Goal: Information Seeking & Learning: Find specific fact

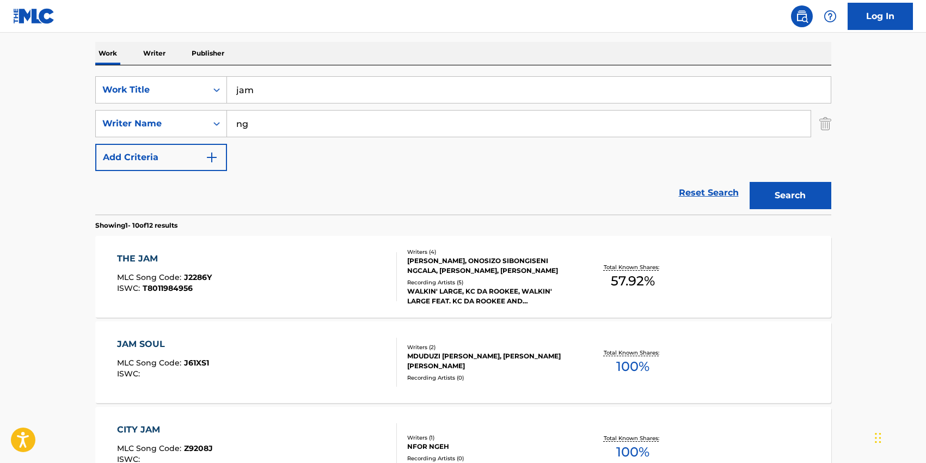
click at [267, 113] on input "ng" at bounding box center [519, 124] width 584 height 26
type input "[PERSON_NAME]"
click at [266, 97] on input "jam" at bounding box center [529, 90] width 604 height 26
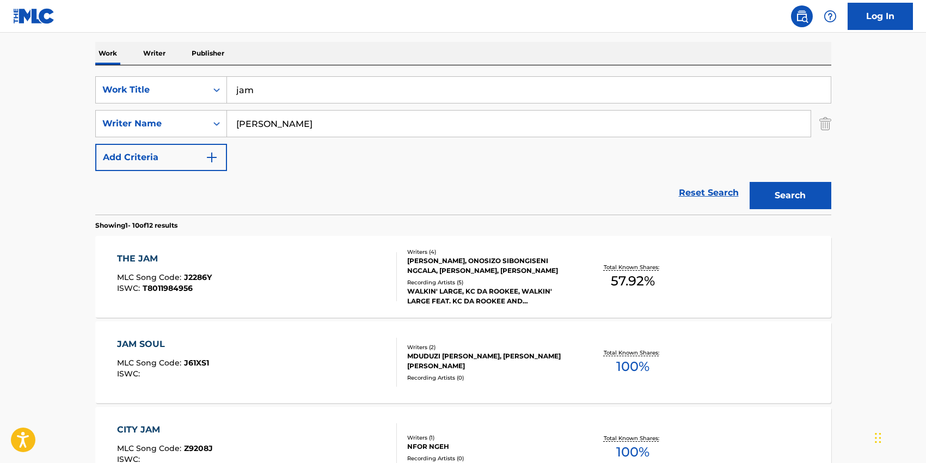
click at [266, 97] on input "jam" at bounding box center [529, 90] width 604 height 26
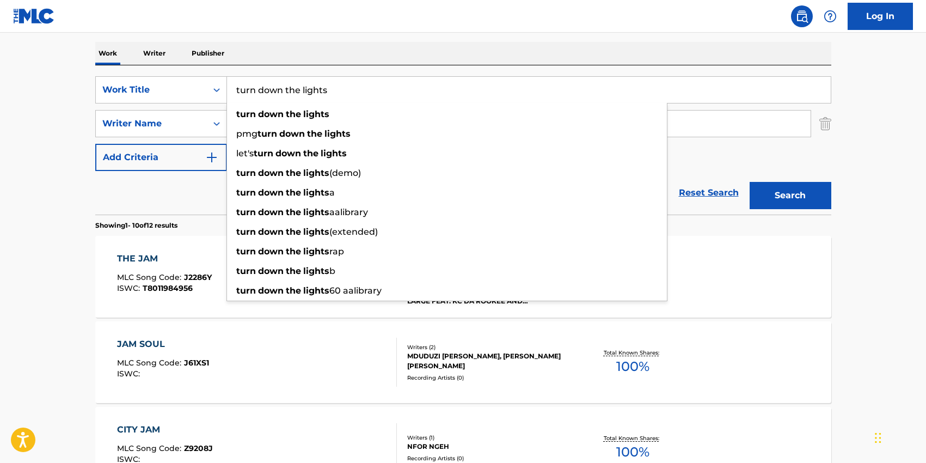
type input "turn down the lights"
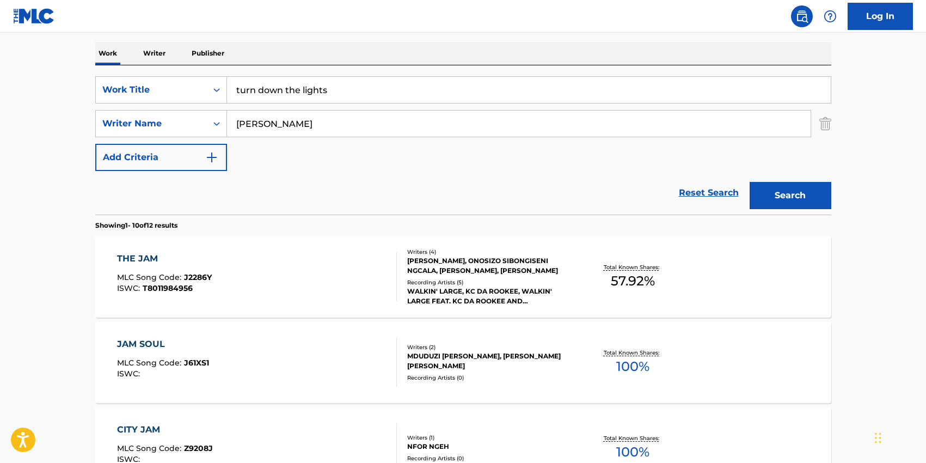
click at [732, 167] on div "SearchWithCriteria2e7ae26f-8e60-4477-86d9-5425baa3c633 Work Title turn down the…" at bounding box center [463, 123] width 736 height 95
click at [787, 191] on button "Search" at bounding box center [791, 195] width 82 height 27
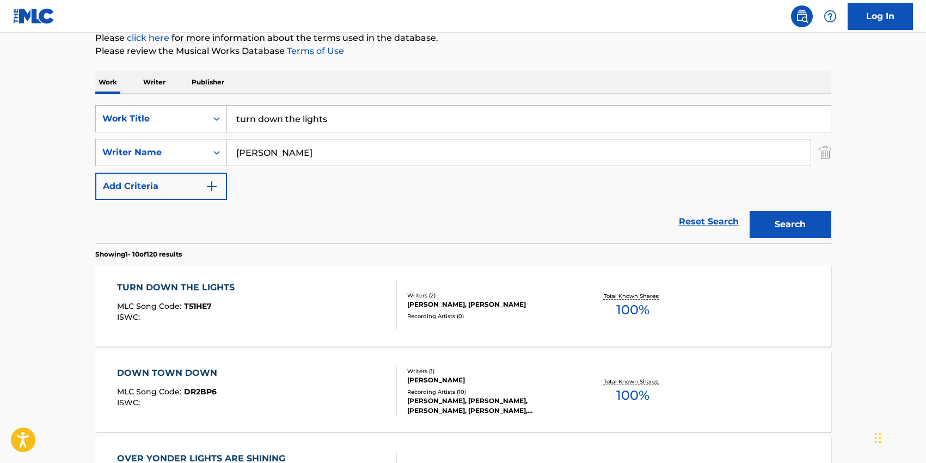
scroll to position [140, 0]
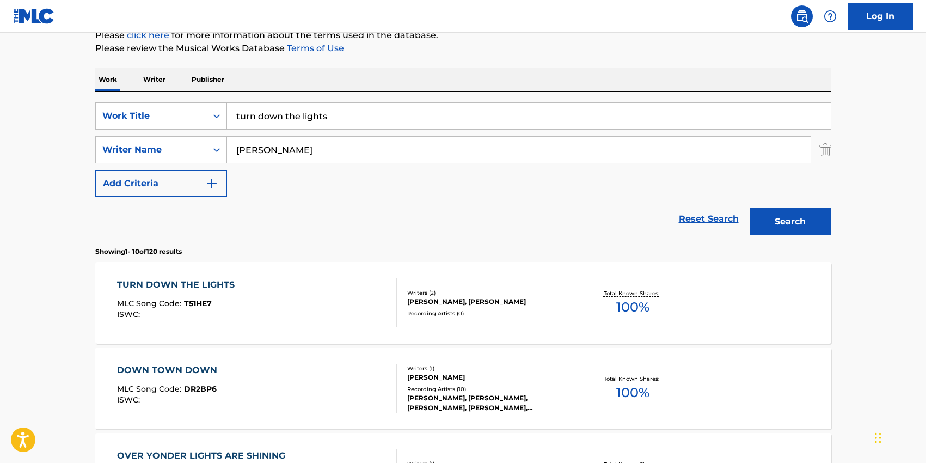
click at [229, 285] on div "TURN DOWN THE LIGHTS" at bounding box center [178, 284] width 123 height 13
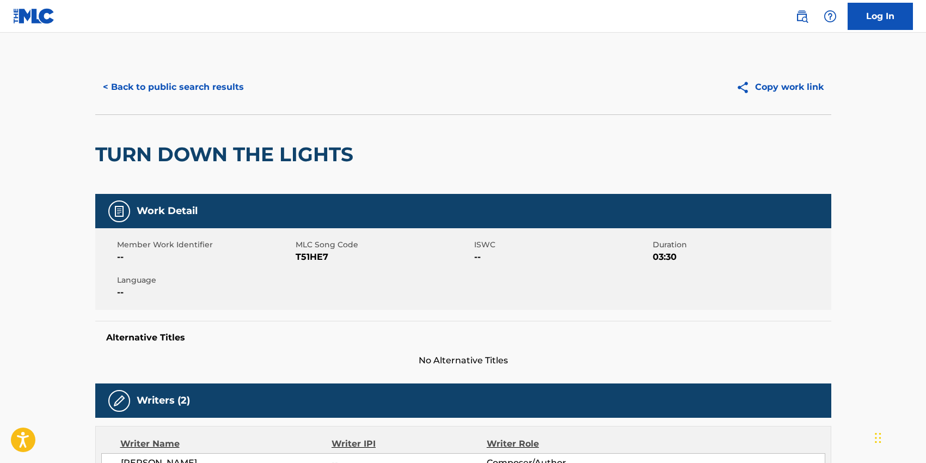
click at [309, 262] on span "T51HE7" at bounding box center [384, 256] width 176 height 13
copy span "T51HE7"
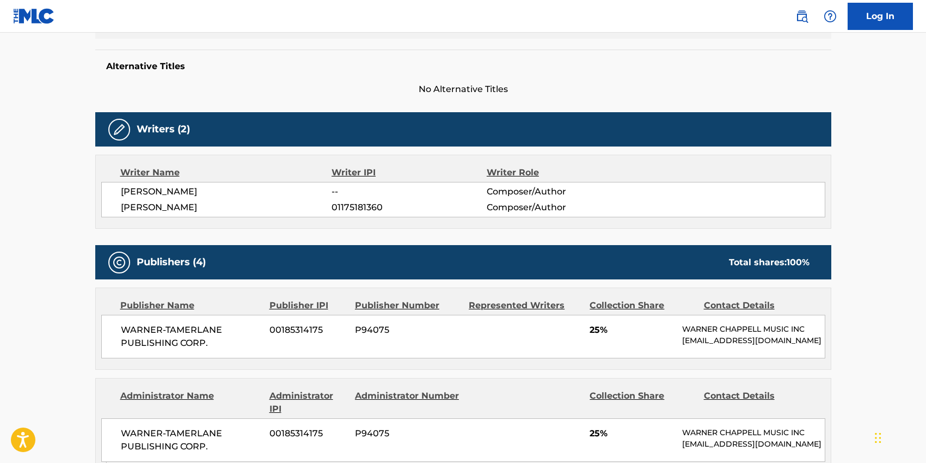
scroll to position [295, 0]
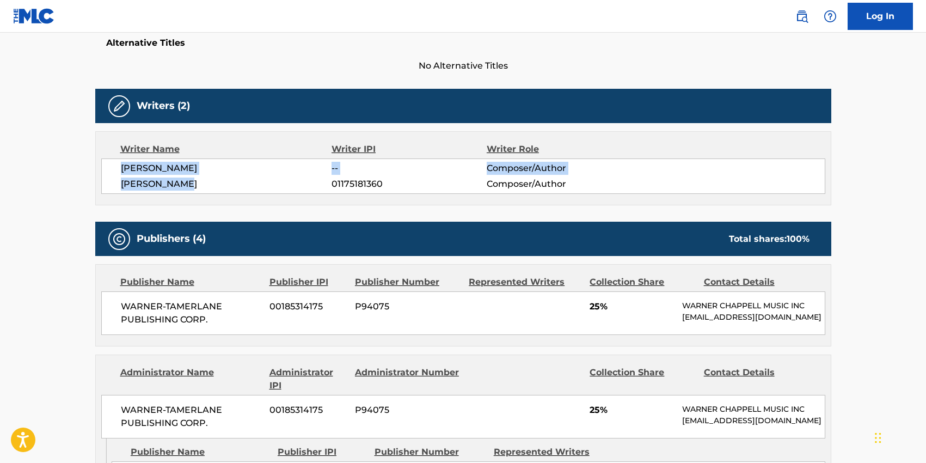
copy div "[PERSON_NAME] -- Composer/Author [PERSON_NAME]"
drag, startPoint x: 120, startPoint y: 166, endPoint x: 198, endPoint y: 179, distance: 78.9
click at [198, 179] on div "[PERSON_NAME] -- Composer/Author [PERSON_NAME] 01175181360 Composer/Author" at bounding box center [463, 175] width 724 height 35
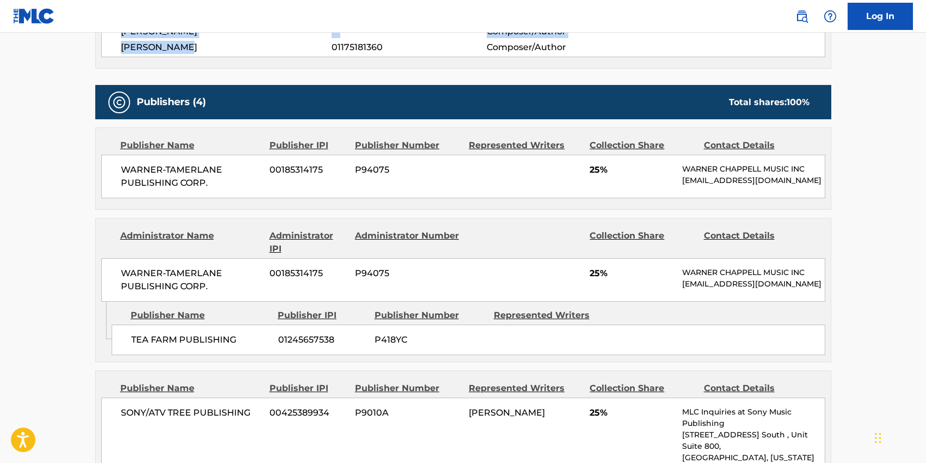
scroll to position [445, 0]
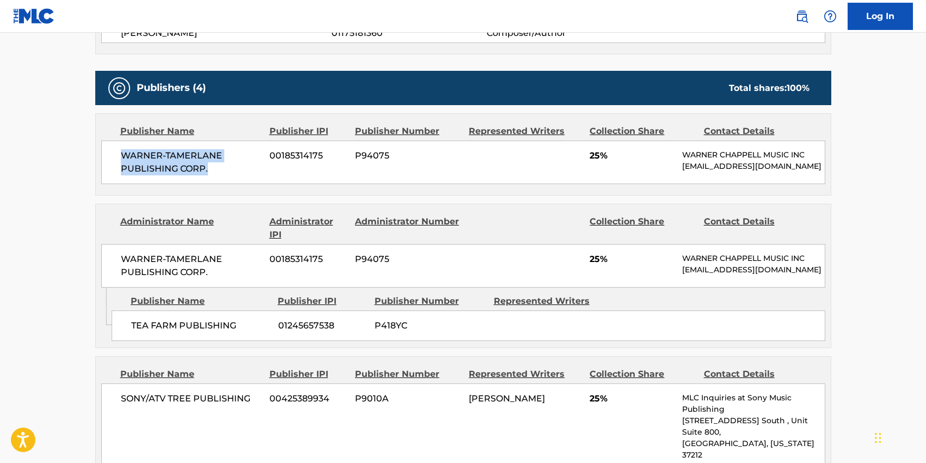
drag, startPoint x: 207, startPoint y: 166, endPoint x: 121, endPoint y: 155, distance: 86.2
click at [121, 155] on span "WARNER-TAMERLANE PUBLISHING CORP." at bounding box center [191, 162] width 141 height 26
copy span "WARNER-TAMERLANE PUBLISHING CORP."
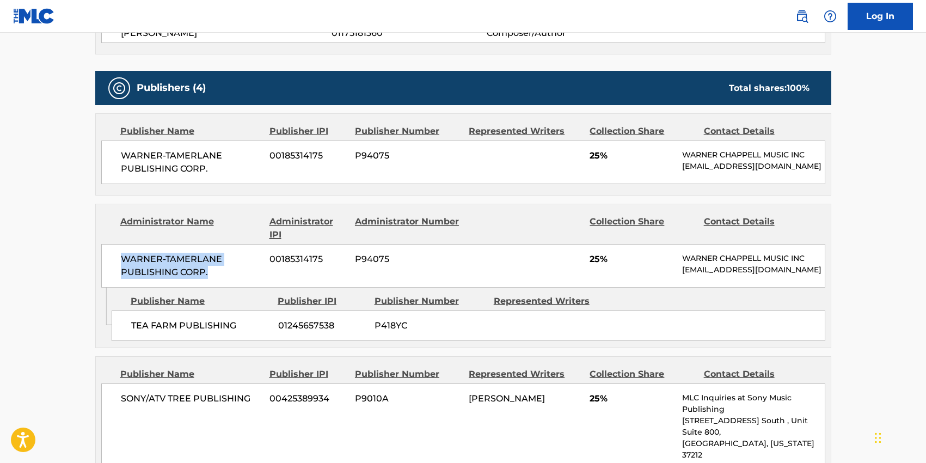
drag, startPoint x: 213, startPoint y: 271, endPoint x: 114, endPoint y: 260, distance: 99.1
click at [114, 260] on div "WARNER-[PERSON_NAME] PUBLISHING CORP. 00185314175 P94075 25% [PERSON_NAME] MUSI…" at bounding box center [463, 266] width 724 height 44
copy span "WARNER-TAMERLANE PUBLISHING CORP."
drag, startPoint x: 236, startPoint y: 327, endPoint x: 133, endPoint y: 323, distance: 103.5
click at [133, 323] on span "TEA FARM PUBLISHING" at bounding box center [200, 325] width 139 height 13
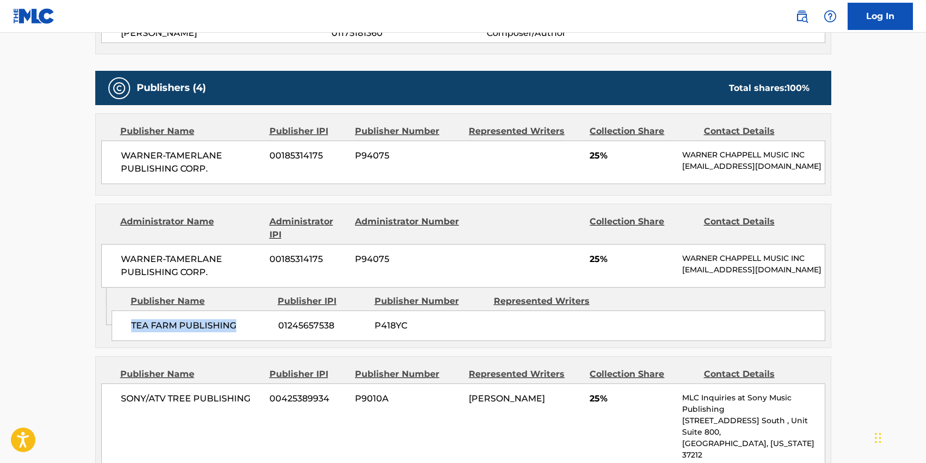
copy span "TEA FARM PUBLISHING"
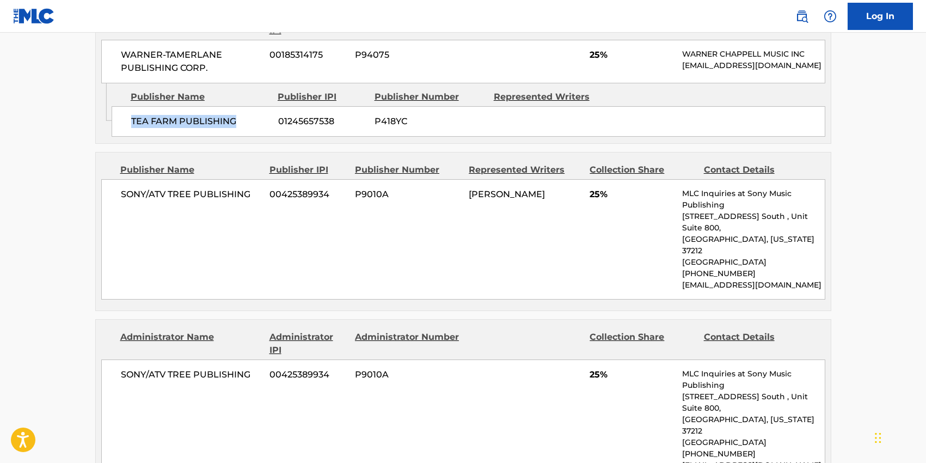
scroll to position [654, 0]
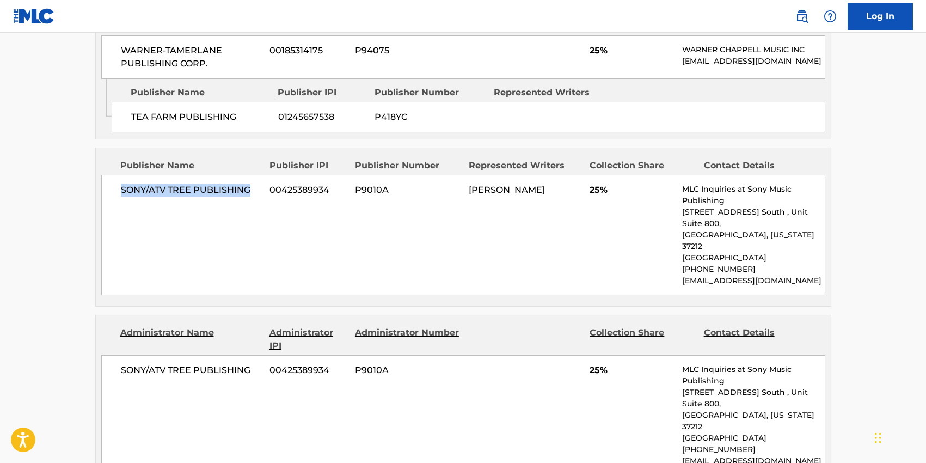
drag, startPoint x: 252, startPoint y: 191, endPoint x: 121, endPoint y: 188, distance: 130.2
click at [121, 188] on span "SONY/ATV TREE PUBLISHING" at bounding box center [191, 189] width 141 height 13
copy span "SONY/ATV TREE PUBLISHING"
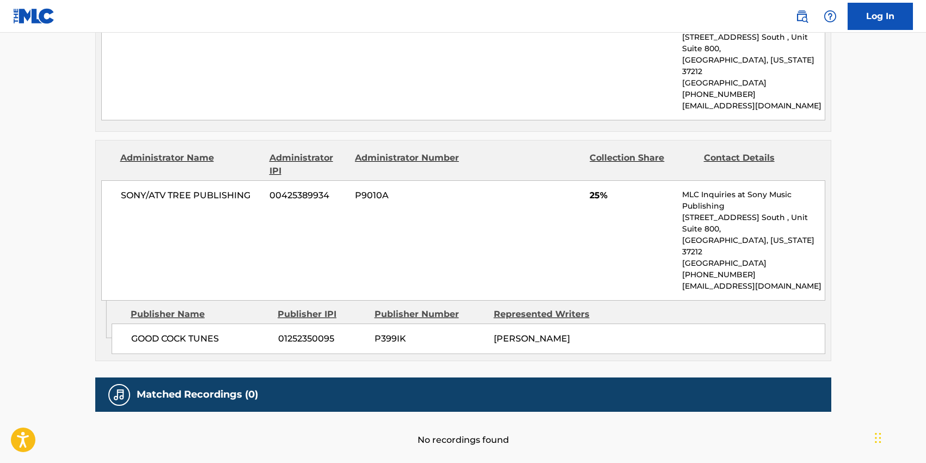
scroll to position [832, 0]
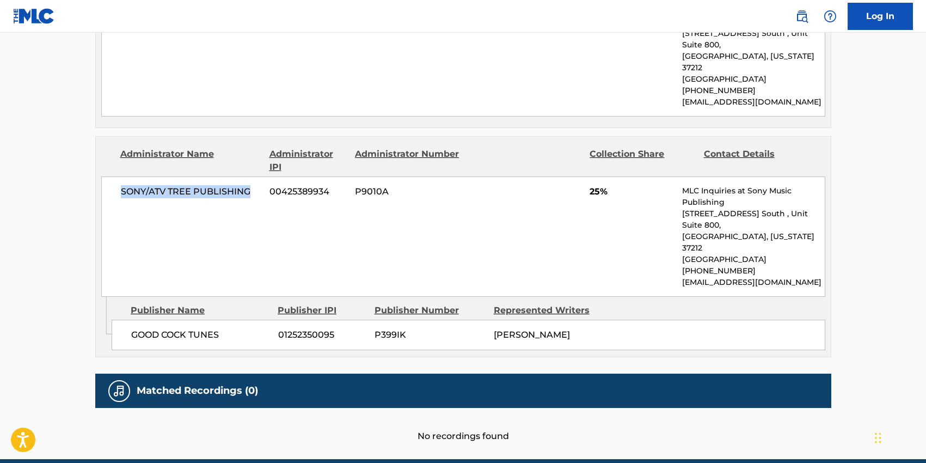
drag, startPoint x: 251, startPoint y: 163, endPoint x: 122, endPoint y: 162, distance: 129.0
click at [122, 185] on span "SONY/ATV TREE PUBLISHING" at bounding box center [191, 191] width 141 height 13
copy span "SONY/ATV TREE PUBLISHING"
drag, startPoint x: 219, startPoint y: 288, endPoint x: 130, endPoint y: 289, distance: 88.8
click at [130, 320] on div "GOOD COCK TUNES 01252350095 P399IK [PERSON_NAME]" at bounding box center [469, 335] width 714 height 30
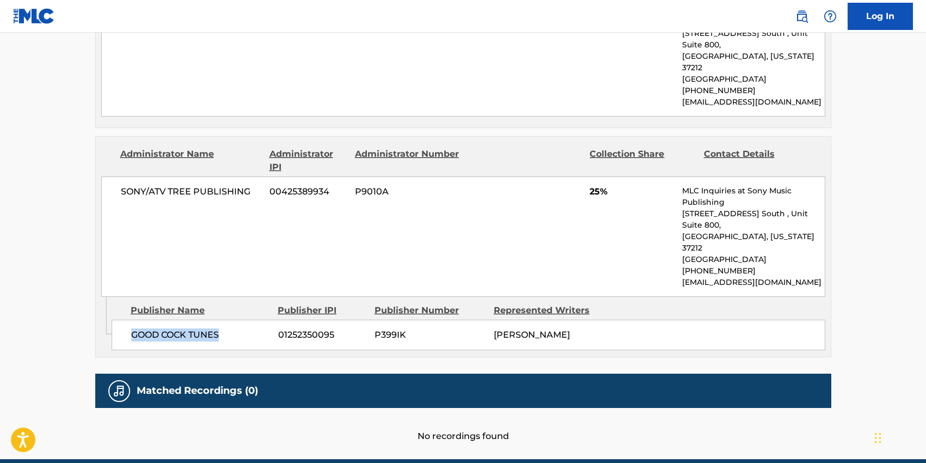
copy span "GOOD COCK TUNES"
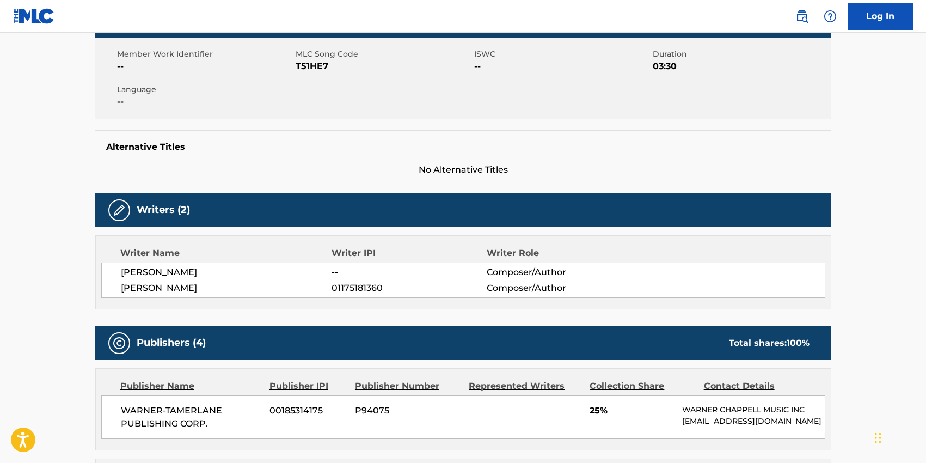
scroll to position [198, 0]
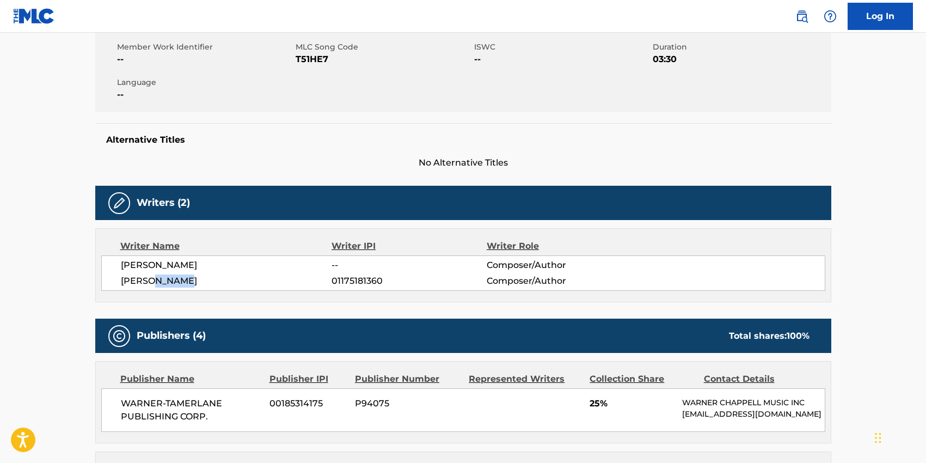
drag, startPoint x: 154, startPoint y: 279, endPoint x: 189, endPoint y: 280, distance: 35.9
click at [189, 280] on span "[PERSON_NAME]" at bounding box center [226, 280] width 211 height 13
copy span "[PERSON_NAME]"
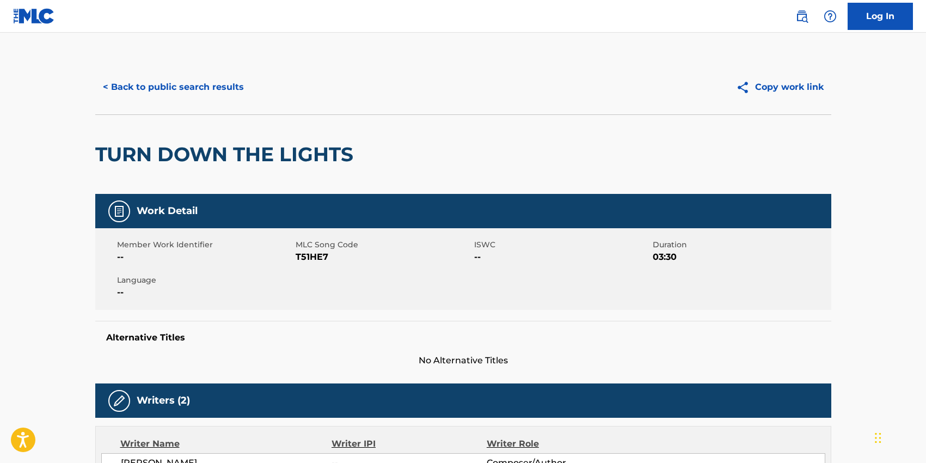
click at [170, 81] on button "< Back to public search results" at bounding box center [173, 86] width 156 height 27
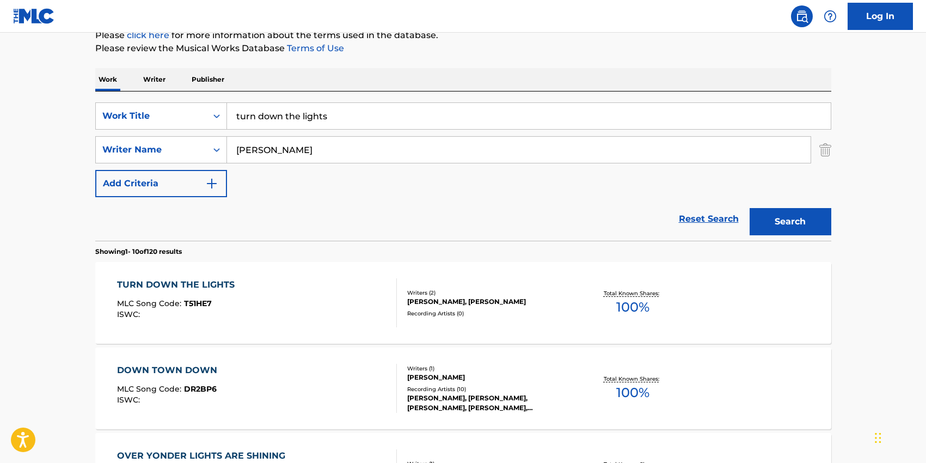
click at [280, 128] on input "turn down the lights" at bounding box center [529, 116] width 604 height 26
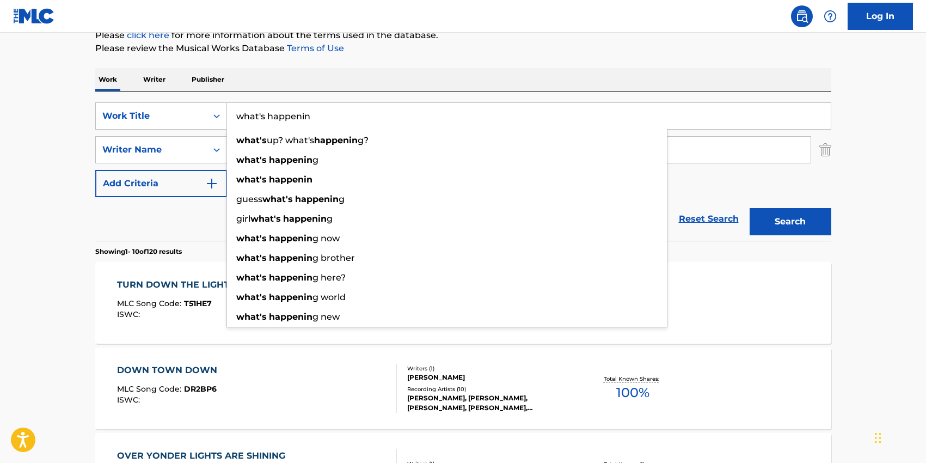
click at [307, 103] on input "what's happenin" at bounding box center [529, 116] width 604 height 26
type input "what's happenin"
click at [307, 98] on div "SearchWithCriteria2e7ae26f-8e60-4477-86d9-5425baa3c633 Work Title what's happen…" at bounding box center [463, 165] width 736 height 149
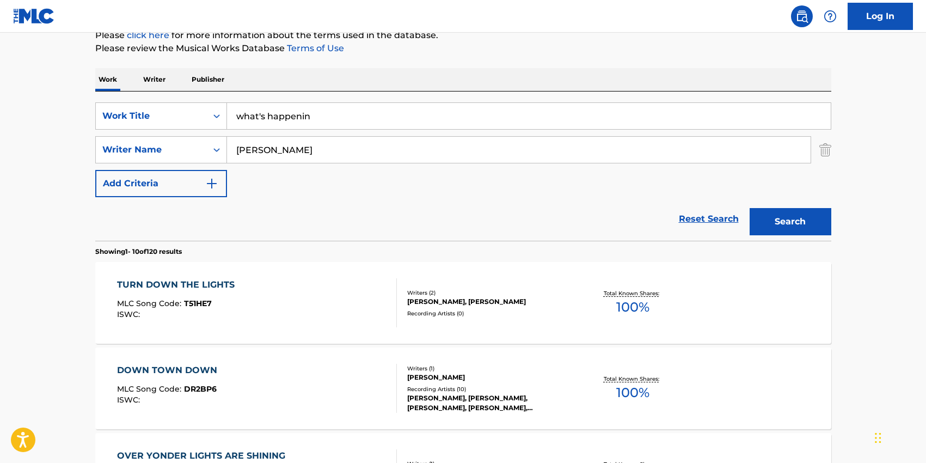
click at [303, 145] on input "[PERSON_NAME]" at bounding box center [519, 150] width 584 height 26
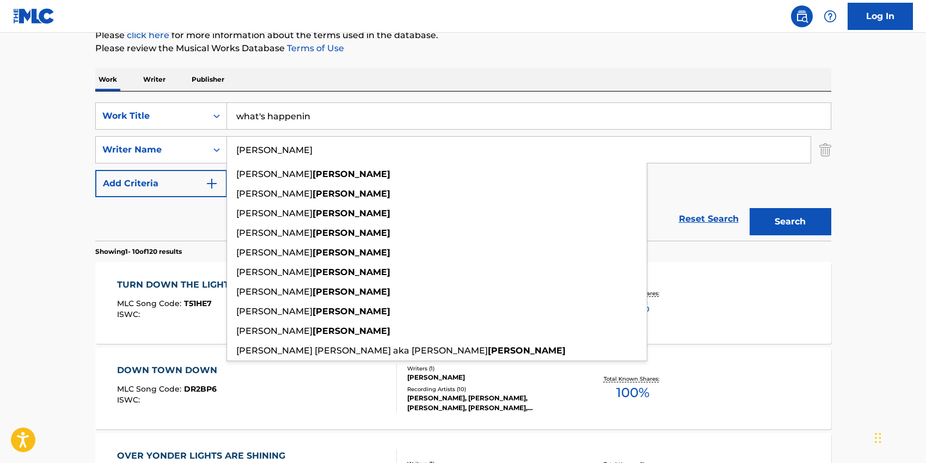
click at [303, 145] on input "[PERSON_NAME]" at bounding box center [519, 150] width 584 height 26
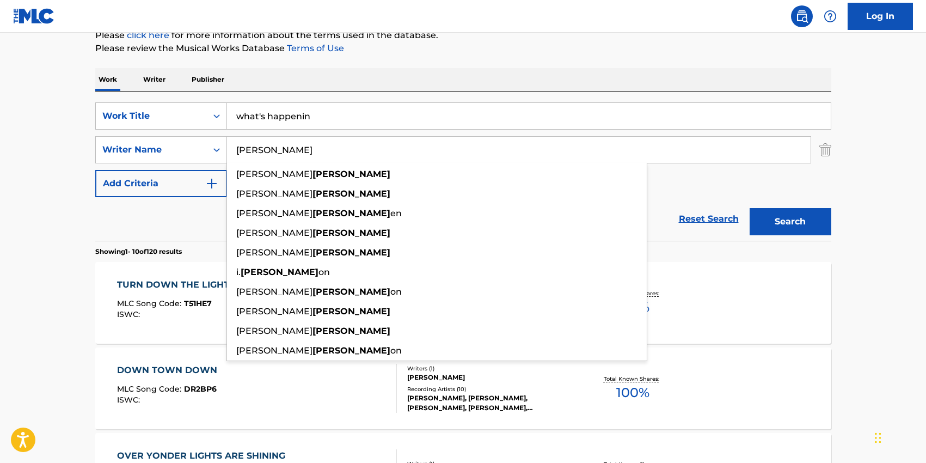
type input "[PERSON_NAME]"
click at [674, 170] on div "SearchWithCriteria2e7ae26f-8e60-4477-86d9-5425baa3c633 Work Title what's happen…" at bounding box center [463, 149] width 736 height 95
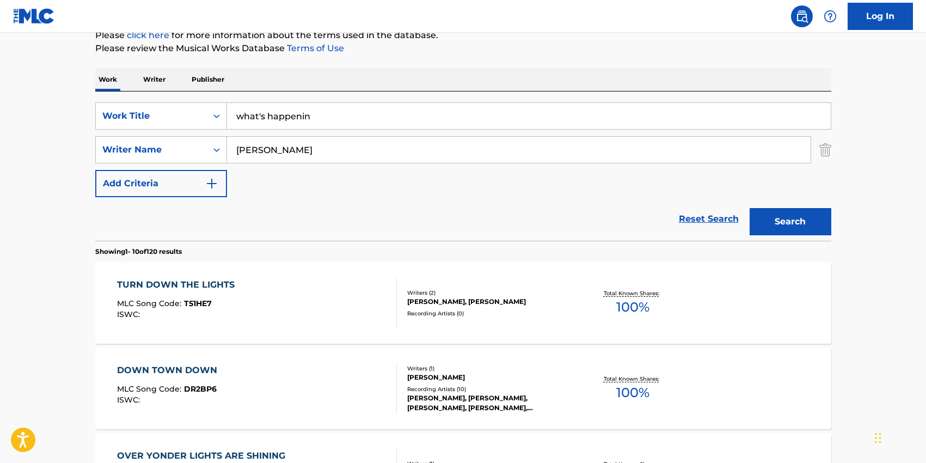
click at [810, 234] on button "Search" at bounding box center [791, 221] width 82 height 27
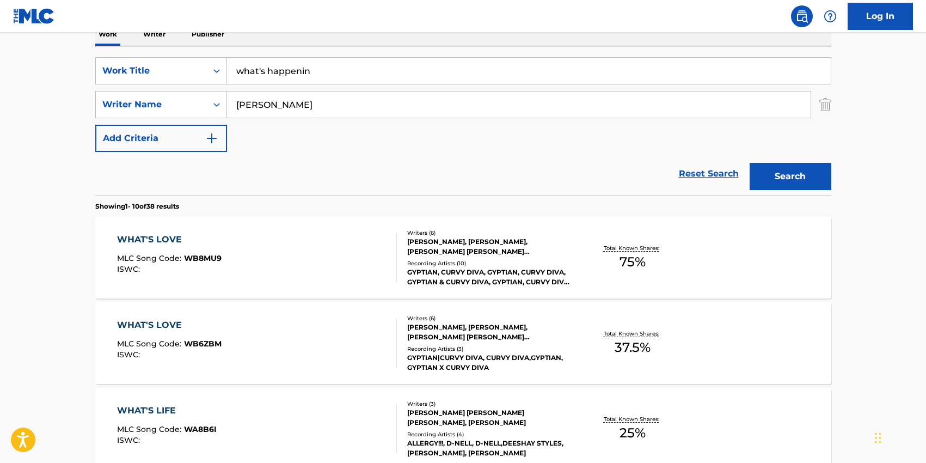
scroll to position [168, 0]
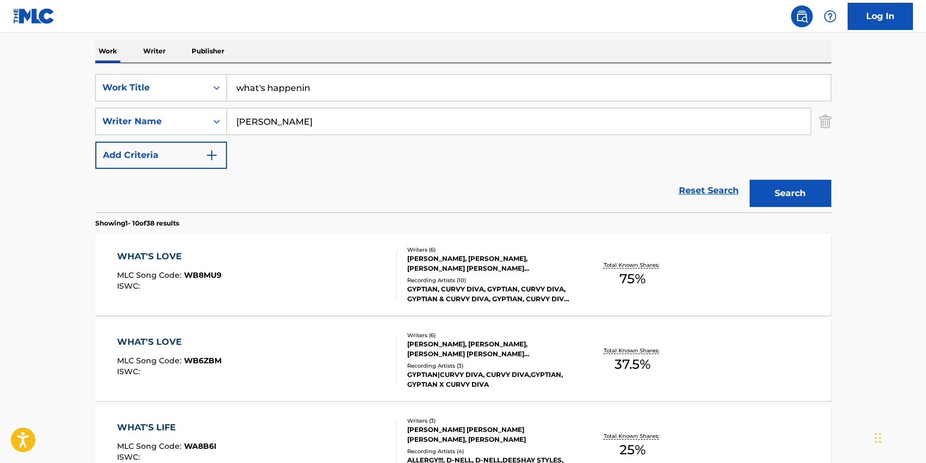
click at [266, 92] on input "what's happenin" at bounding box center [529, 88] width 604 height 26
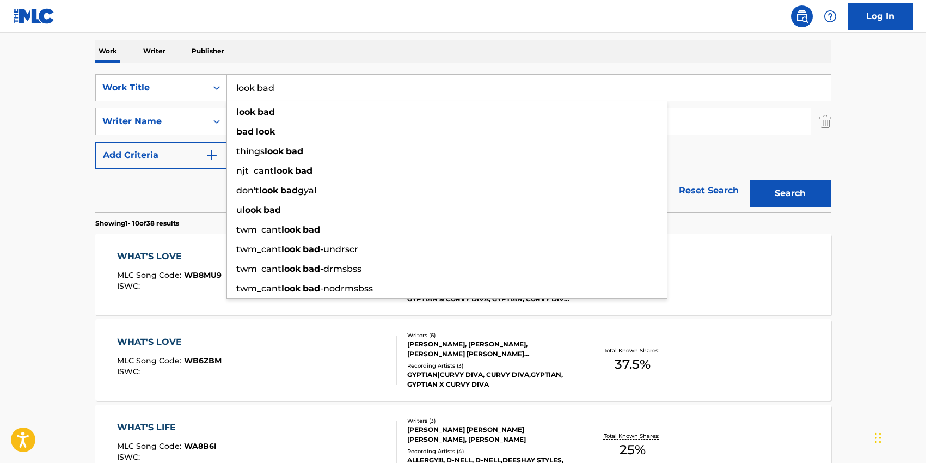
type input "look bad"
click at [281, 70] on div "SearchWithCriteria2e7ae26f-8e60-4477-86d9-5425baa3c633 Work Title look bad look…" at bounding box center [463, 137] width 736 height 149
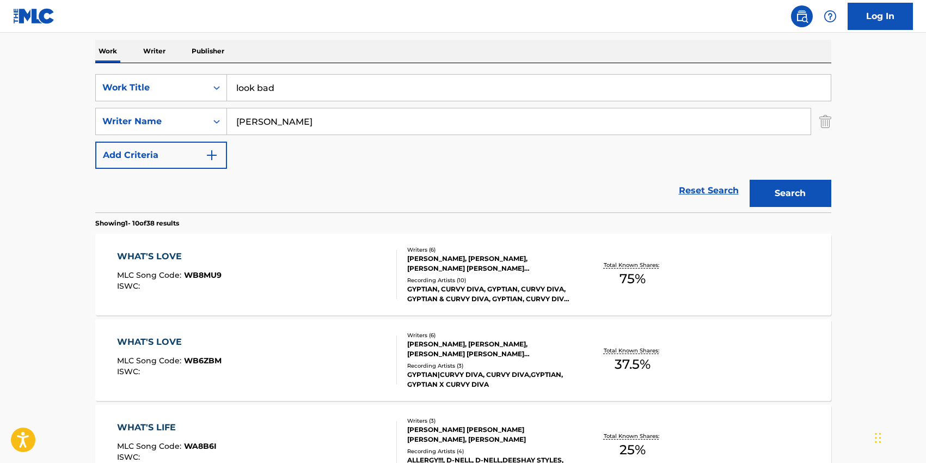
click at [264, 116] on input "[PERSON_NAME]" at bounding box center [519, 121] width 584 height 26
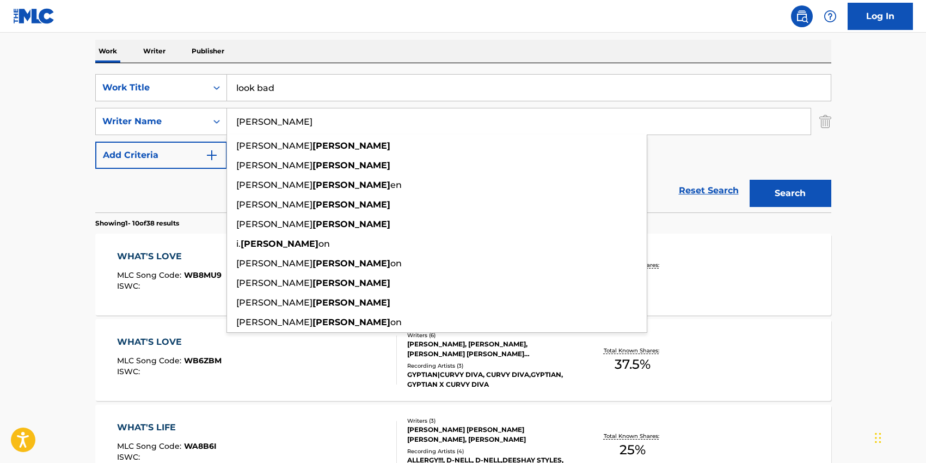
click at [264, 116] on input "[PERSON_NAME]" at bounding box center [519, 121] width 584 height 26
paste input "[PERSON_NAME]"
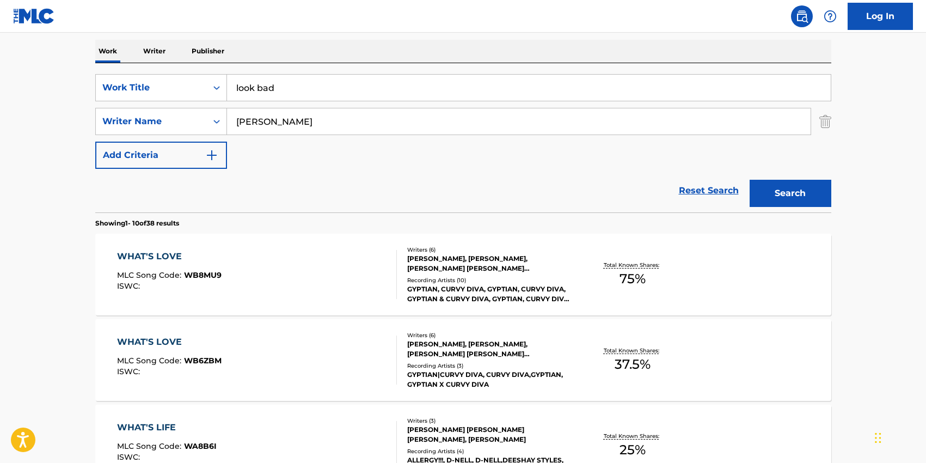
click at [688, 162] on div "SearchWithCriteria2e7ae26f-8e60-4477-86d9-5425baa3c633 Work Title look bad Sear…" at bounding box center [463, 121] width 736 height 95
click at [788, 180] on button "Search" at bounding box center [791, 193] width 82 height 27
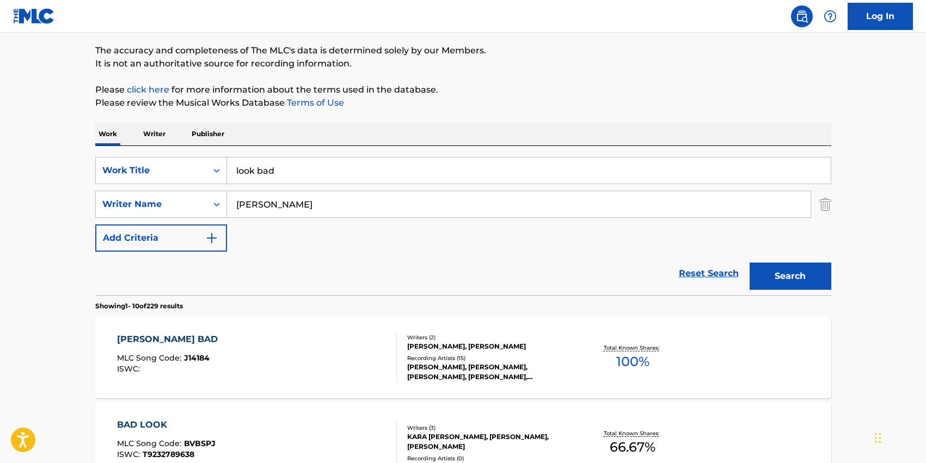
scroll to position [86, 0]
click at [262, 201] on input "[PERSON_NAME]" at bounding box center [519, 204] width 584 height 26
paste input "[PERSON_NAME]"
type input "[PERSON_NAME]"
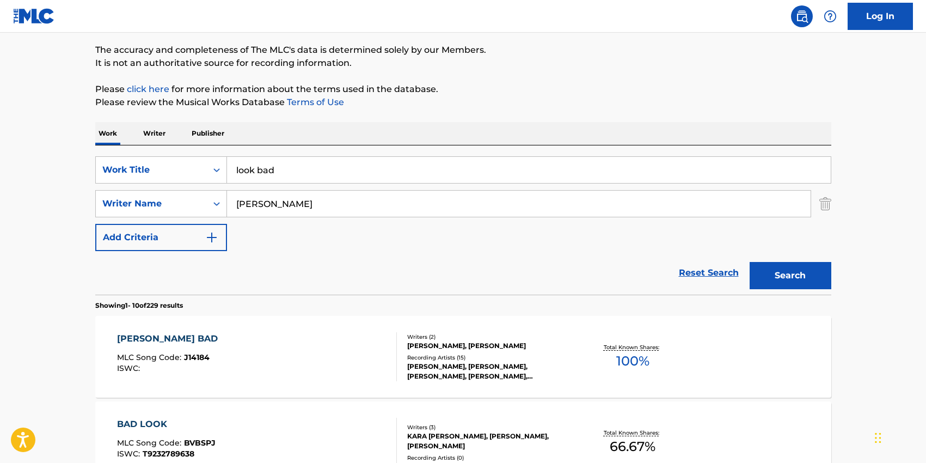
click at [261, 167] on input "look bad" at bounding box center [529, 170] width 604 height 26
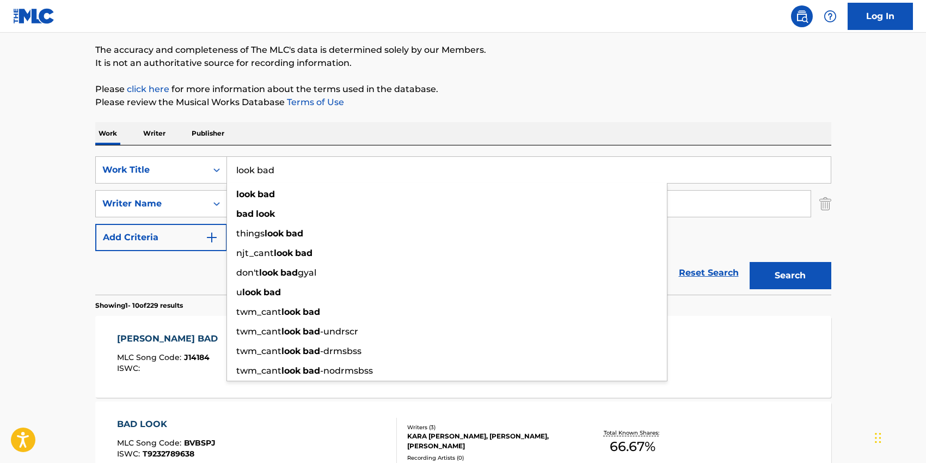
click at [261, 167] on input "look bad" at bounding box center [529, 170] width 604 height 26
type input "j"
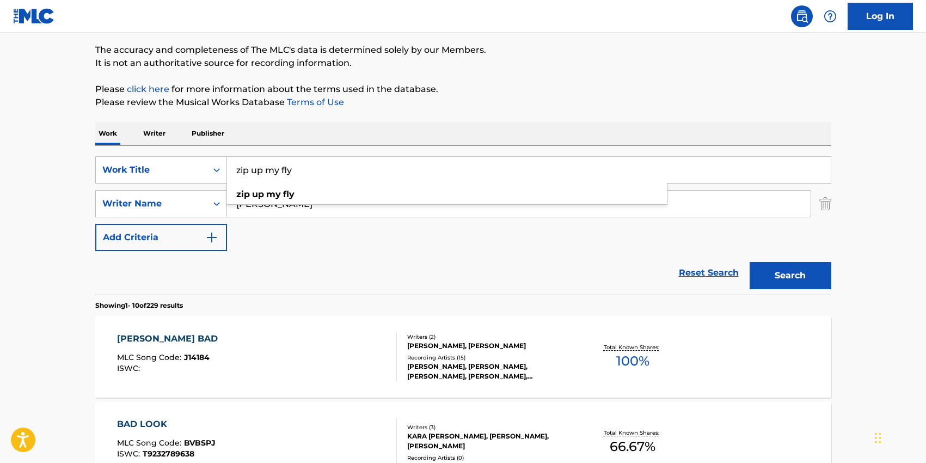
type input "zip up my fly"
click at [324, 154] on div "SearchWithCriteria2e7ae26f-8e60-4477-86d9-5425baa3c633 Work Title zip up my fly…" at bounding box center [463, 219] width 736 height 149
click at [769, 271] on button "Search" at bounding box center [791, 275] width 82 height 27
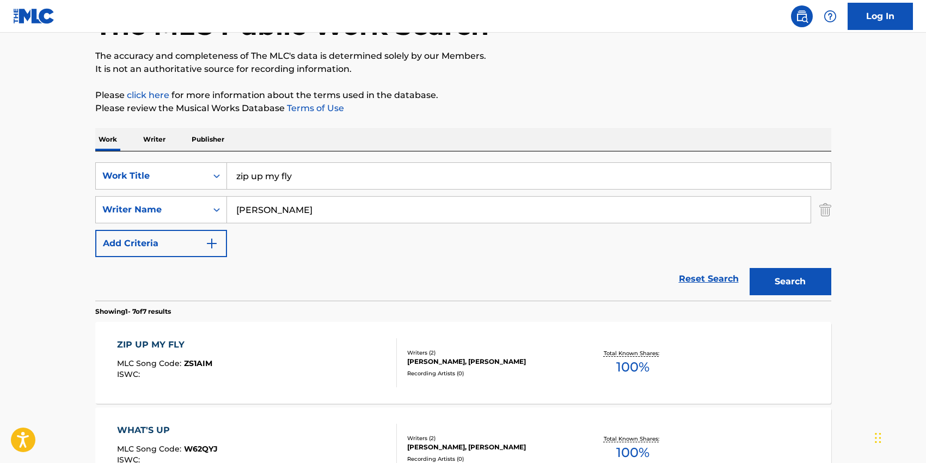
scroll to position [109, 0]
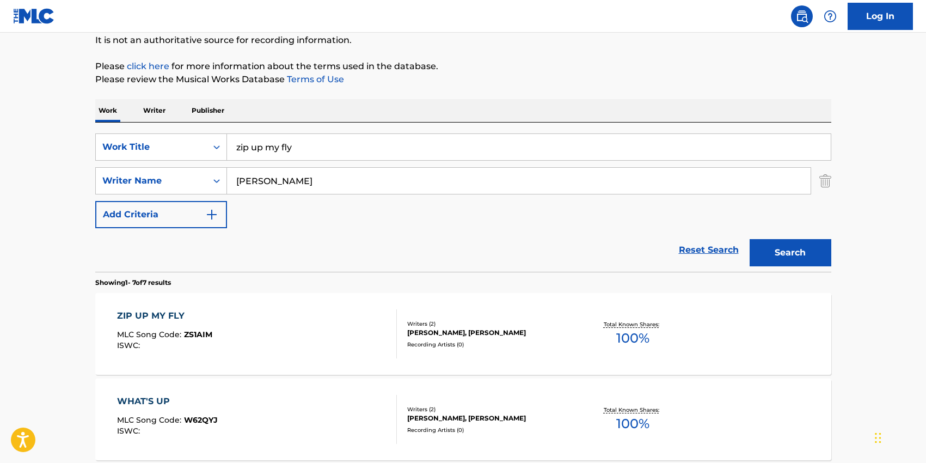
click at [508, 328] on div "[PERSON_NAME], [PERSON_NAME]" at bounding box center [489, 333] width 164 height 10
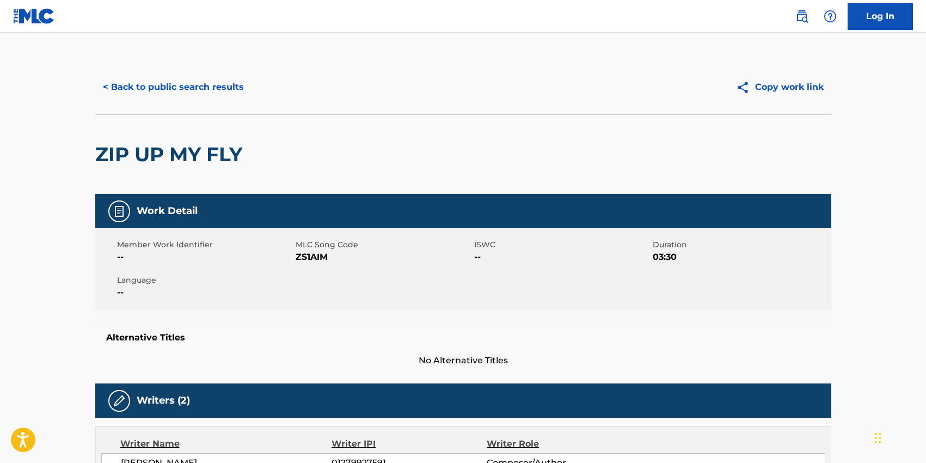
click at [305, 259] on span "ZS1AIM" at bounding box center [384, 256] width 176 height 13
copy span "ZS1AIM"
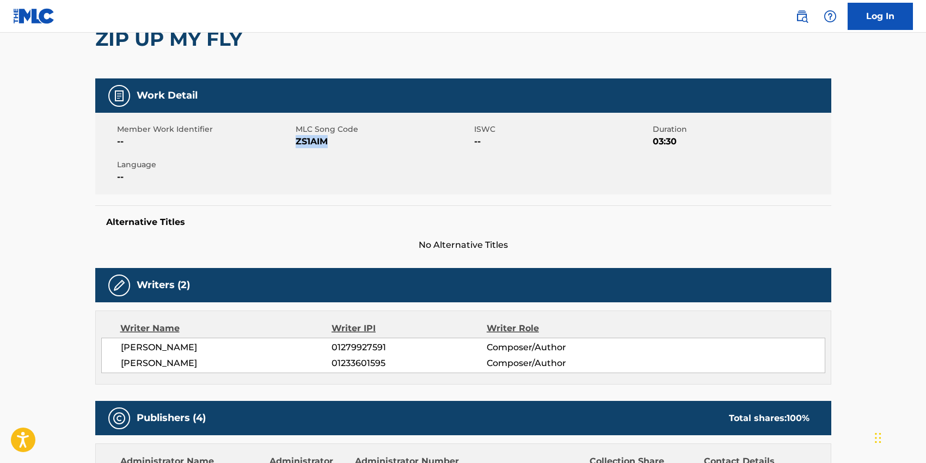
scroll to position [117, 0]
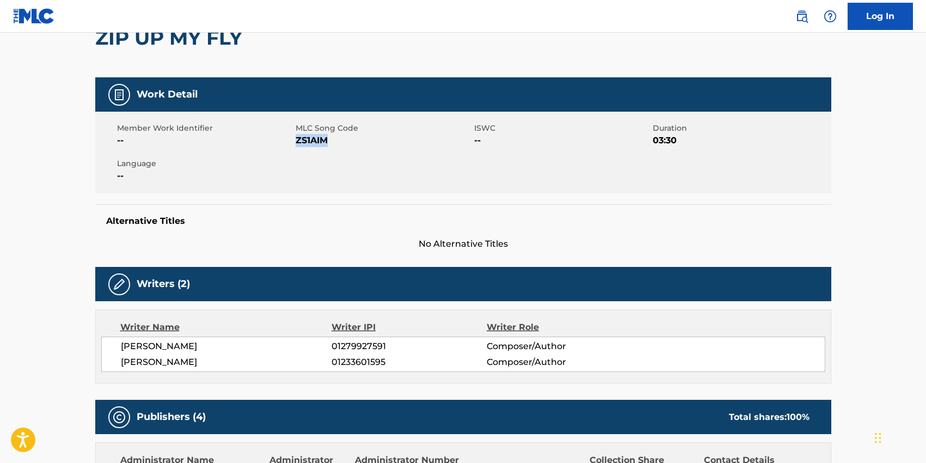
drag, startPoint x: 239, startPoint y: 359, endPoint x: 121, endPoint y: 343, distance: 118.7
click at [121, 343] on div "[PERSON_NAME] 01279927591 Composer/Author [PERSON_NAME] 01233601595 Composer/Au…" at bounding box center [463, 353] width 724 height 35
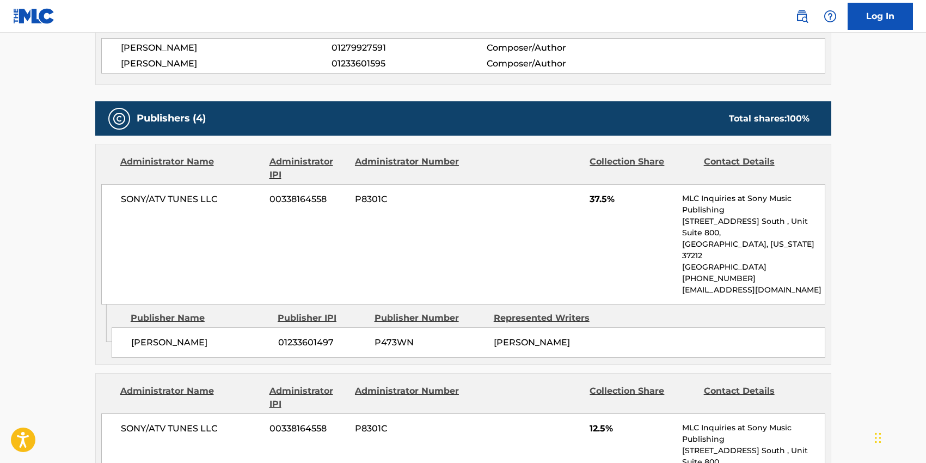
scroll to position [416, 0]
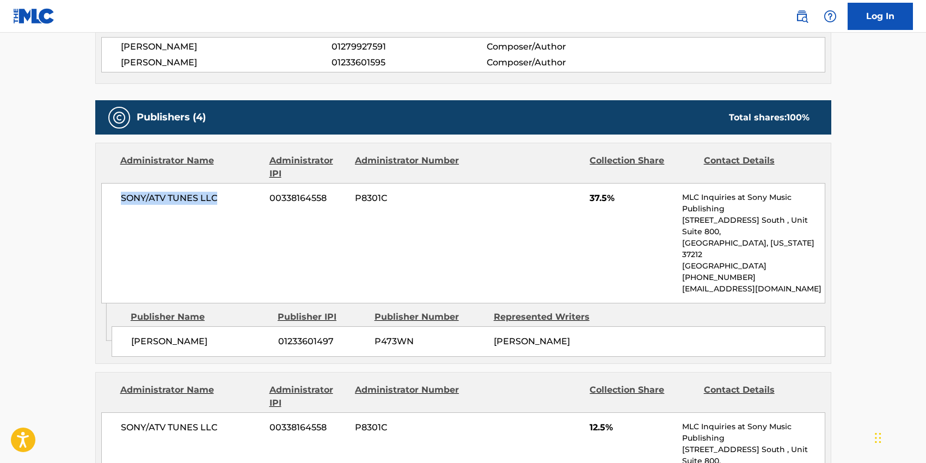
drag, startPoint x: 218, startPoint y: 201, endPoint x: 120, endPoint y: 200, distance: 98.0
click at [121, 200] on span "SONY/ATV TUNES LLC" at bounding box center [191, 198] width 141 height 13
drag, startPoint x: 206, startPoint y: 316, endPoint x: 131, endPoint y: 315, distance: 75.1
click at [131, 335] on span "[PERSON_NAME]" at bounding box center [200, 341] width 139 height 13
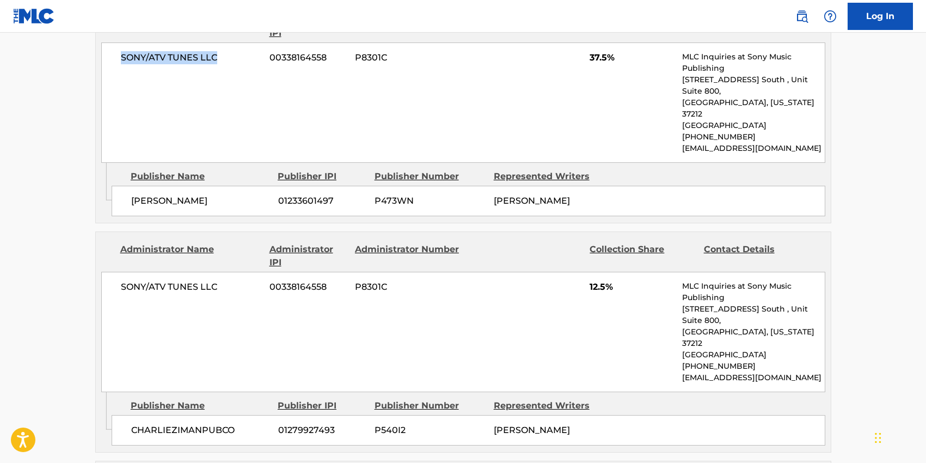
scroll to position [591, 0]
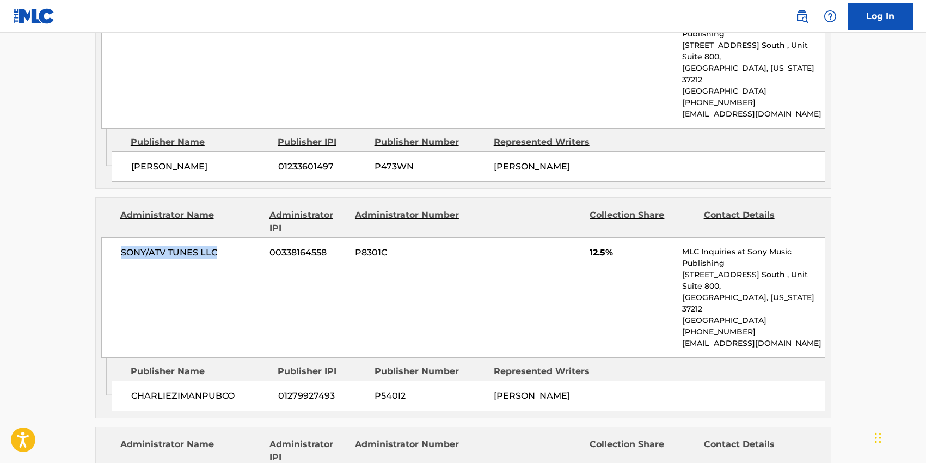
drag, startPoint x: 218, startPoint y: 237, endPoint x: 122, endPoint y: 236, distance: 96.4
click at [122, 246] on span "SONY/ATV TUNES LLC" at bounding box center [191, 252] width 141 height 13
drag, startPoint x: 233, startPoint y: 361, endPoint x: 132, endPoint y: 360, distance: 100.7
click at [132, 389] on span "CHARLIEZIMANPUBCO" at bounding box center [200, 395] width 139 height 13
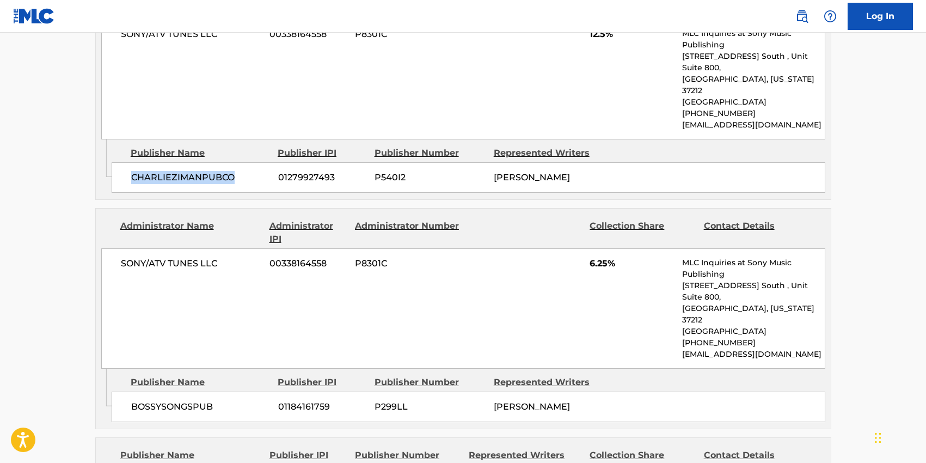
scroll to position [810, 0]
drag, startPoint x: 219, startPoint y: 225, endPoint x: 121, endPoint y: 225, distance: 97.5
click at [121, 256] on span "SONY/ATV TUNES LLC" at bounding box center [191, 262] width 141 height 13
drag, startPoint x: 210, startPoint y: 343, endPoint x: 132, endPoint y: 345, distance: 78.4
click at [132, 399] on span "BOSSYSONGSPUB" at bounding box center [200, 405] width 139 height 13
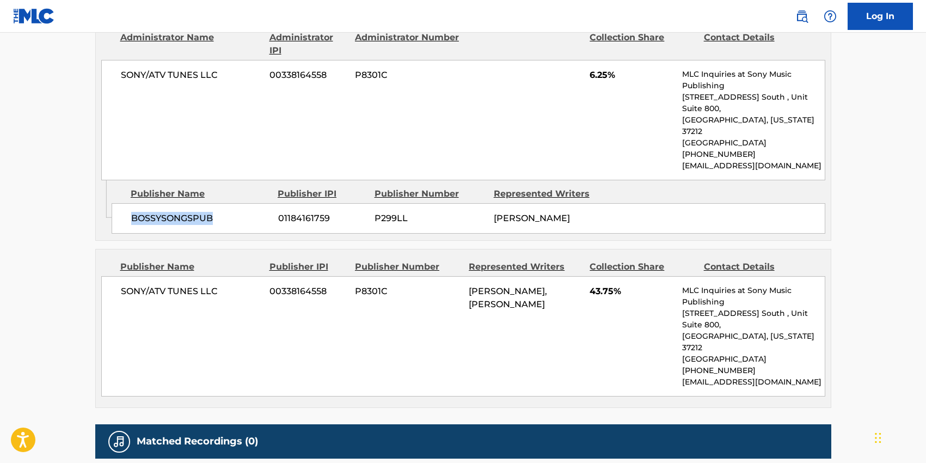
scroll to position [1001, 0]
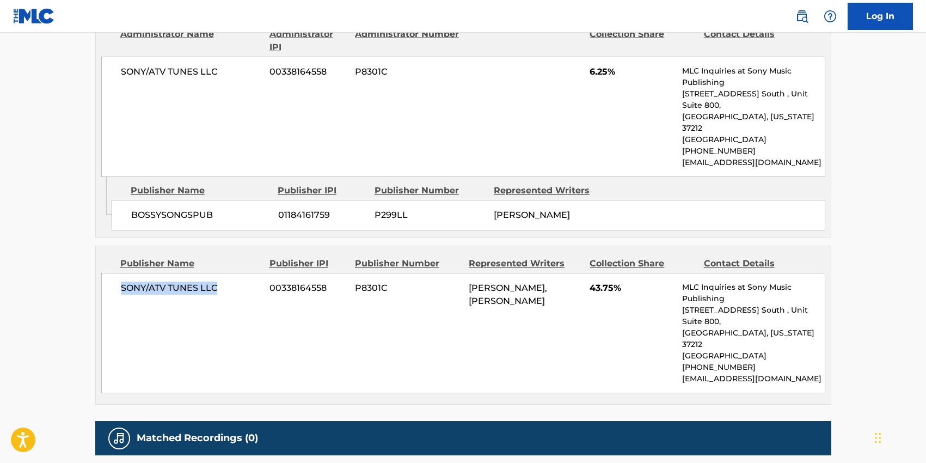
drag, startPoint x: 217, startPoint y: 226, endPoint x: 121, endPoint y: 225, distance: 95.8
click at [121, 281] on span "SONY/ATV TUNES LLC" at bounding box center [191, 287] width 141 height 13
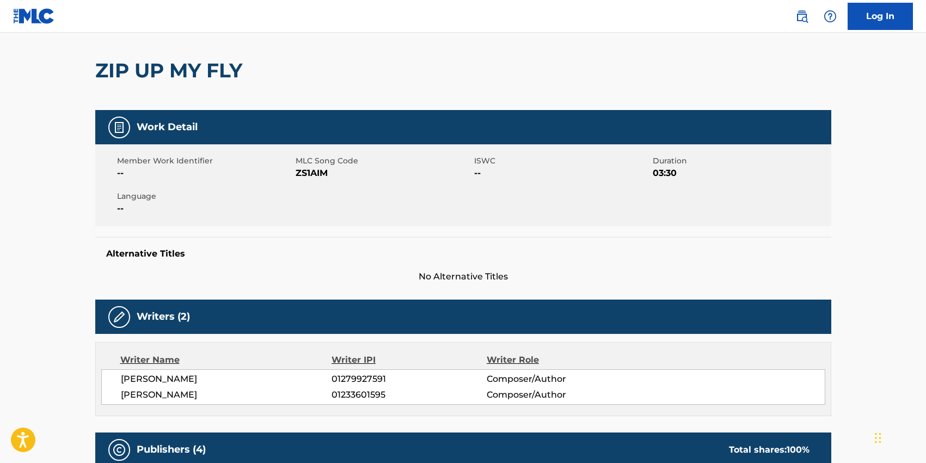
scroll to position [0, 0]
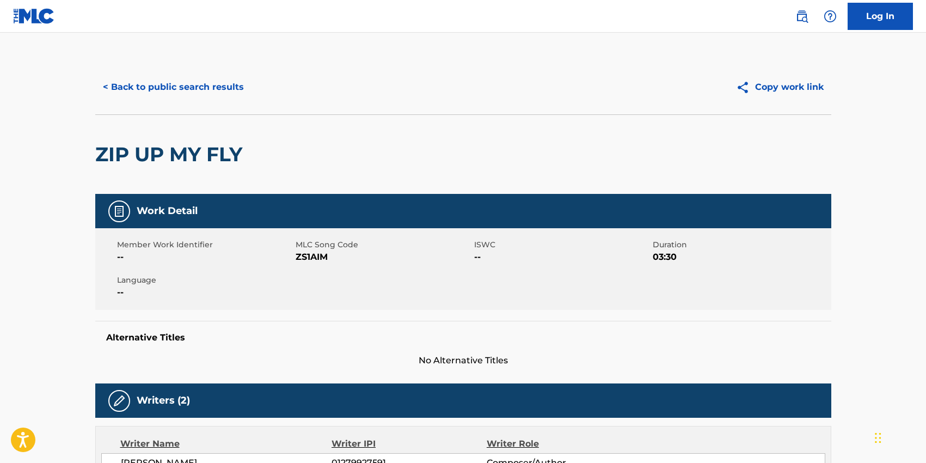
click at [147, 86] on button "< Back to public search results" at bounding box center [173, 86] width 156 height 27
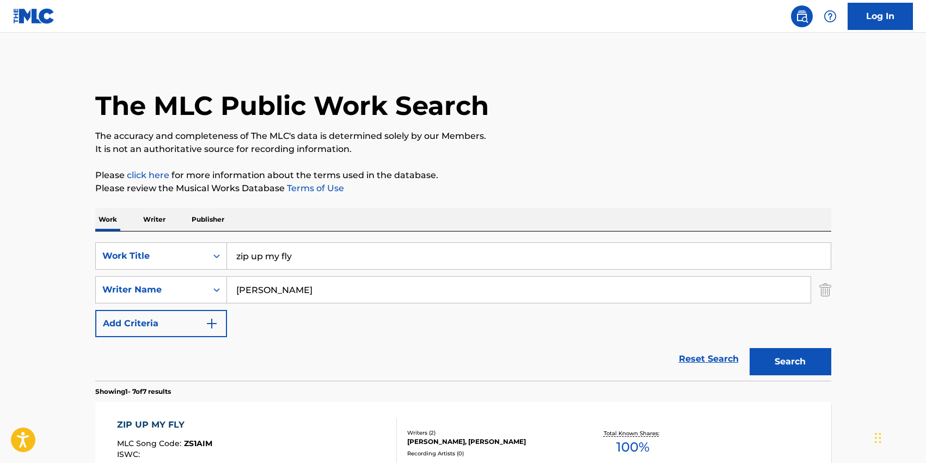
scroll to position [109, 0]
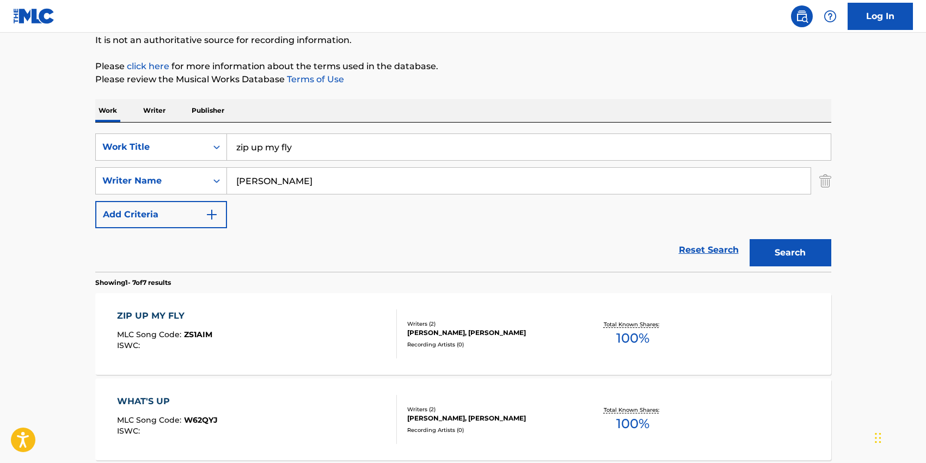
click at [260, 154] on input "zip up my fly" at bounding box center [529, 147] width 604 height 26
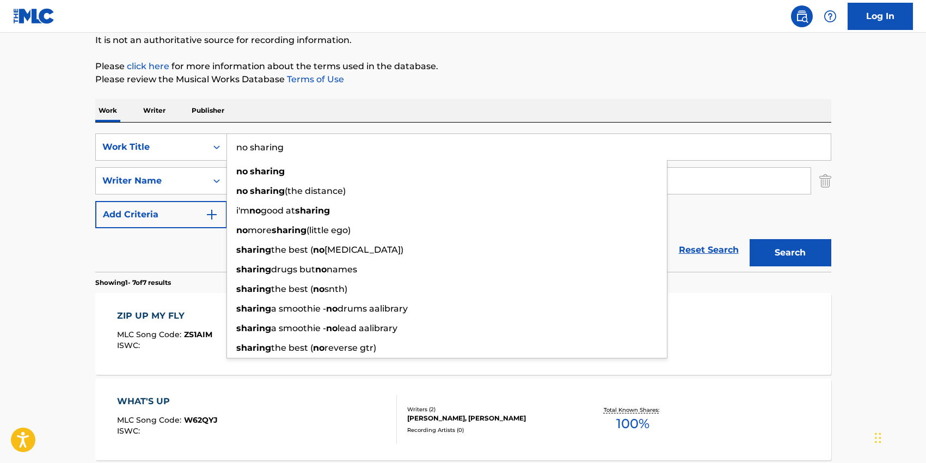
type input "no sharing"
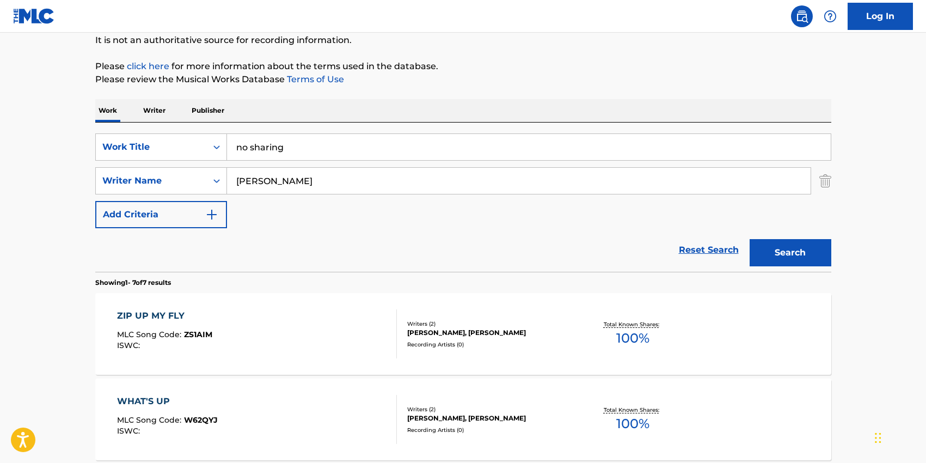
click at [350, 127] on div "SearchWithCriteria2e7ae26f-8e60-4477-86d9-5425baa3c633 Work Title no sharing Se…" at bounding box center [463, 196] width 736 height 149
click at [293, 174] on input "[PERSON_NAME]" at bounding box center [519, 181] width 584 height 26
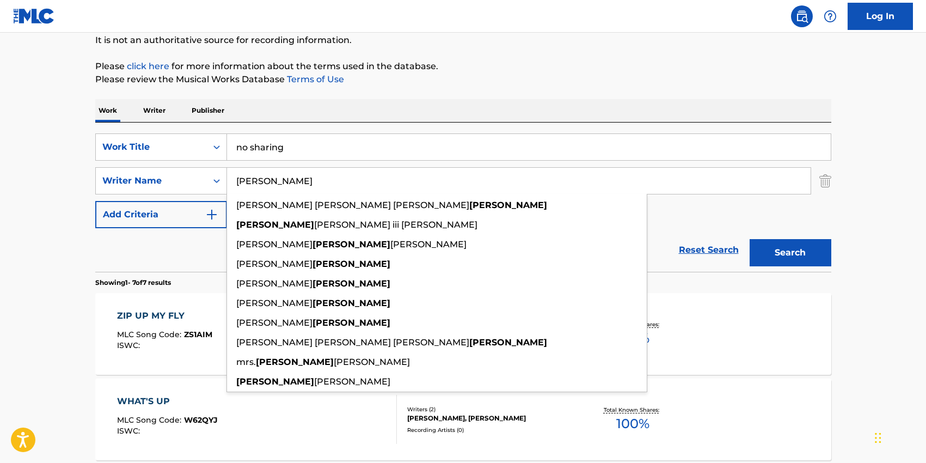
click at [293, 174] on input "[PERSON_NAME]" at bounding box center [519, 181] width 584 height 26
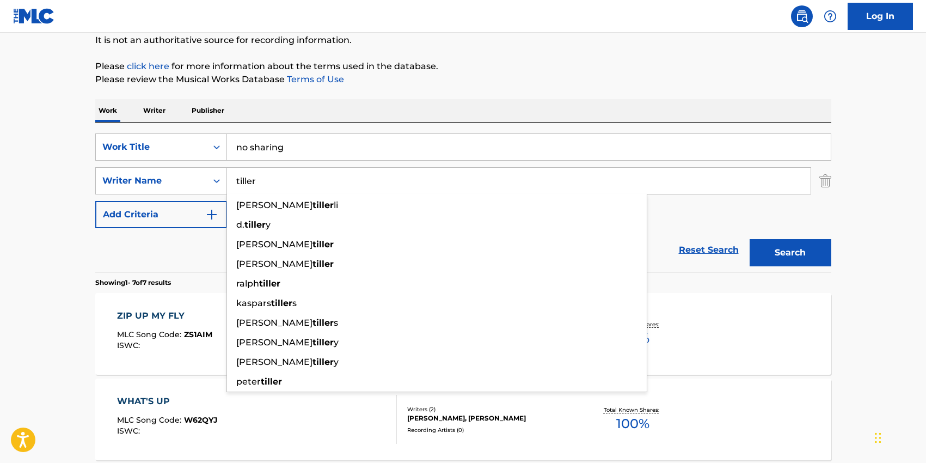
type input "tiller"
click at [763, 208] on div "SearchWithCriteria2e7ae26f-8e60-4477-86d9-5425baa3c633 Work Title no sharing Se…" at bounding box center [463, 180] width 736 height 95
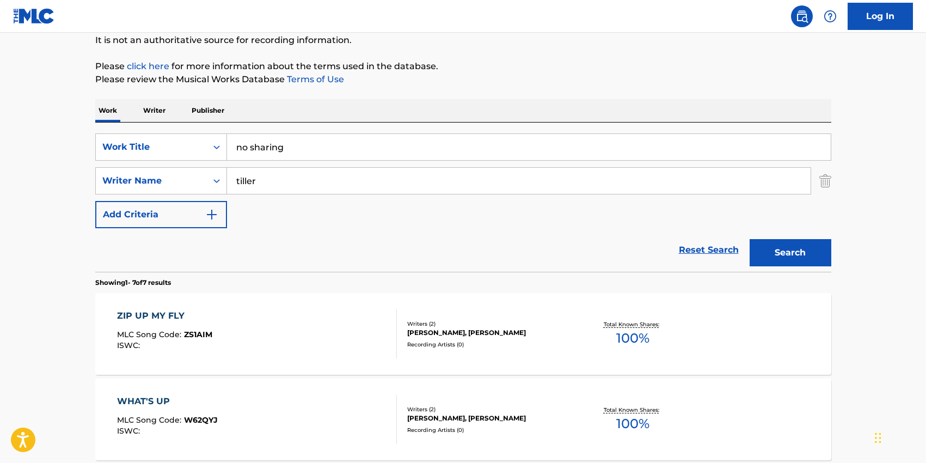
click at [797, 248] on button "Search" at bounding box center [791, 252] width 82 height 27
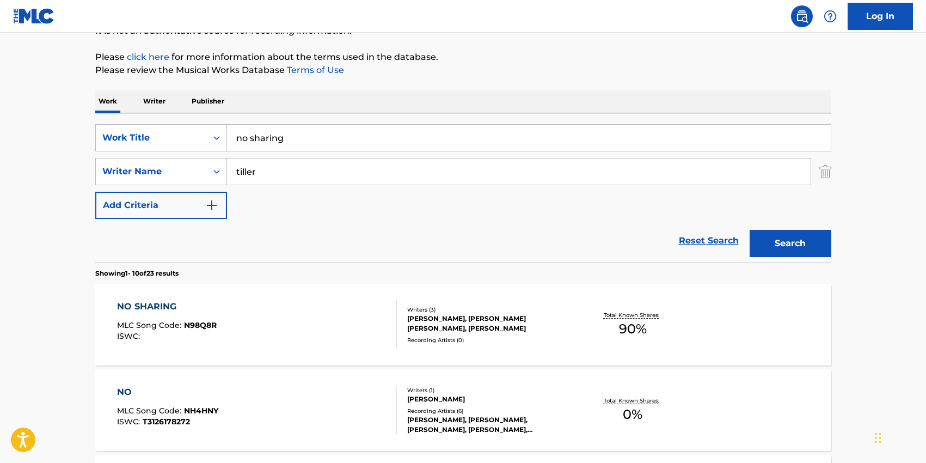
scroll to position [126, 0]
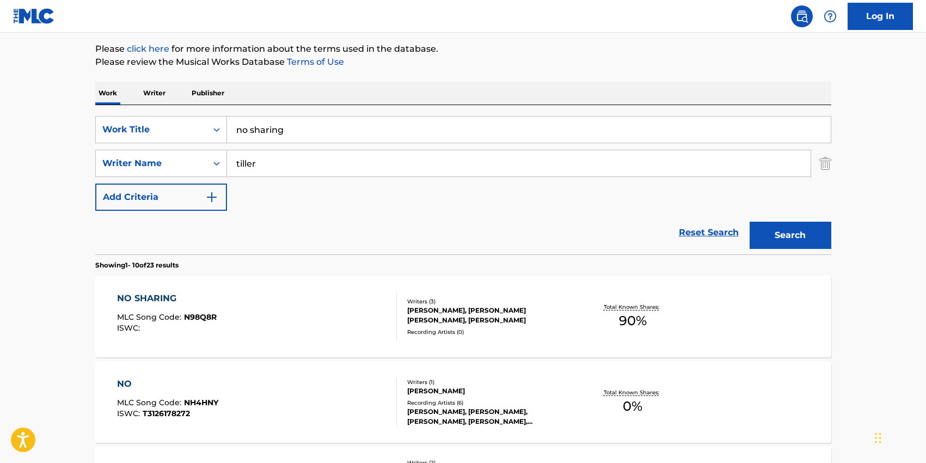
click at [488, 324] on div "[PERSON_NAME], [PERSON_NAME] [PERSON_NAME], [PERSON_NAME]" at bounding box center [489, 315] width 164 height 20
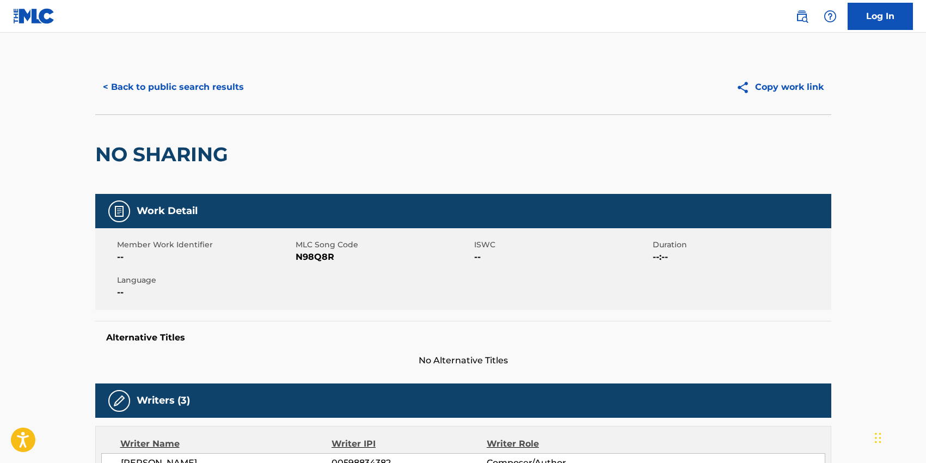
click at [313, 248] on span "MLC Song Code" at bounding box center [384, 244] width 176 height 11
click at [311, 253] on span "N98Q8R" at bounding box center [384, 256] width 176 height 13
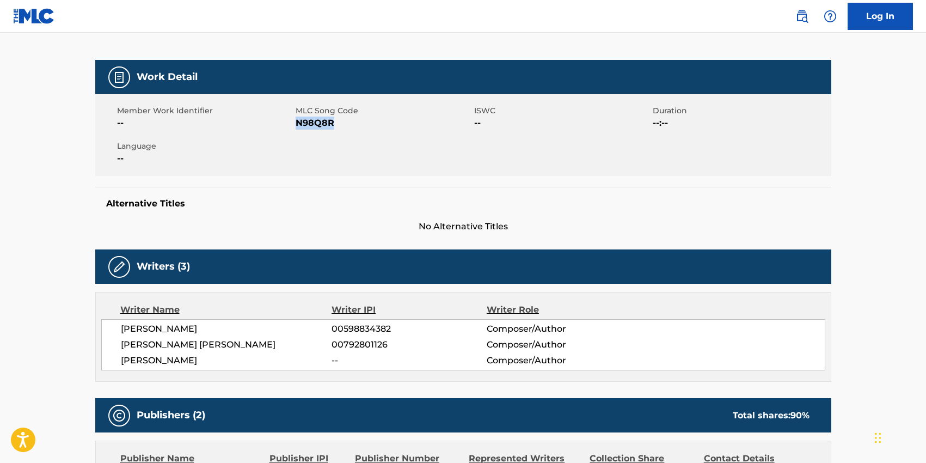
scroll to position [127, 0]
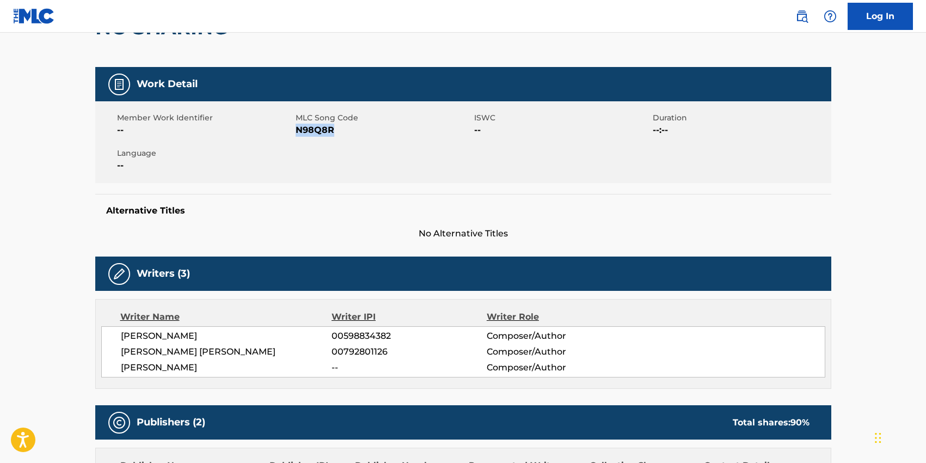
drag, startPoint x: 121, startPoint y: 333, endPoint x: 204, endPoint y: 369, distance: 90.5
click at [204, 369] on div "[PERSON_NAME] 00598834382 Composer/Author [PERSON_NAME] [PERSON_NAME] 007928011…" at bounding box center [463, 351] width 724 height 51
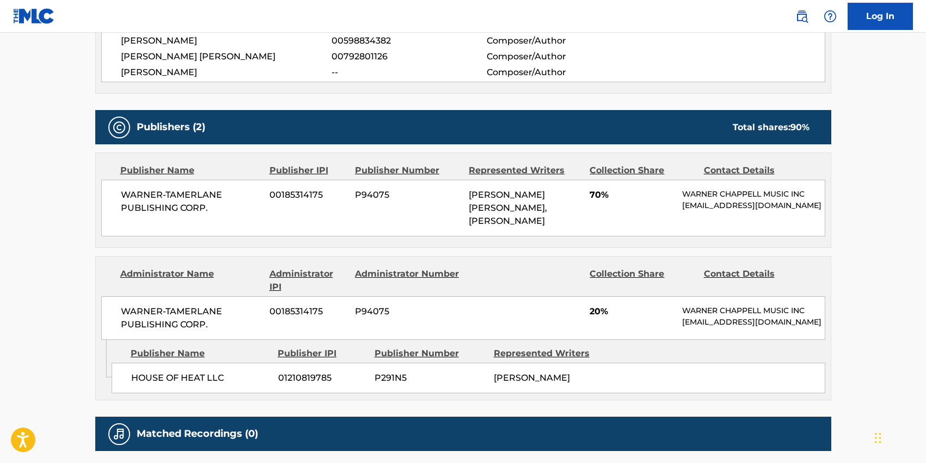
scroll to position [443, 0]
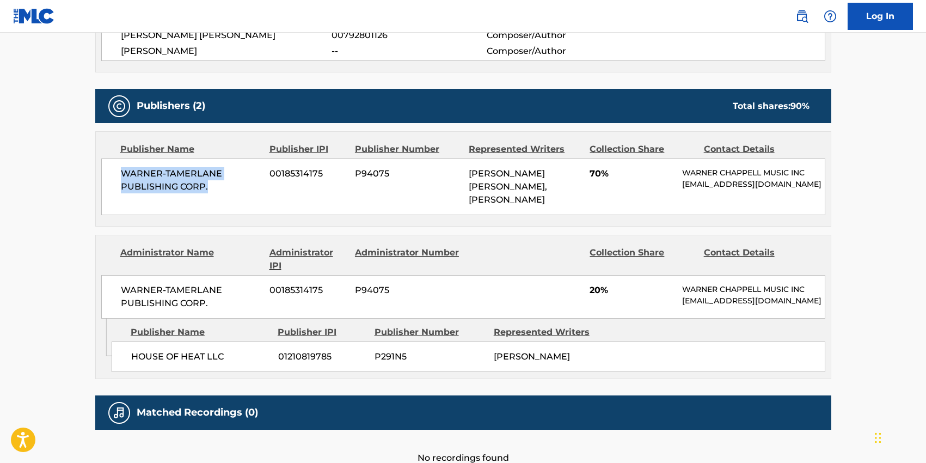
drag, startPoint x: 208, startPoint y: 188, endPoint x: 124, endPoint y: 174, distance: 85.5
click at [124, 174] on span "WARNER-TAMERLANE PUBLISHING CORP." at bounding box center [191, 180] width 141 height 26
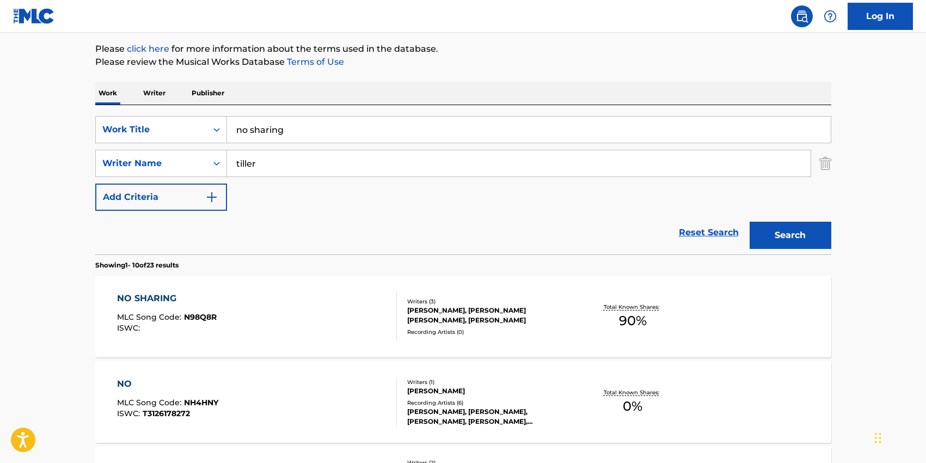
click at [311, 322] on div "NO SHARING MLC Song Code : N98Q8R ISWC :" at bounding box center [257, 316] width 280 height 49
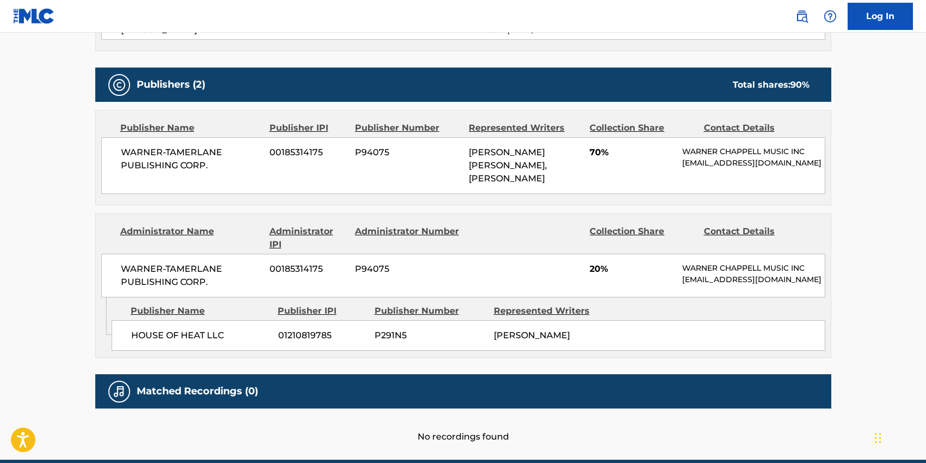
scroll to position [499, 0]
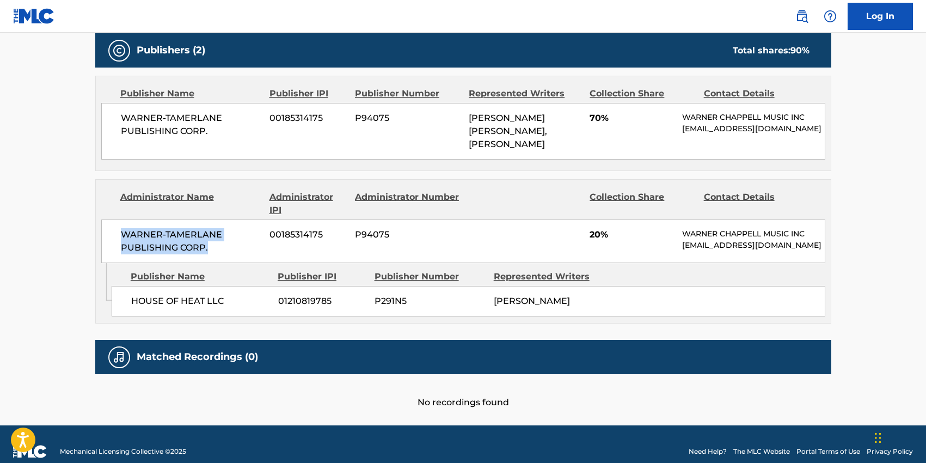
drag, startPoint x: 207, startPoint y: 237, endPoint x: 118, endPoint y: 222, distance: 90.5
click at [118, 222] on div "WARNER-[PERSON_NAME] PUBLISHING CORP. 00185314175 P94075 20% [PERSON_NAME] MUSI…" at bounding box center [463, 241] width 724 height 44
drag, startPoint x: 227, startPoint y: 290, endPoint x: 131, endPoint y: 288, distance: 96.4
click at [130, 288] on div "HOUSE OF HEAT LLC 01210819785 P291N5 [PERSON_NAME]" at bounding box center [469, 301] width 714 height 30
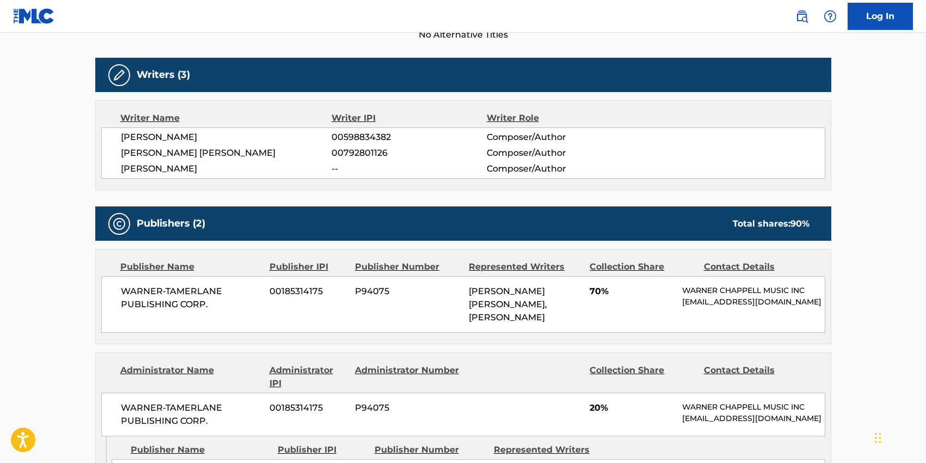
scroll to position [0, 0]
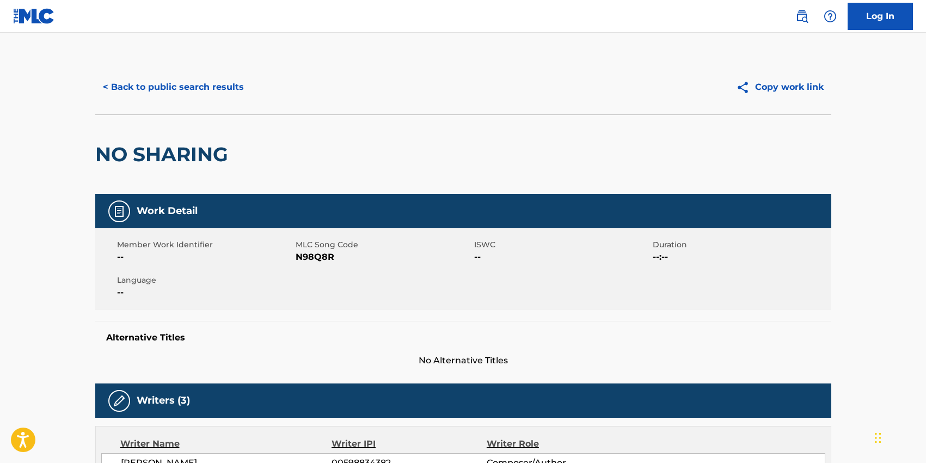
click at [133, 93] on button "< Back to public search results" at bounding box center [173, 86] width 156 height 27
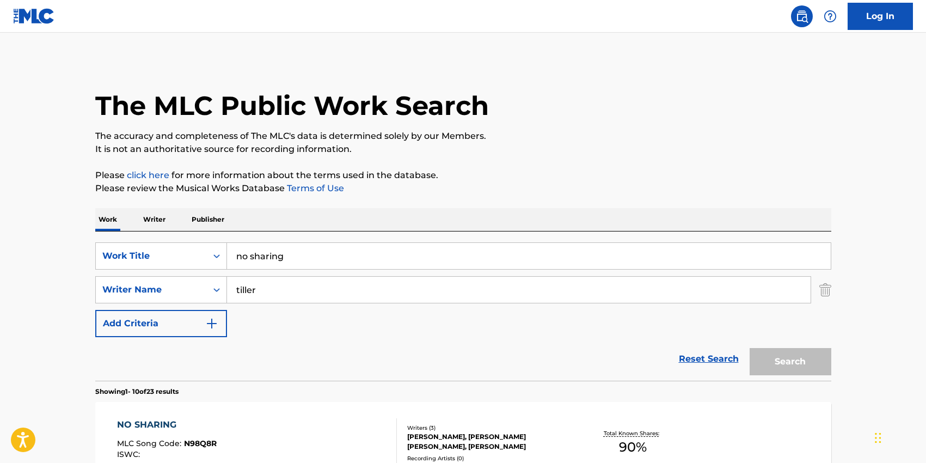
scroll to position [126, 0]
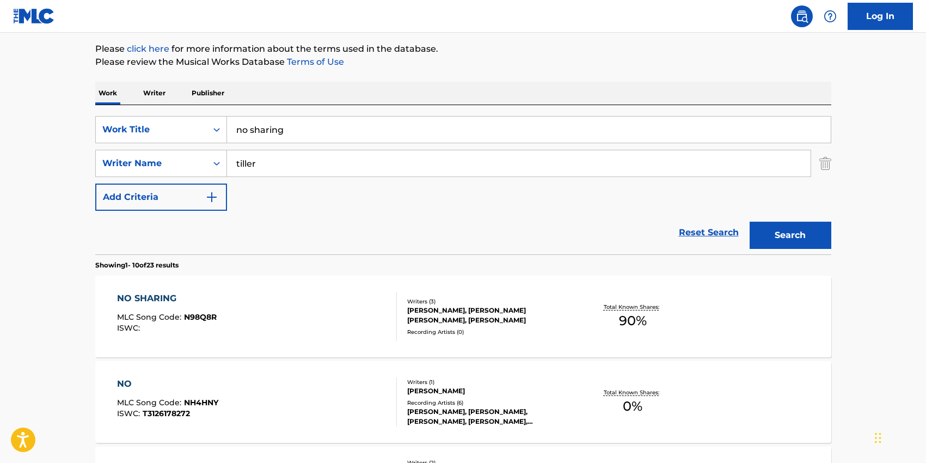
click at [261, 127] on input "no sharing" at bounding box center [529, 130] width 604 height 26
type input "bate volta"
click at [281, 111] on div "SearchWithCriteria2e7ae26f-8e60-4477-86d9-5425baa3c633 Work Title bate volta ba…" at bounding box center [463, 179] width 736 height 149
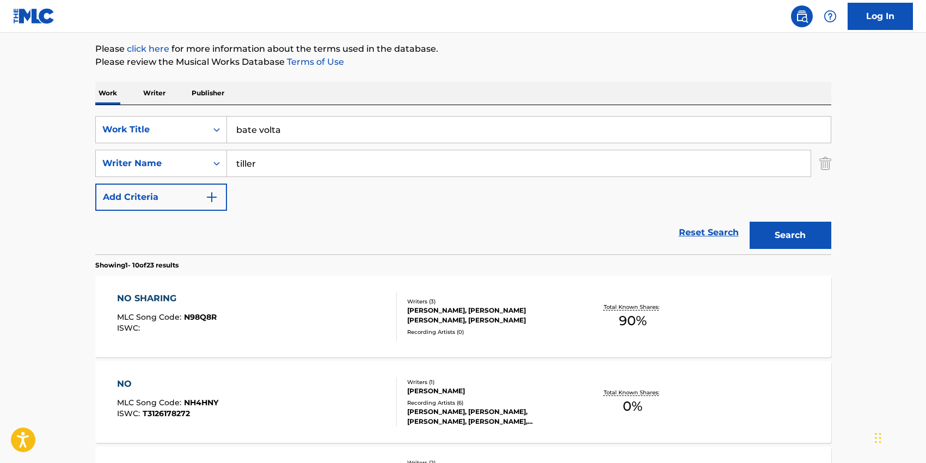
click at [816, 161] on div "SearchWithCriteria2708db55-1e15-4e5b-bde1-60198ef31796 Writer Name [PERSON_NAME]" at bounding box center [463, 163] width 736 height 27
click at [822, 163] on img "Search Form" at bounding box center [825, 163] width 12 height 27
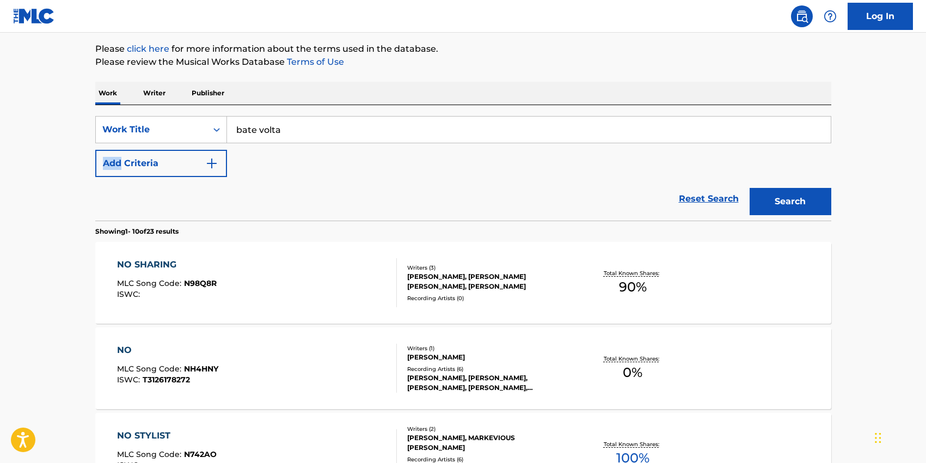
click at [800, 199] on button "Search" at bounding box center [791, 201] width 82 height 27
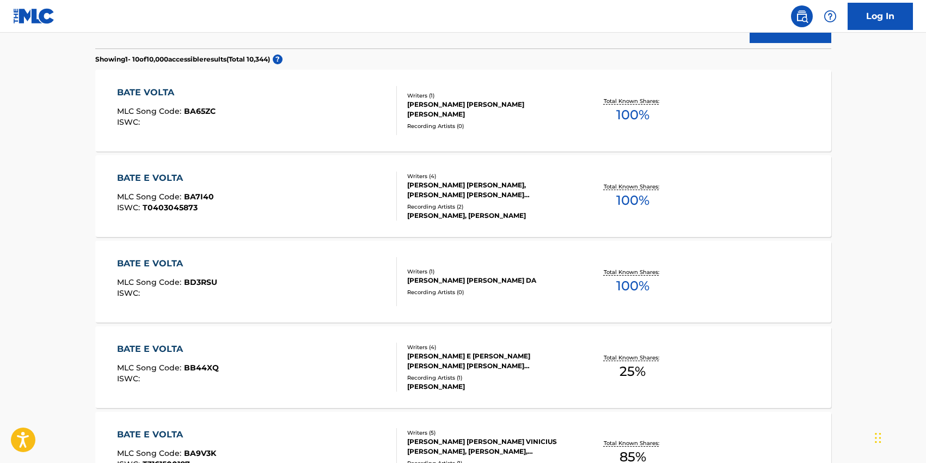
scroll to position [280, 0]
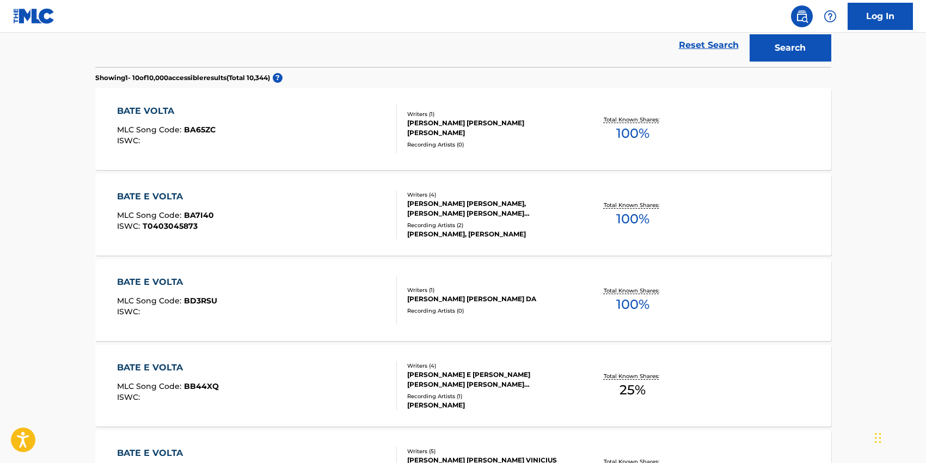
click at [278, 137] on div "BATE VOLTA MLC Song Code : BA65ZC ISWC :" at bounding box center [257, 129] width 280 height 49
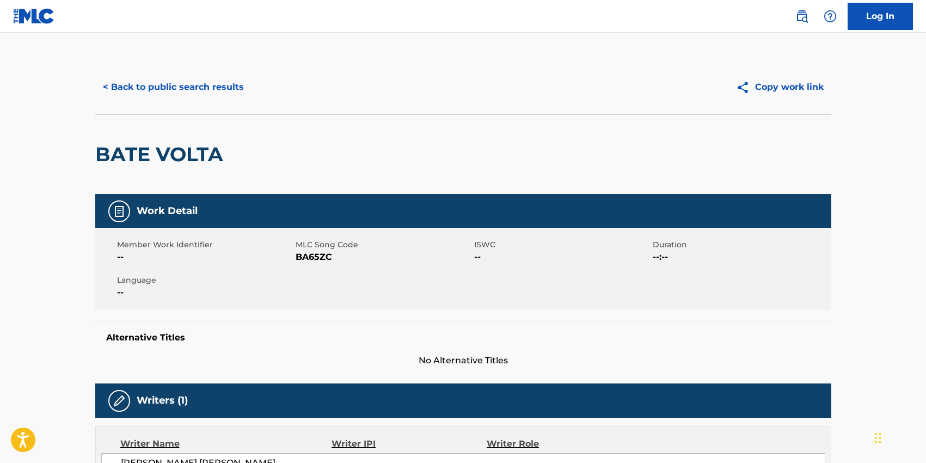
click at [190, 91] on button "< Back to public search results" at bounding box center [173, 86] width 156 height 27
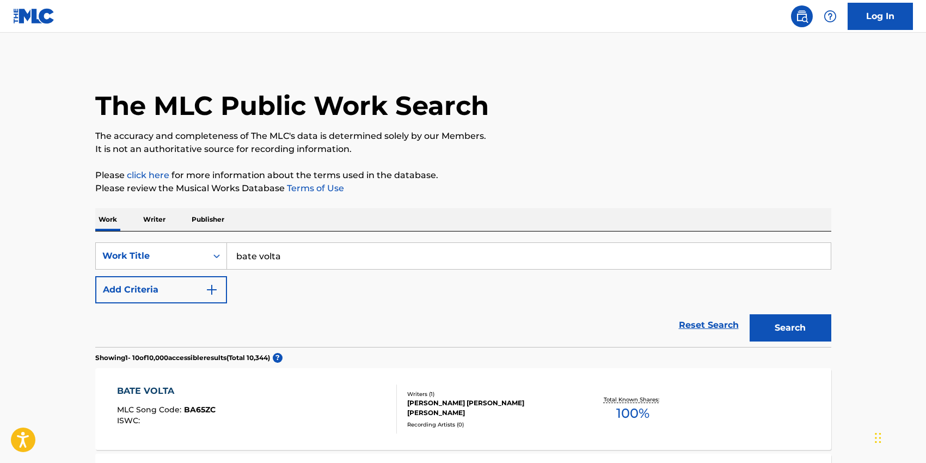
click at [210, 281] on button "Add Criteria" at bounding box center [161, 289] width 132 height 27
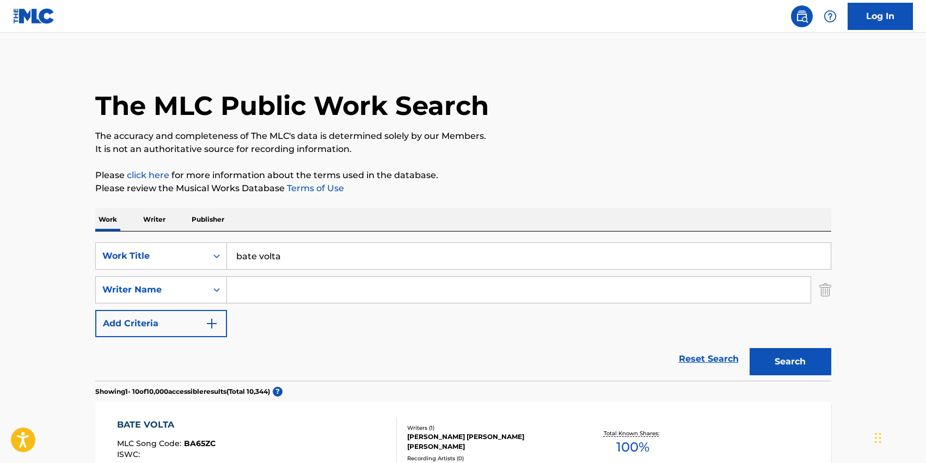
click at [269, 282] on input "Search Form" at bounding box center [519, 290] width 584 height 26
paste input "[PERSON_NAME]"
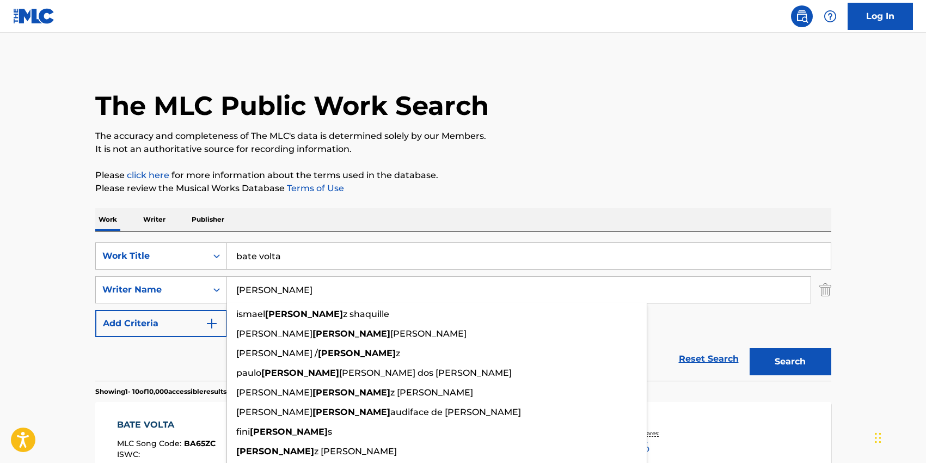
type input "[PERSON_NAME]"
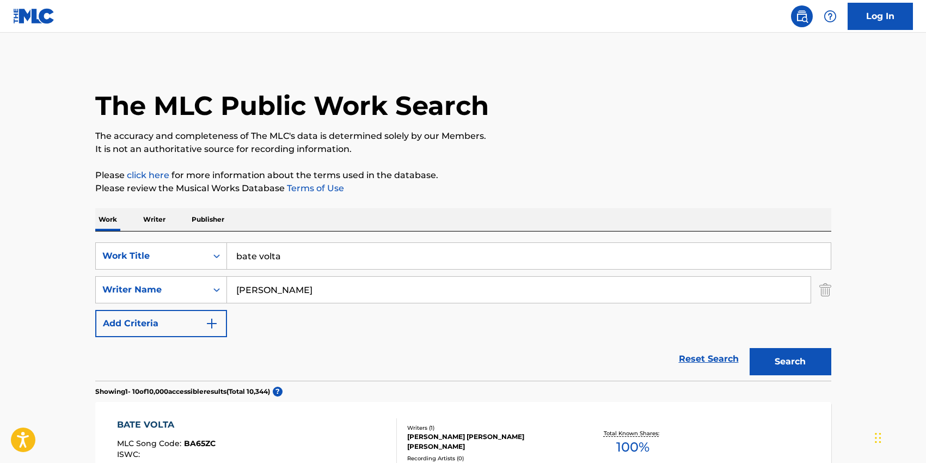
click at [250, 247] on input "bate volta" at bounding box center [529, 256] width 604 height 26
paste input "Desliz"
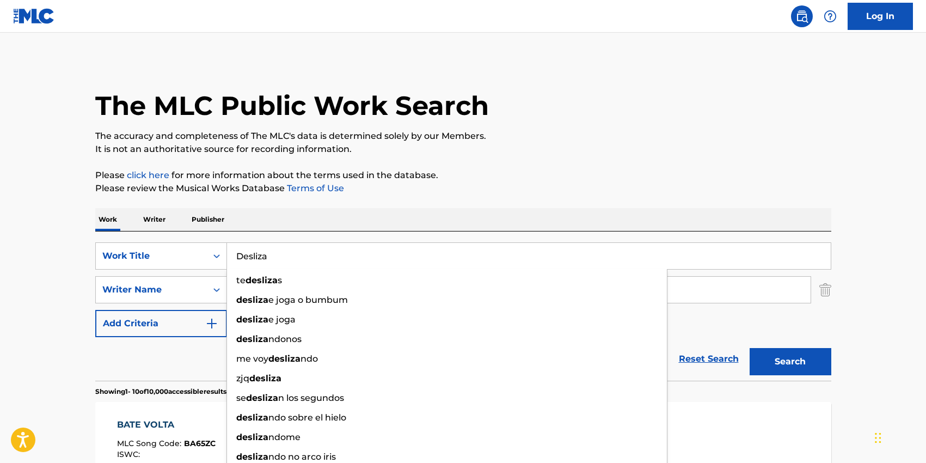
type input "Desliza"
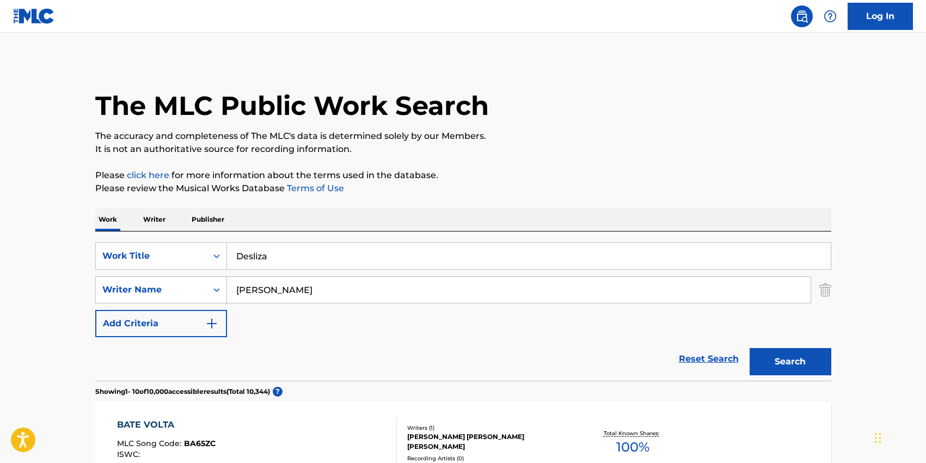
click at [456, 236] on div "SearchWithCriteria2e7ae26f-8e60-4477-86d9-5425baa3c633 Work Title Desliza Searc…" at bounding box center [463, 305] width 736 height 149
click at [775, 358] on button "Search" at bounding box center [791, 361] width 82 height 27
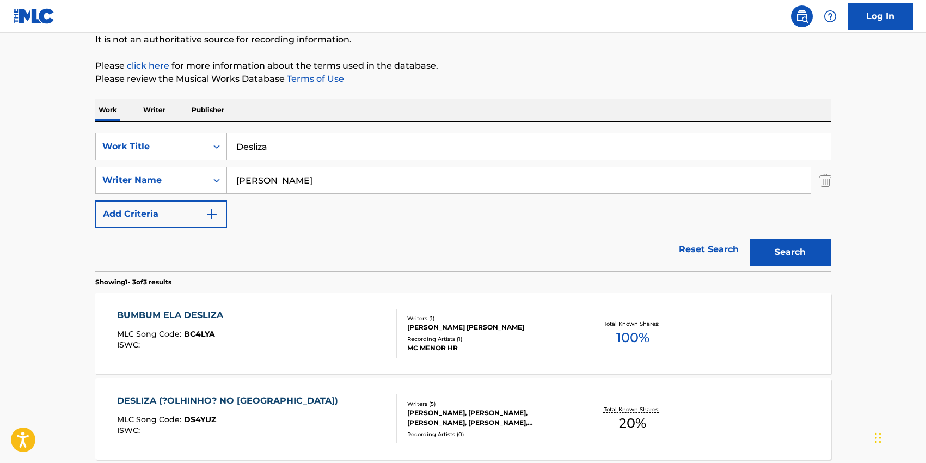
scroll to position [118, 0]
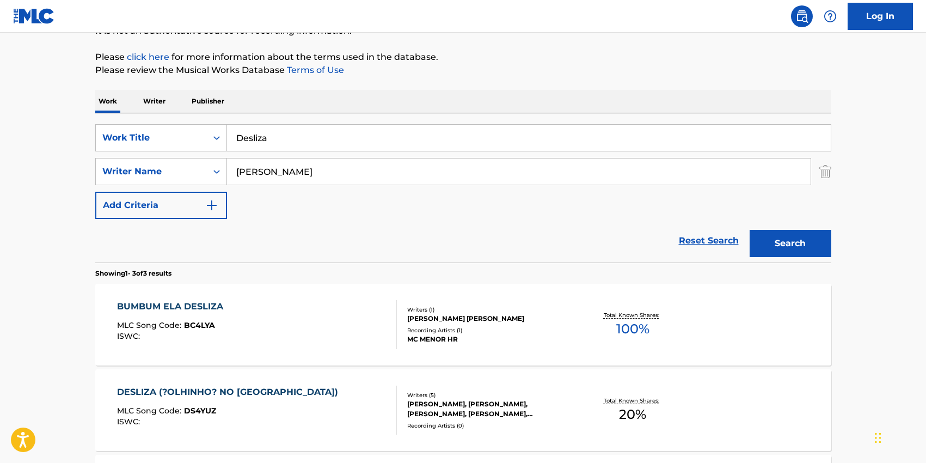
click at [226, 394] on div "DESLIZA (?OLHINHO? NO [GEOGRAPHIC_DATA])" at bounding box center [230, 391] width 226 height 13
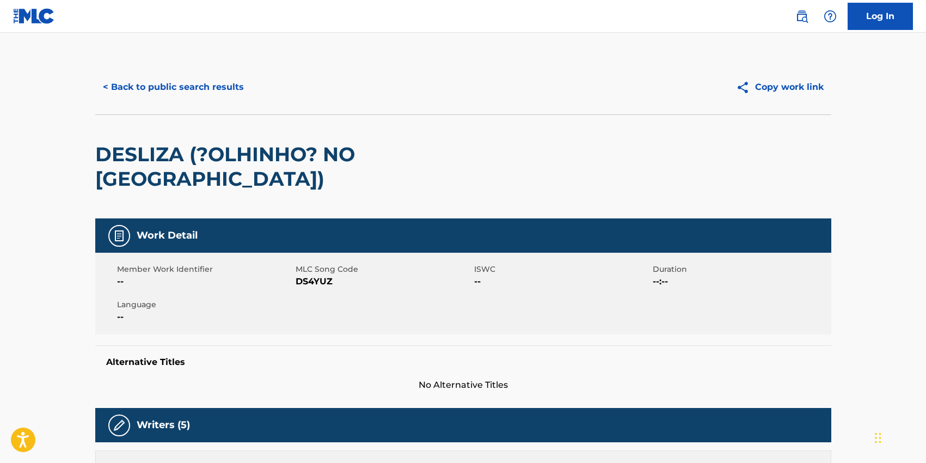
click at [297, 275] on span "DS4YUZ" at bounding box center [384, 281] width 176 height 13
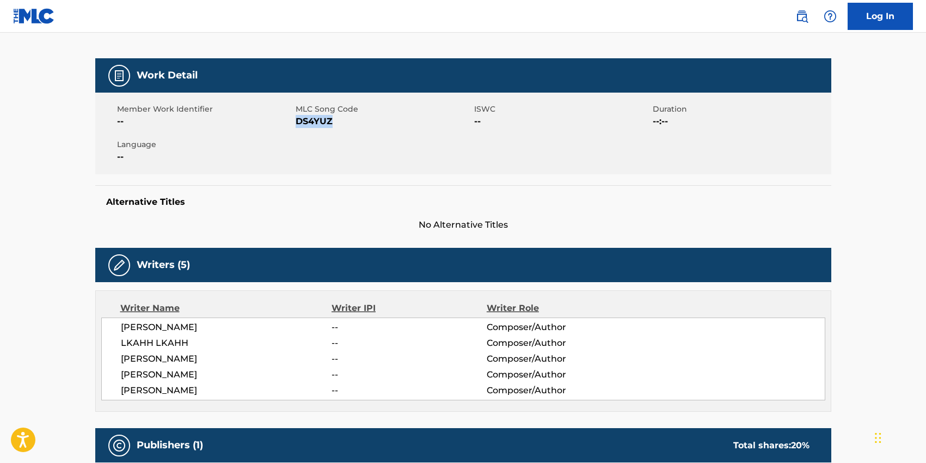
scroll to position [173, 0]
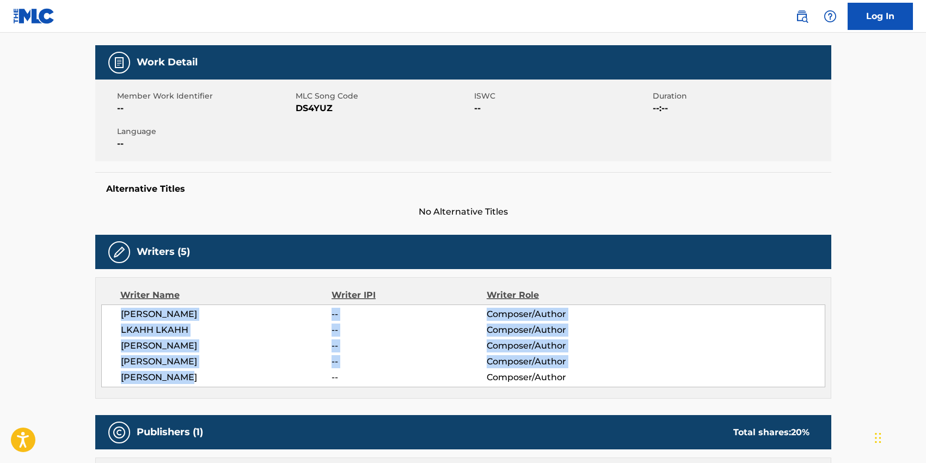
drag, startPoint x: 121, startPoint y: 288, endPoint x: 191, endPoint y: 350, distance: 93.3
click at [191, 350] on div "[PERSON_NAME] -- Composer/Author [PERSON_NAME] -- Composer/Author [PERSON_NAME]…" at bounding box center [463, 345] width 724 height 83
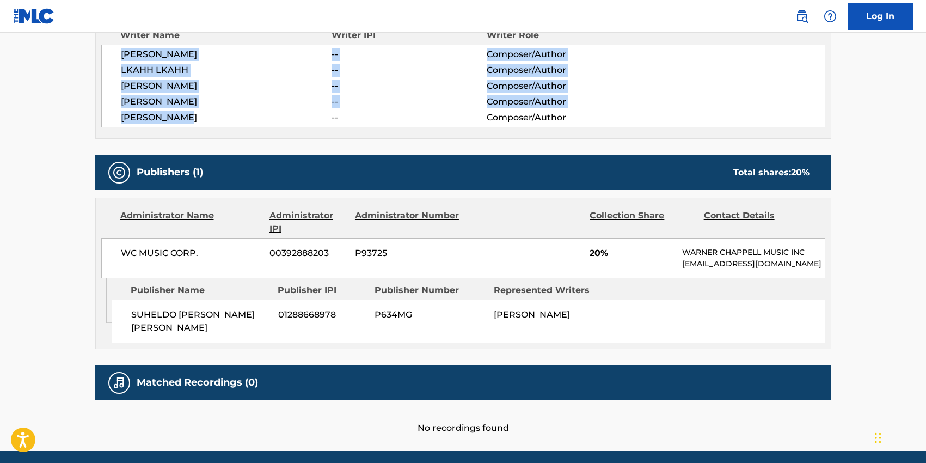
scroll to position [435, 0]
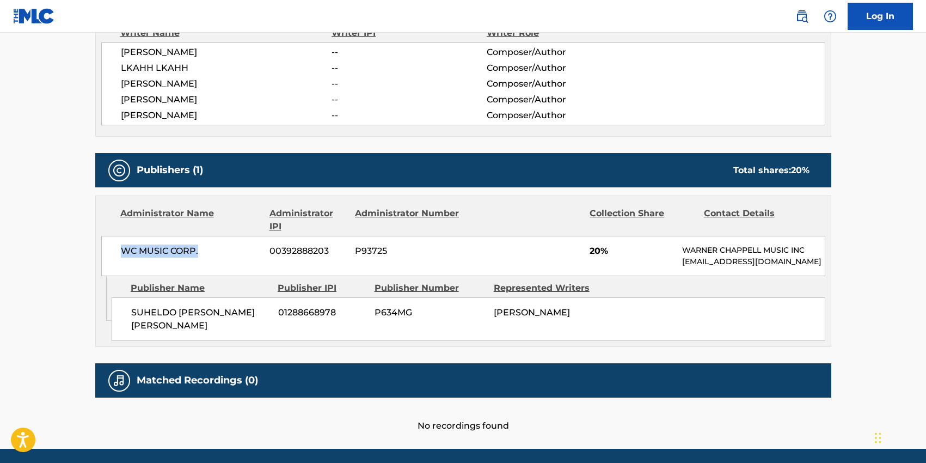
drag, startPoint x: 202, startPoint y: 224, endPoint x: 123, endPoint y: 222, distance: 79.0
click at [122, 244] on span "WC MUSIC CORP." at bounding box center [191, 250] width 141 height 13
drag, startPoint x: 174, startPoint y: 298, endPoint x: 132, endPoint y: 288, distance: 43.1
click at [132, 306] on span "SUHELDO [PERSON_NAME] [PERSON_NAME]" at bounding box center [200, 319] width 139 height 26
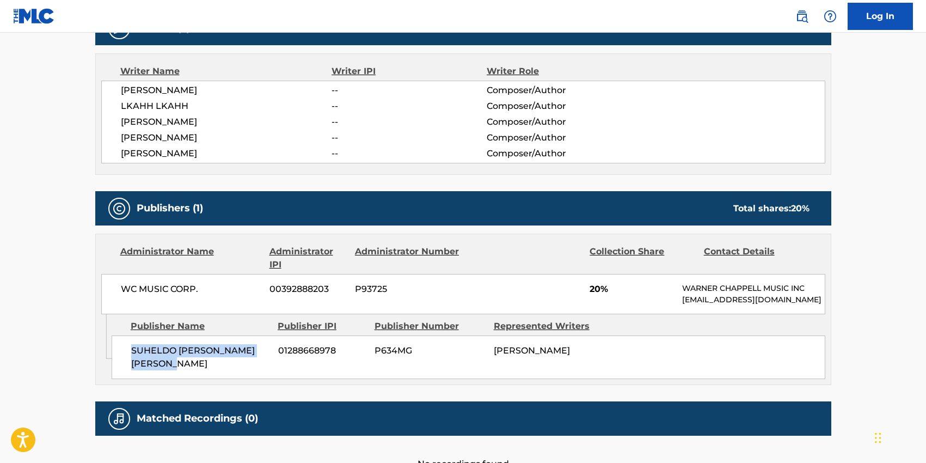
scroll to position [396, 0]
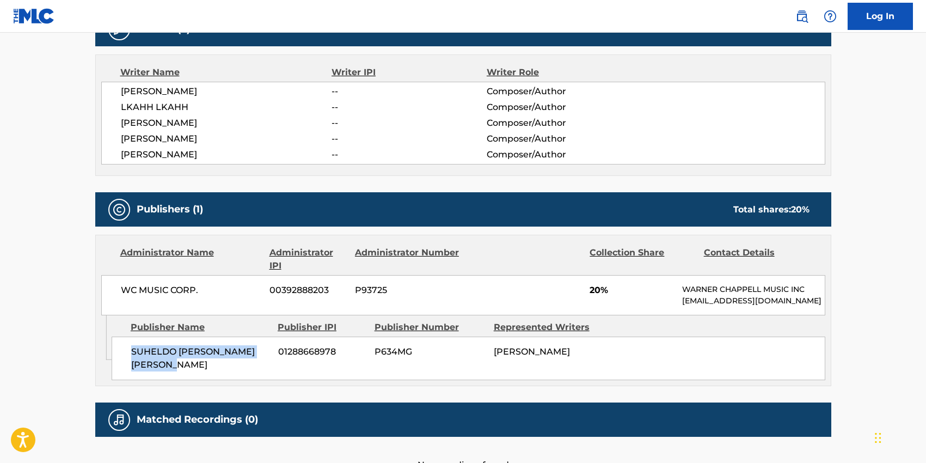
drag, startPoint x: 155, startPoint y: 96, endPoint x: 220, endPoint y: 96, distance: 65.3
click at [220, 117] on span "[PERSON_NAME]" at bounding box center [226, 123] width 211 height 13
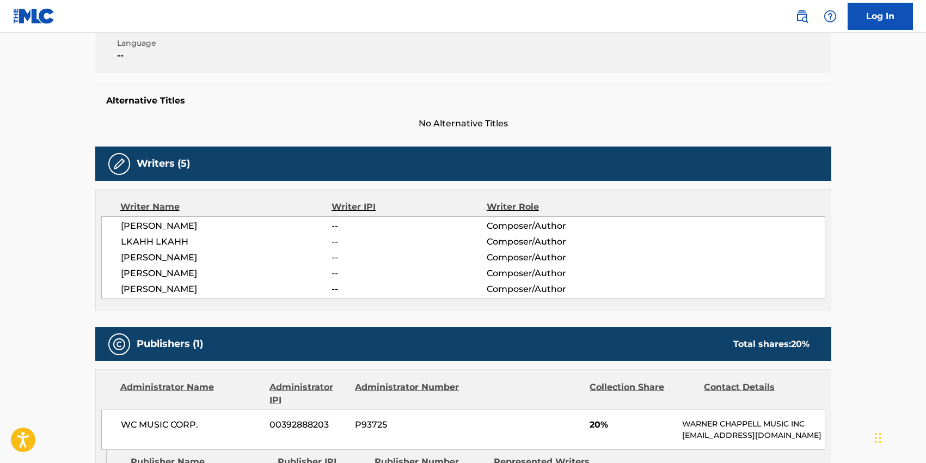
scroll to position [0, 0]
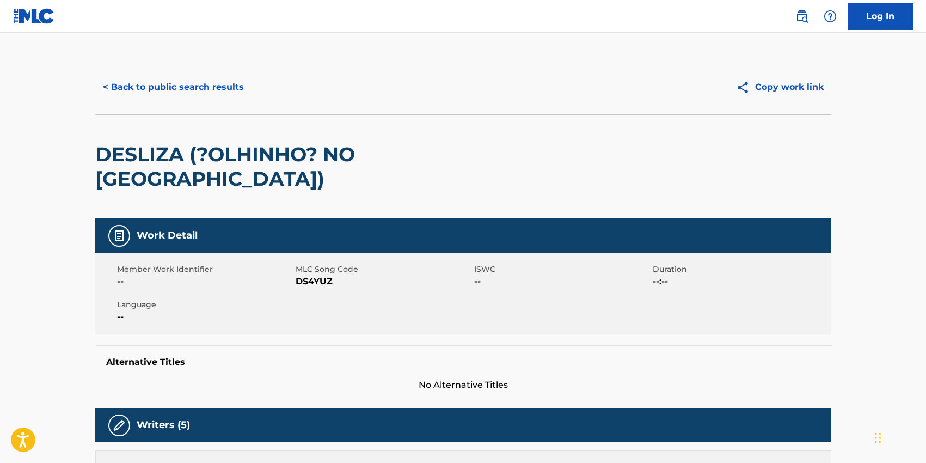
click at [170, 94] on button "< Back to public search results" at bounding box center [173, 86] width 156 height 27
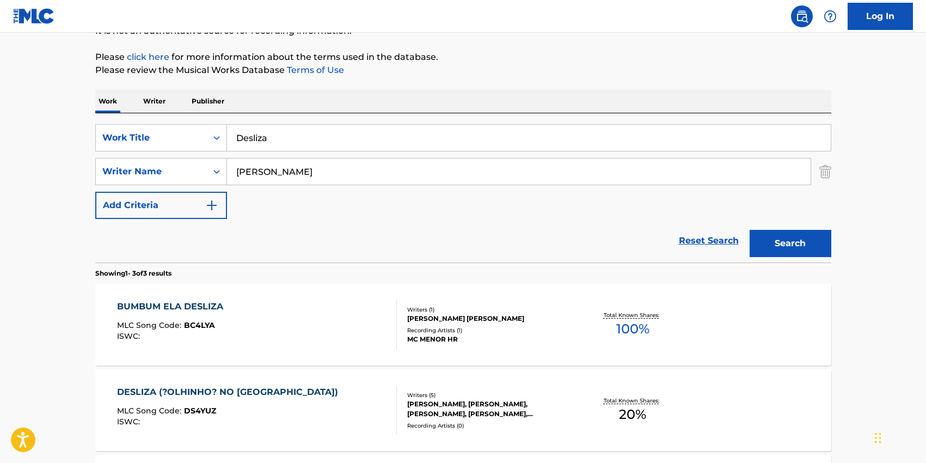
click at [253, 177] on input "[PERSON_NAME]" at bounding box center [519, 171] width 584 height 26
paste input "Pepato"
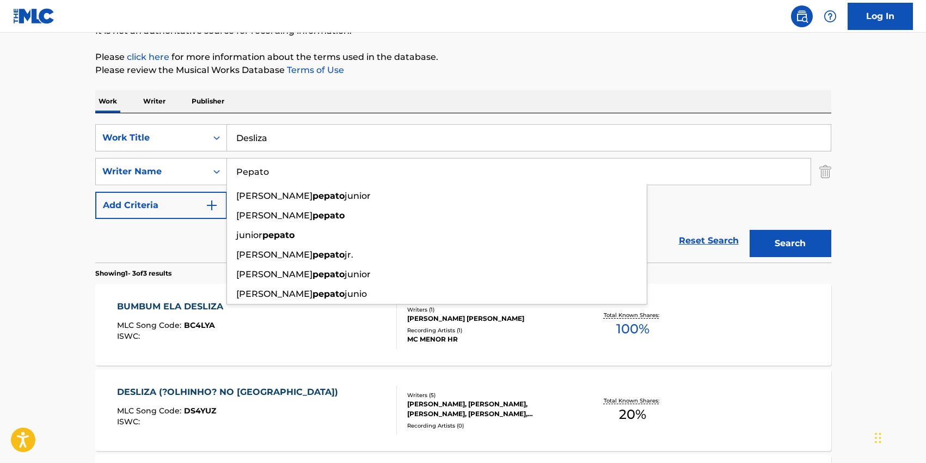
type input "Pepato"
click at [254, 133] on input "Desliza" at bounding box center [529, 138] width 604 height 26
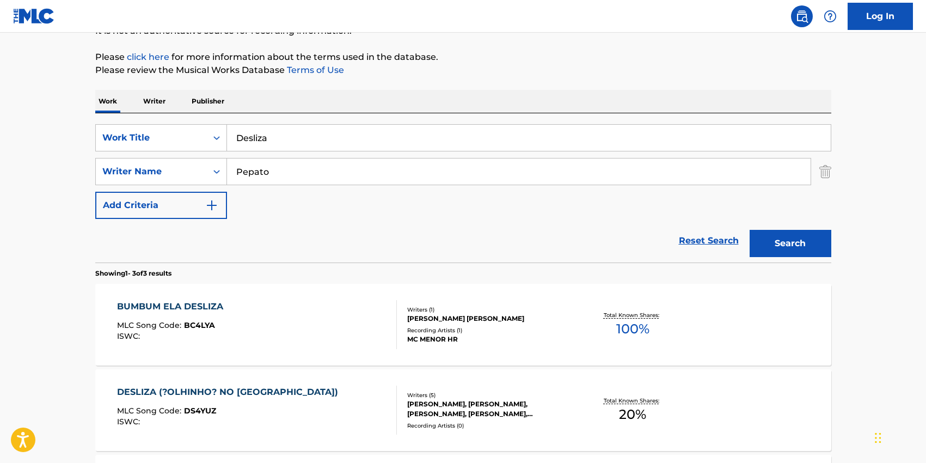
click at [254, 133] on input "Desliza" at bounding box center [529, 138] width 604 height 26
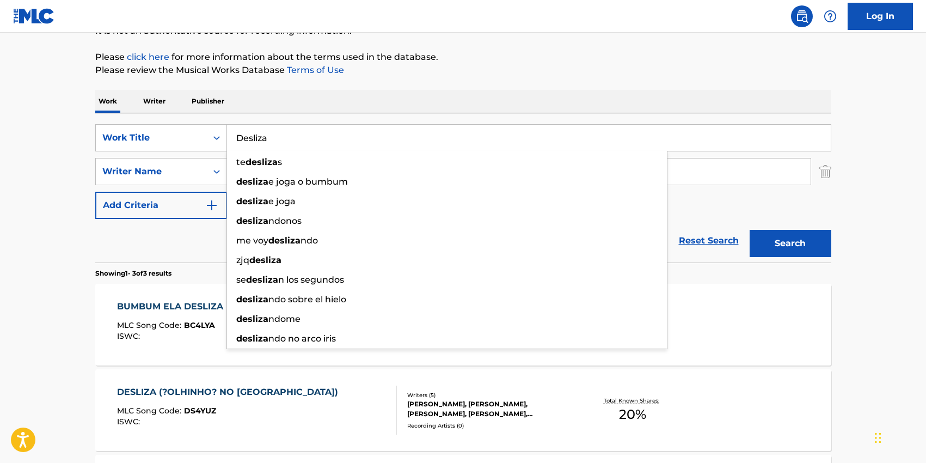
click at [254, 133] on input "Desliza" at bounding box center [529, 138] width 604 height 26
paste input "Eu Menti"
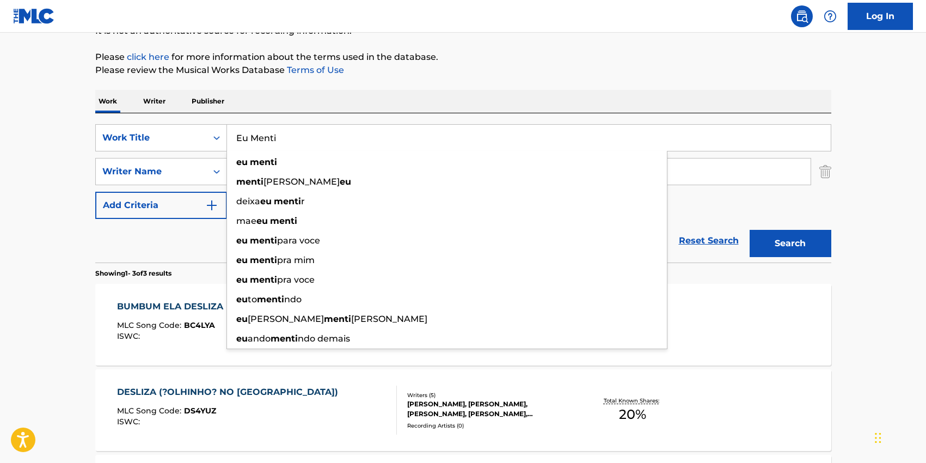
type input "Eu Menti"
click at [810, 244] on button "Search" at bounding box center [791, 243] width 82 height 27
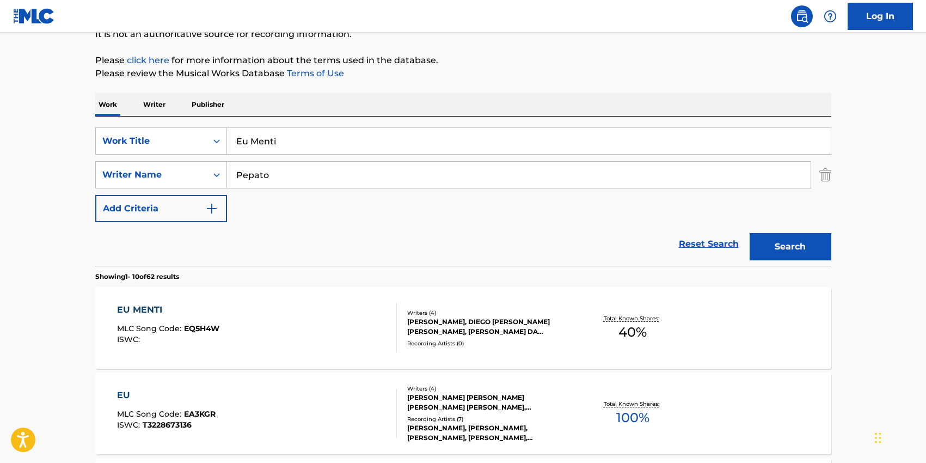
scroll to position [116, 0]
click at [434, 312] on div "Writers ( 4 )" at bounding box center [489, 312] width 164 height 8
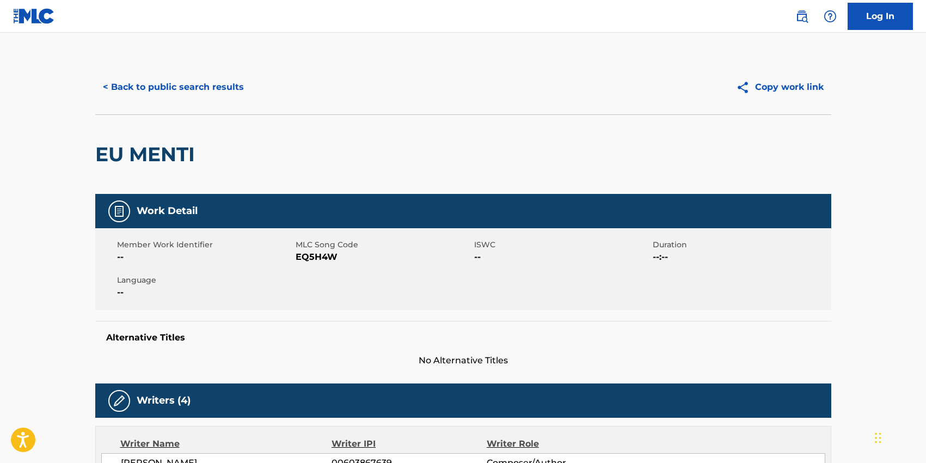
click at [326, 259] on span "EQ5H4W" at bounding box center [384, 256] width 176 height 13
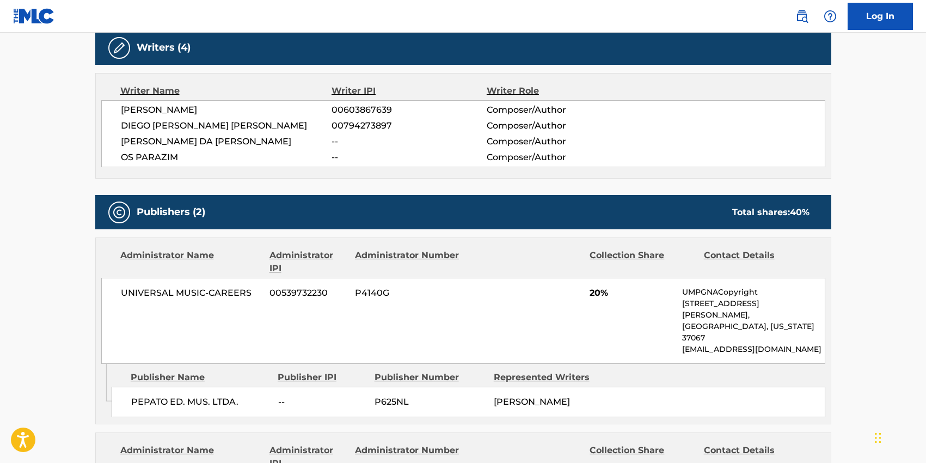
scroll to position [354, 0]
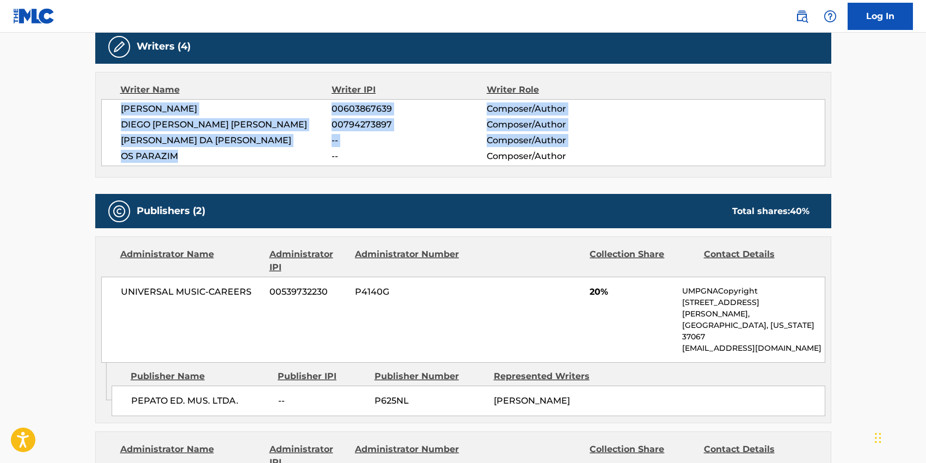
drag, startPoint x: 120, startPoint y: 108, endPoint x: 177, endPoint y: 156, distance: 74.2
click at [177, 156] on div "[PERSON_NAME] 00603867639 Composer/Author DIEGO [PERSON_NAME] [PERSON_NAME] 007…" at bounding box center [463, 132] width 724 height 67
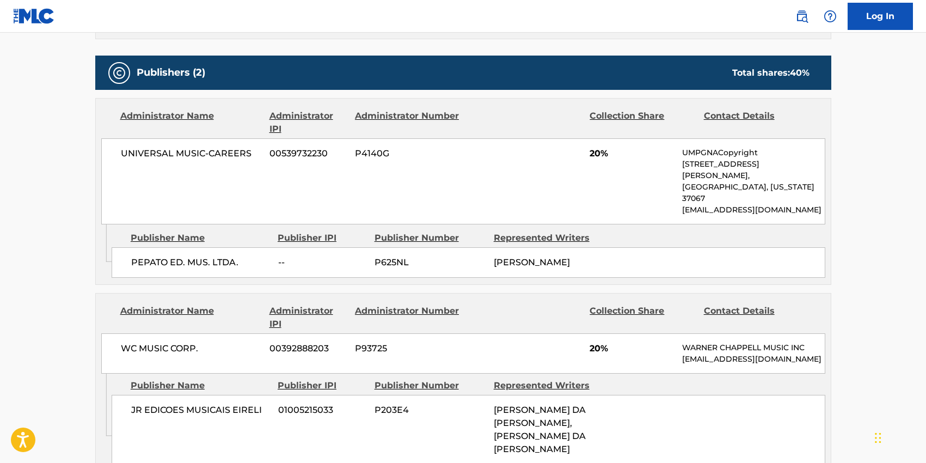
scroll to position [499, 0]
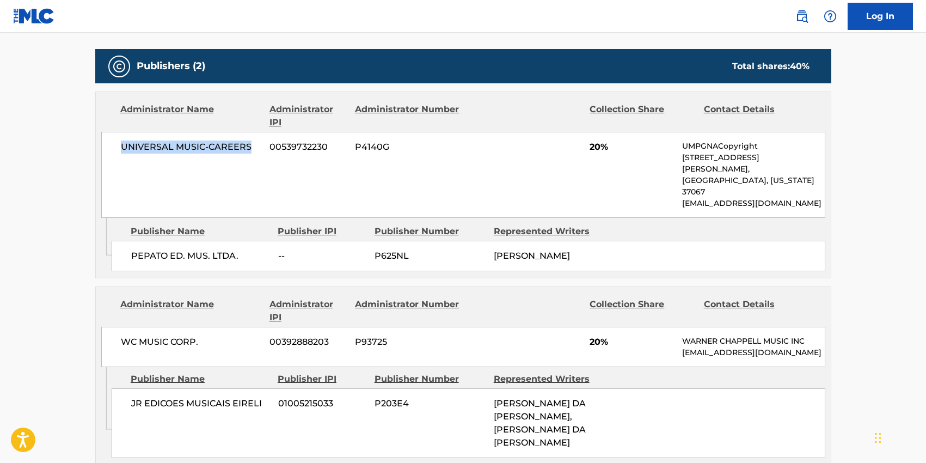
drag, startPoint x: 252, startPoint y: 149, endPoint x: 121, endPoint y: 144, distance: 130.2
click at [121, 144] on span "UNIVERSAL MUSIC-CAREERS" at bounding box center [191, 146] width 141 height 13
drag, startPoint x: 238, startPoint y: 232, endPoint x: 132, endPoint y: 234, distance: 106.7
click at [132, 249] on span "PEPATO ED. MUS. LTDA." at bounding box center [200, 255] width 139 height 13
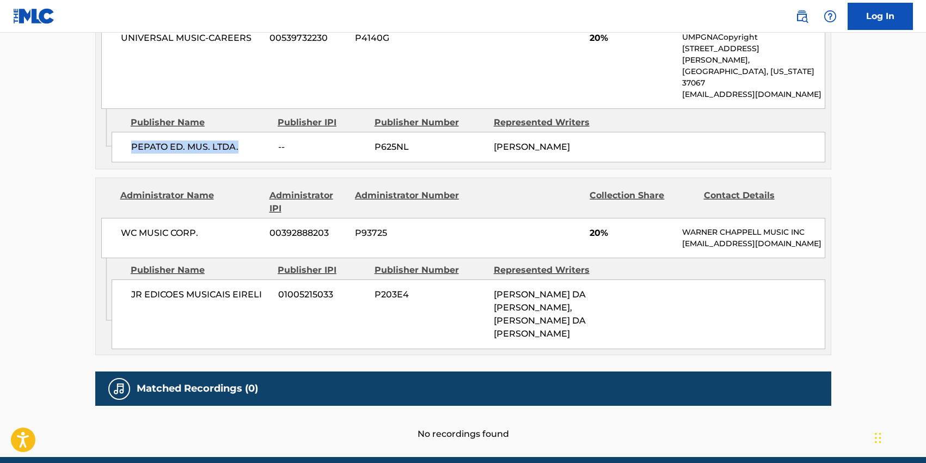
scroll to position [620, 0]
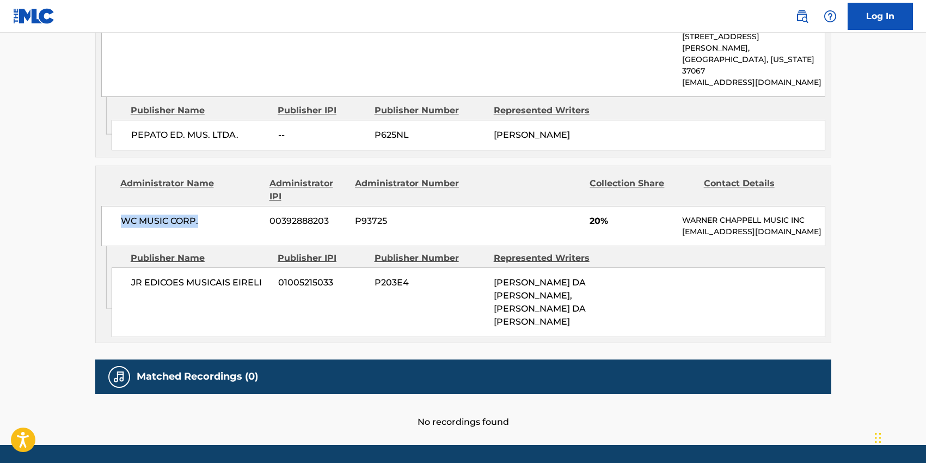
drag, startPoint x: 203, startPoint y: 211, endPoint x: 114, endPoint y: 209, distance: 88.2
click at [114, 209] on div "WC MUSIC CORP. 00392888203 P93725 20% [PERSON_NAME] MUSIC INC [EMAIL_ADDRESS][D…" at bounding box center [463, 226] width 724 height 40
drag, startPoint x: 263, startPoint y: 266, endPoint x: 130, endPoint y: 271, distance: 133.5
click at [130, 271] on div "JR EDICOES MUSICAIS EIRELI 01005215033 P203E4 [PERSON_NAME] DA [PERSON_NAME], […" at bounding box center [469, 302] width 714 height 70
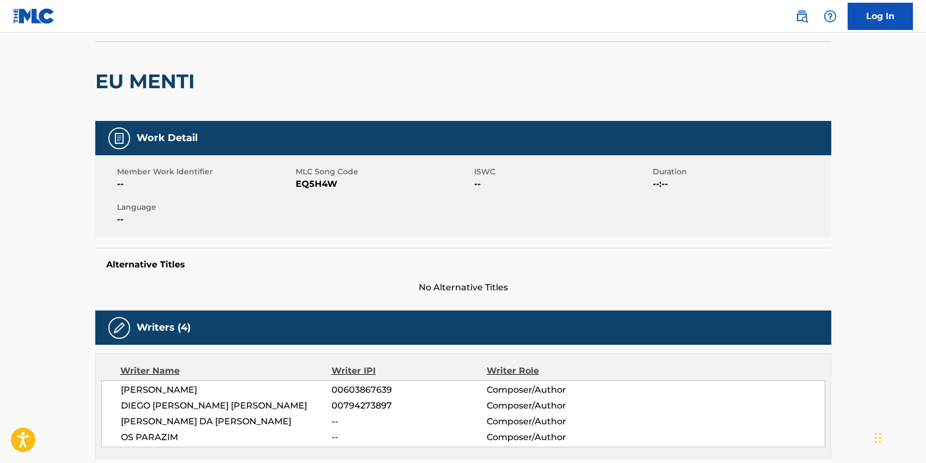
scroll to position [0, 0]
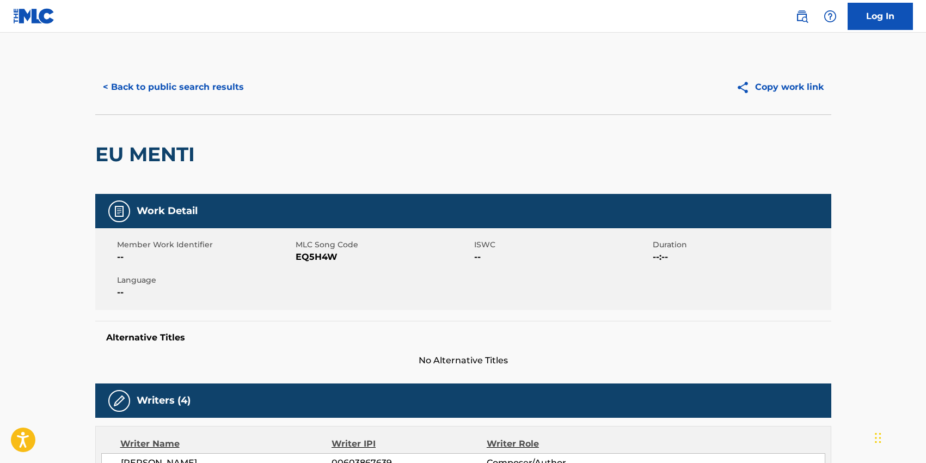
click at [177, 92] on button "< Back to public search results" at bounding box center [173, 86] width 156 height 27
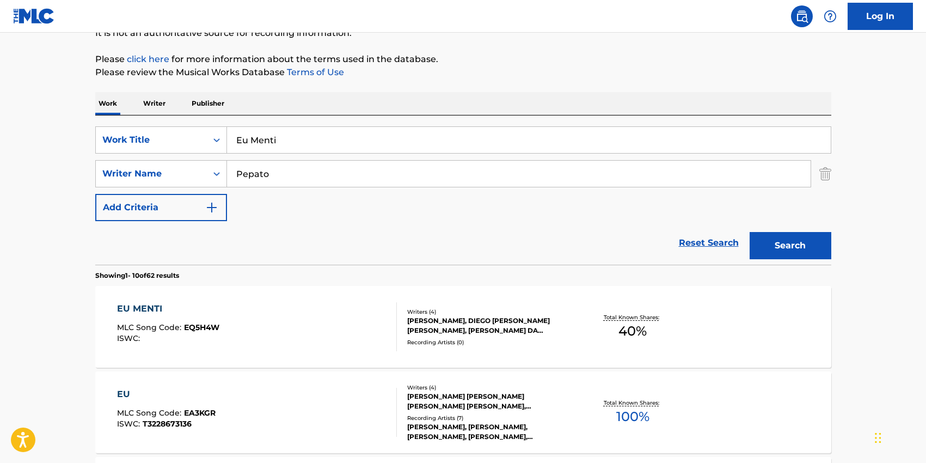
click at [315, 145] on input "Eu Menti" at bounding box center [529, 140] width 604 height 26
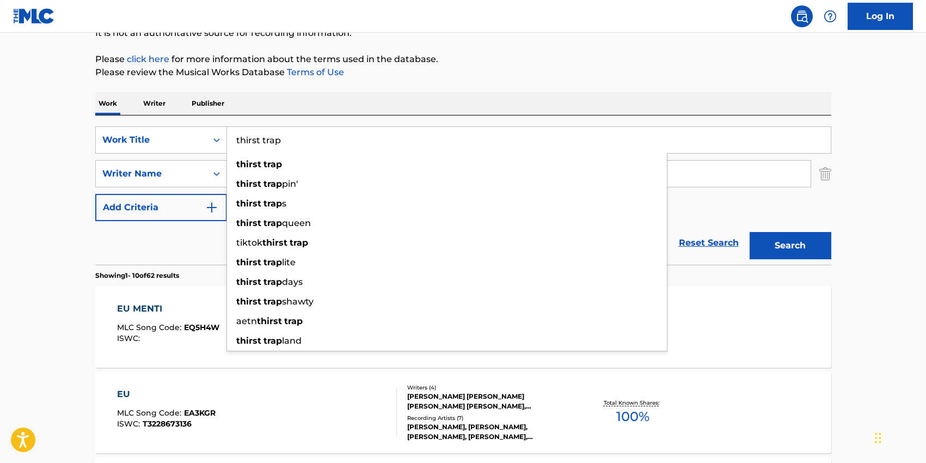
type input "thirst trap"
click at [330, 122] on div "SearchWithCriteria2e7ae26f-8e60-4477-86d9-5425baa3c633 Work Title thirst trap t…" at bounding box center [463, 189] width 736 height 149
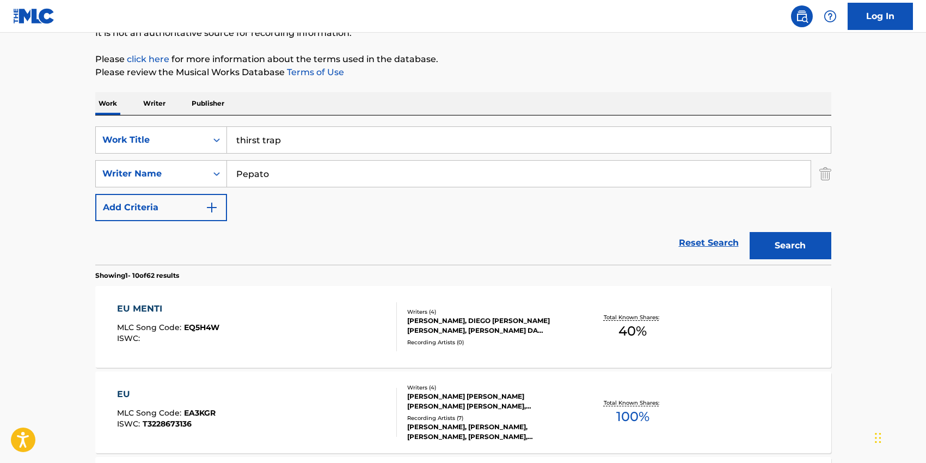
click at [293, 165] on input "Pepato" at bounding box center [519, 174] width 584 height 26
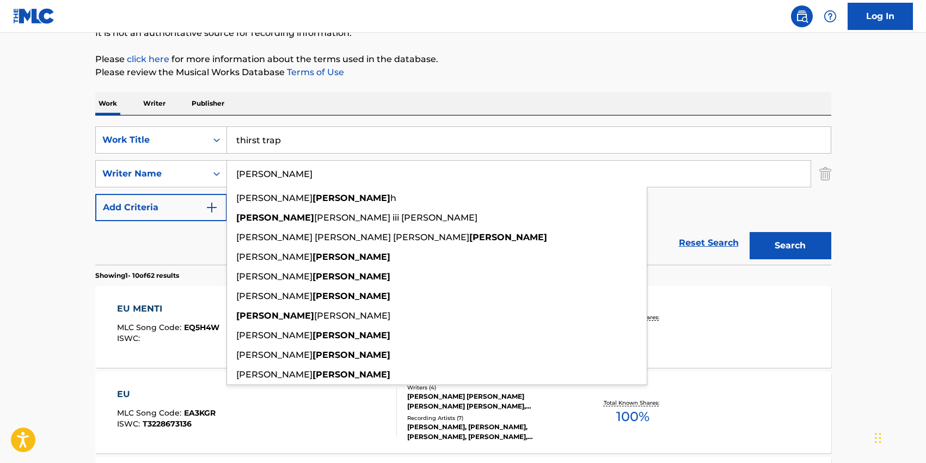
click at [727, 212] on div "SearchWithCriteria2e7ae26f-8e60-4477-86d9-5425baa3c633 Work Title thirst trap S…" at bounding box center [463, 173] width 736 height 95
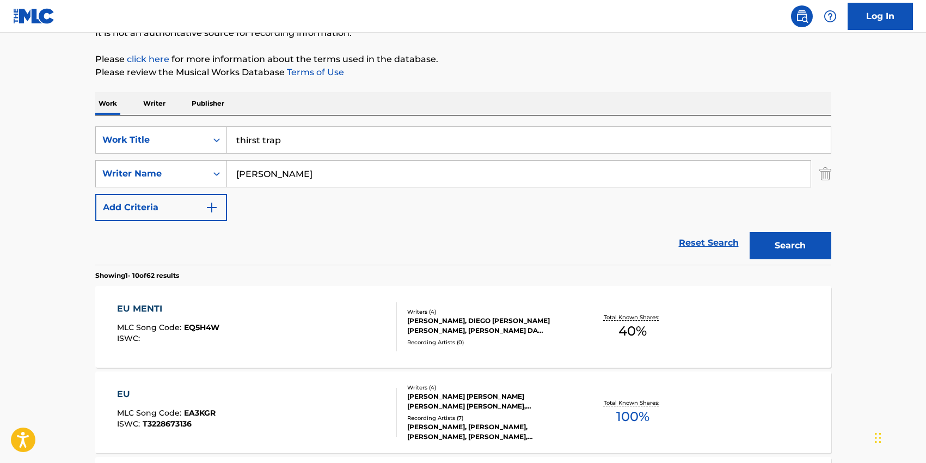
click at [769, 234] on button "Search" at bounding box center [791, 245] width 82 height 27
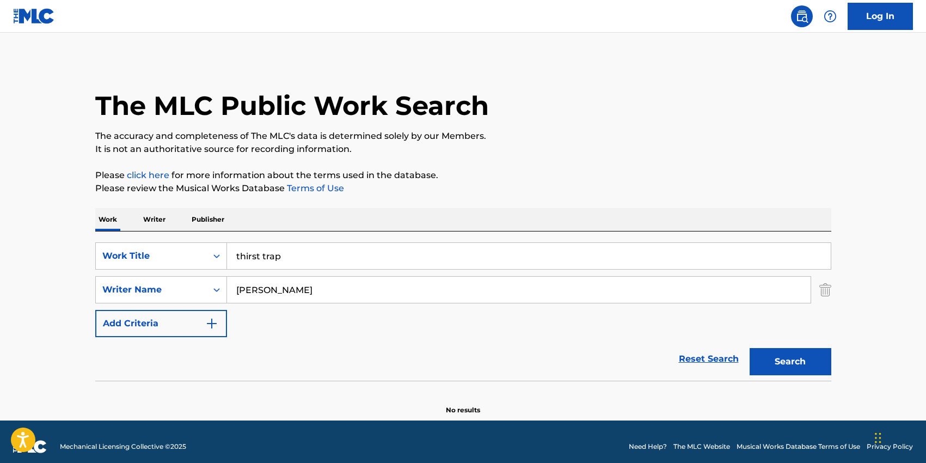
click at [266, 287] on input "[PERSON_NAME]" at bounding box center [519, 290] width 584 height 26
paste input "[PERSON_NAME]"
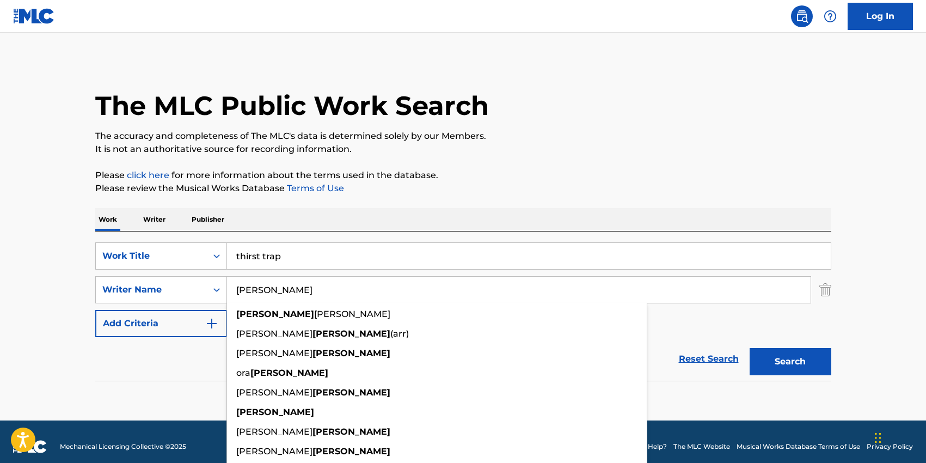
type input "[PERSON_NAME]"
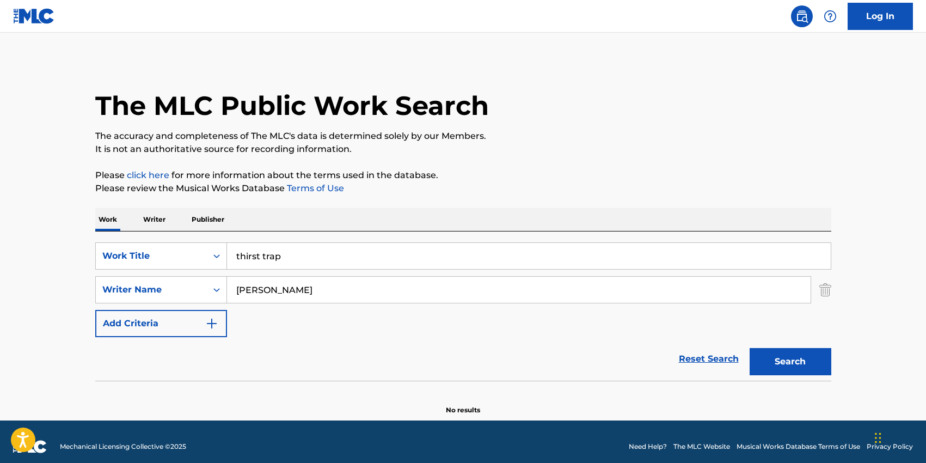
click at [269, 259] on input "thirst trap" at bounding box center [529, 256] width 604 height 26
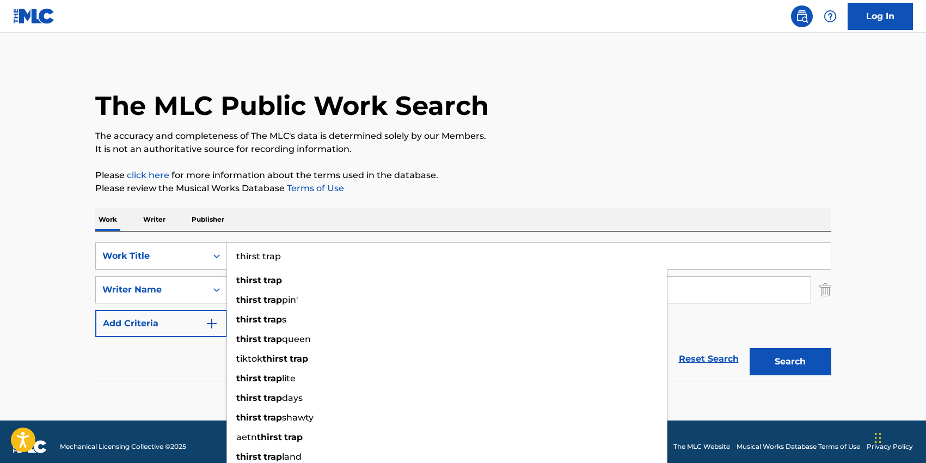
click at [269, 259] on input "thirst trap" at bounding box center [529, 256] width 604 height 26
type input "the bomb"
click at [771, 322] on div "SearchWithCriteria2e7ae26f-8e60-4477-86d9-5425baa3c633 Work Title the bomb the …" at bounding box center [463, 289] width 736 height 95
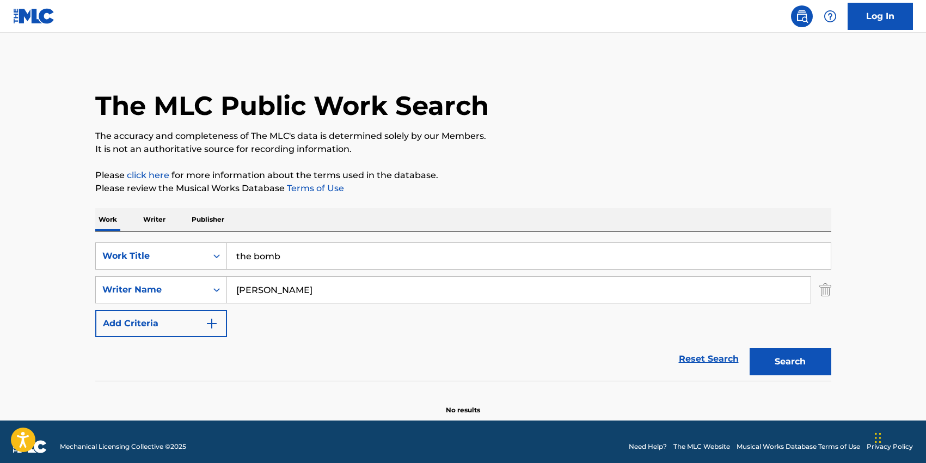
click at [787, 364] on button "Search" at bounding box center [791, 361] width 82 height 27
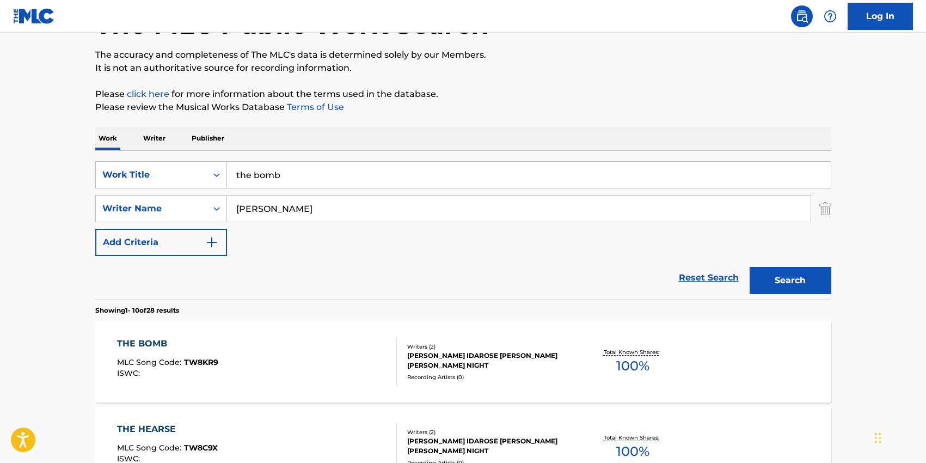
scroll to position [89, 0]
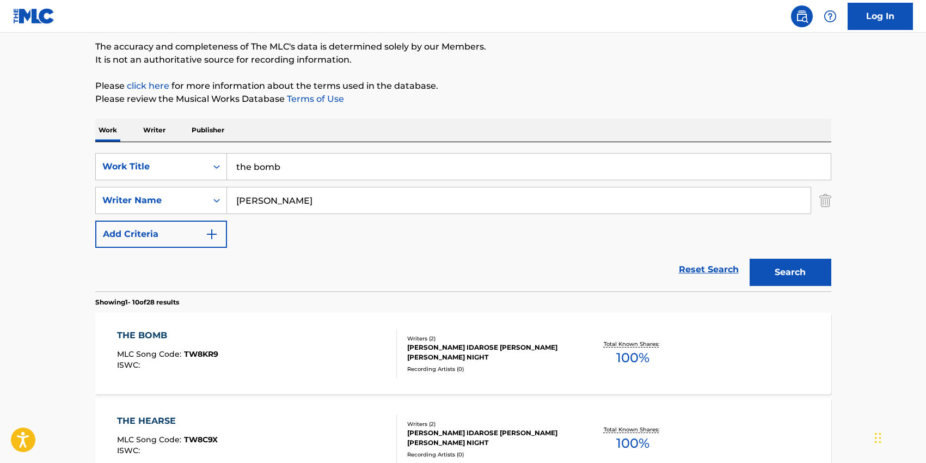
click at [271, 352] on div "THE BOMB MLC Song Code : TW8KR9 ISWC :" at bounding box center [257, 353] width 280 height 49
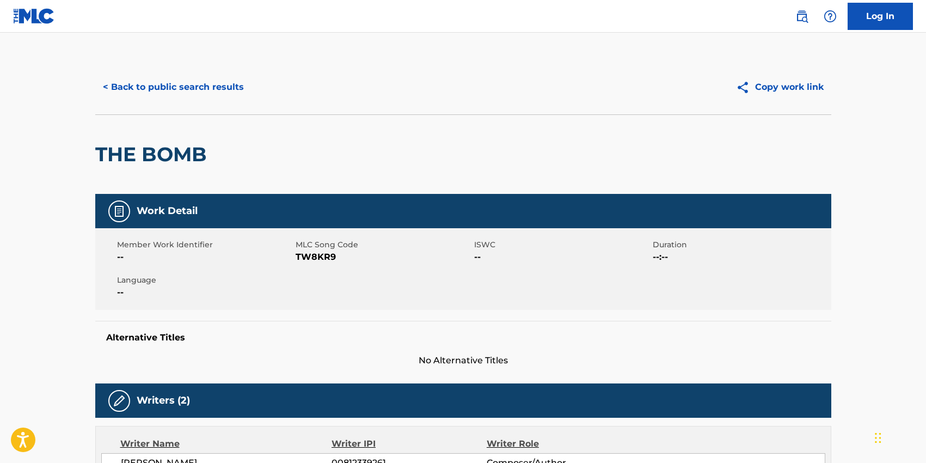
click at [316, 260] on span "TW8KR9" at bounding box center [384, 256] width 176 height 13
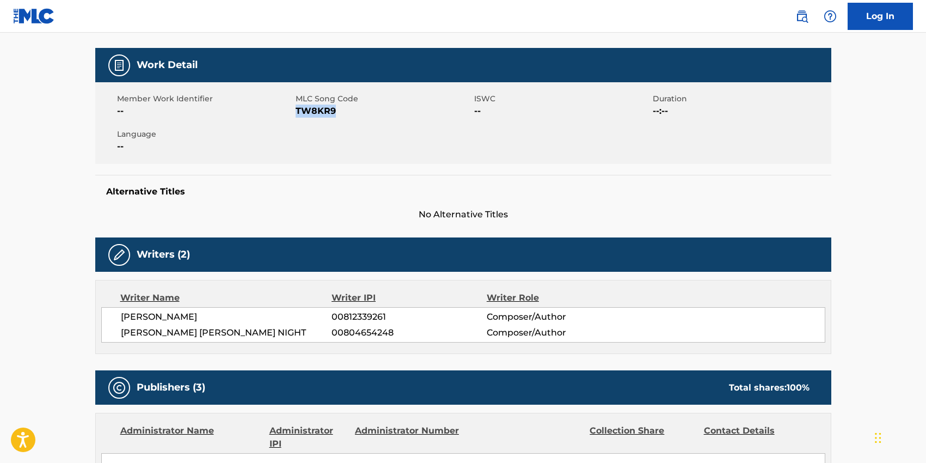
scroll to position [160, 0]
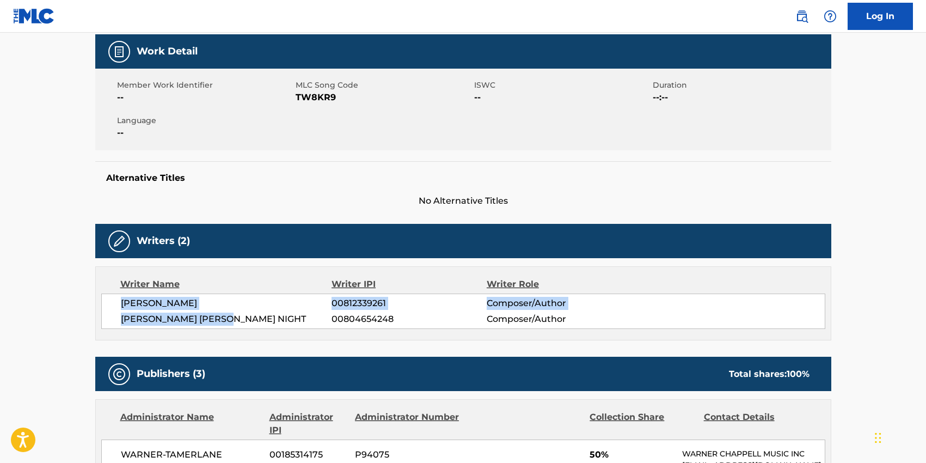
drag, startPoint x: 226, startPoint y: 318, endPoint x: 122, endPoint y: 303, distance: 105.2
click at [122, 303] on div "[PERSON_NAME] 00812339261 Composer/Author [PERSON_NAME] [PERSON_NAME] NIGHT 008…" at bounding box center [463, 310] width 724 height 35
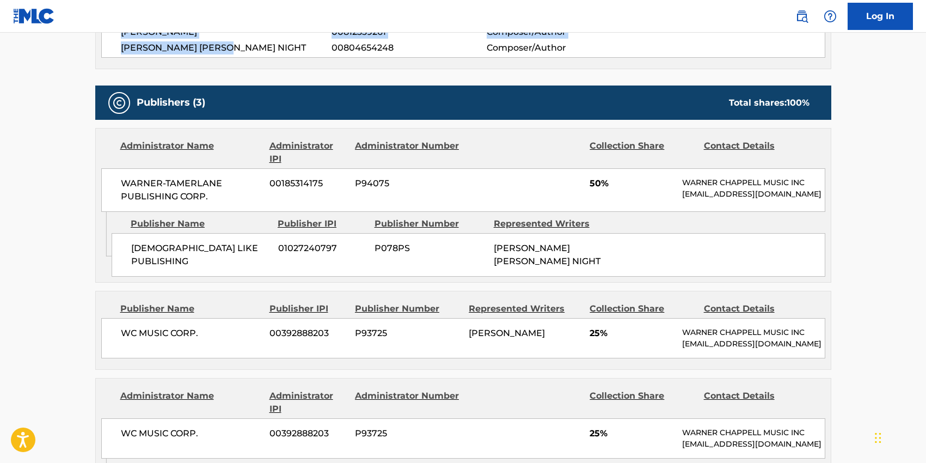
scroll to position [437, 0]
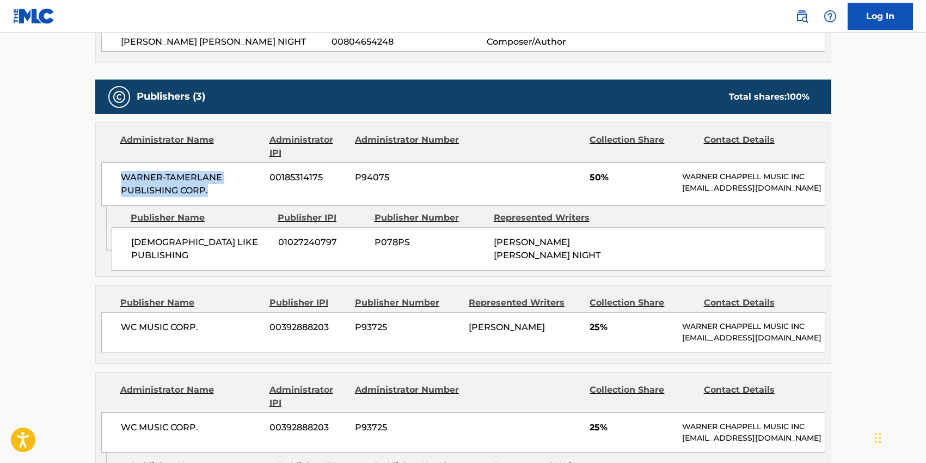
drag, startPoint x: 213, startPoint y: 193, endPoint x: 118, endPoint y: 174, distance: 96.5
click at [118, 174] on div "WARNER-[PERSON_NAME] PUBLISHING CORP. 00185314175 P94075 50% [PERSON_NAME] MUSI…" at bounding box center [463, 184] width 724 height 44
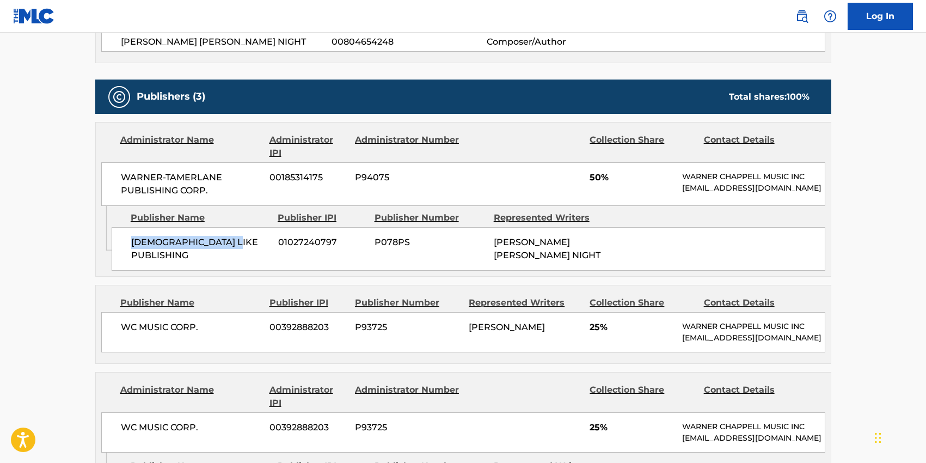
drag, startPoint x: 239, startPoint y: 238, endPoint x: 131, endPoint y: 240, distance: 107.8
click at [131, 240] on span "[DEMOGRAPHIC_DATA] LIKE PUBLISHING" at bounding box center [200, 249] width 139 height 26
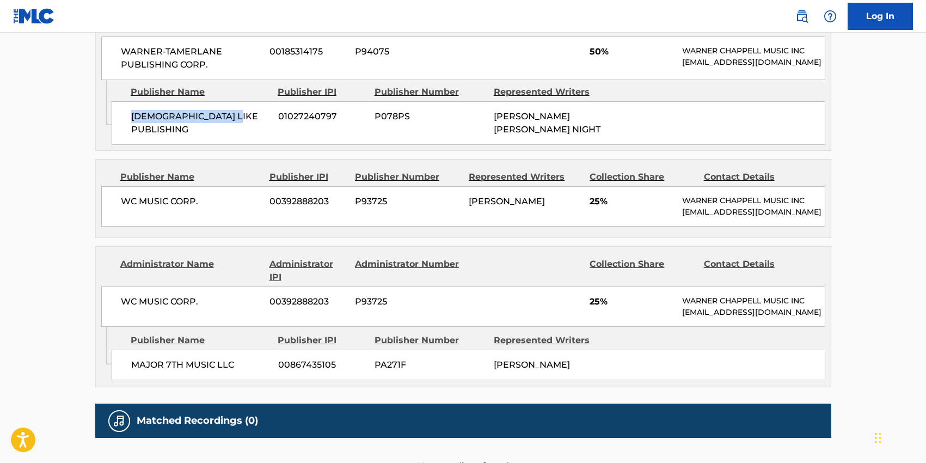
scroll to position [570, 0]
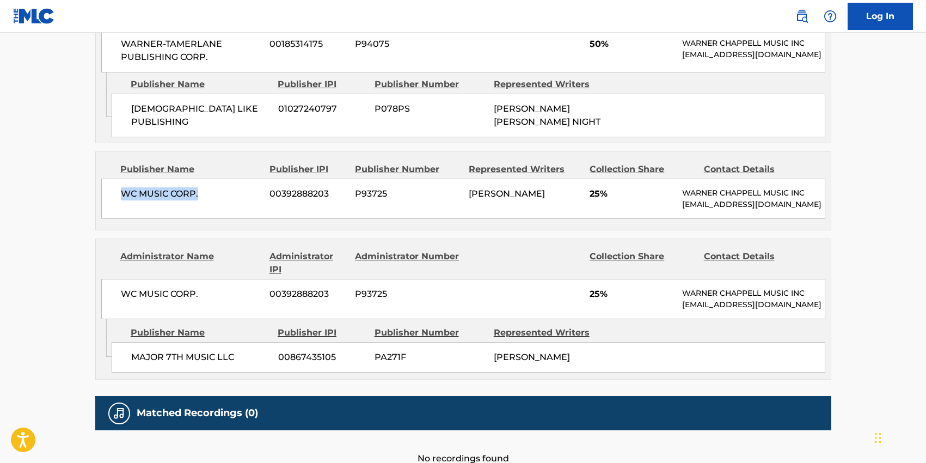
drag, startPoint x: 200, startPoint y: 186, endPoint x: 119, endPoint y: 184, distance: 81.7
click at [119, 184] on div "WC MUSIC CORP. 00392888203 P93725 [PERSON_NAME] 25% [PERSON_NAME] MUSIC INC [EM…" at bounding box center [463, 199] width 724 height 40
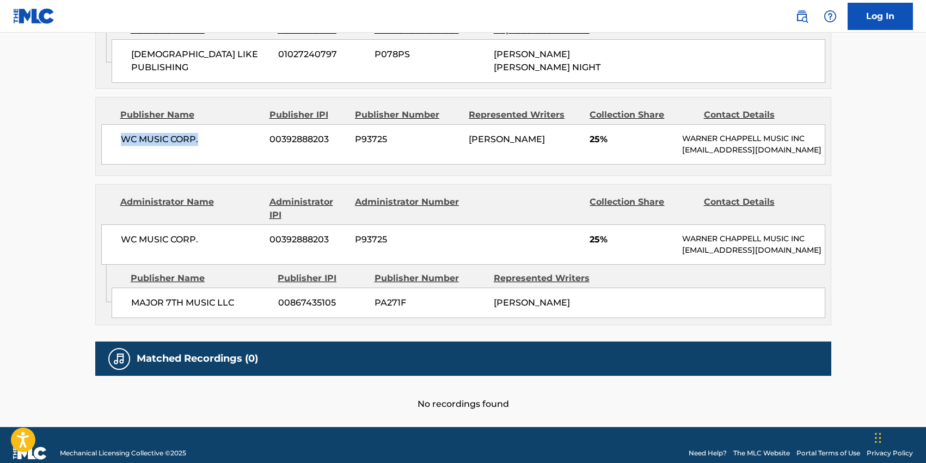
scroll to position [641, 0]
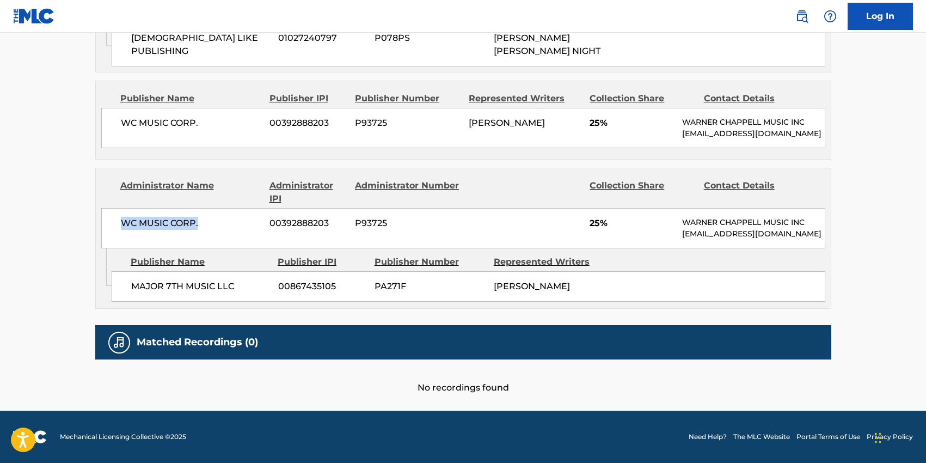
drag, startPoint x: 203, startPoint y: 214, endPoint x: 117, endPoint y: 213, distance: 86.6
click at [117, 213] on div "WC MUSIC CORP. 00392888203 P93725 25% [PERSON_NAME] MUSIC INC [EMAIL_ADDRESS][D…" at bounding box center [463, 228] width 724 height 40
drag, startPoint x: 237, startPoint y: 275, endPoint x: 134, endPoint y: 274, distance: 103.5
click at [134, 280] on span "MAJOR 7TH MUSIC LLC" at bounding box center [200, 286] width 139 height 13
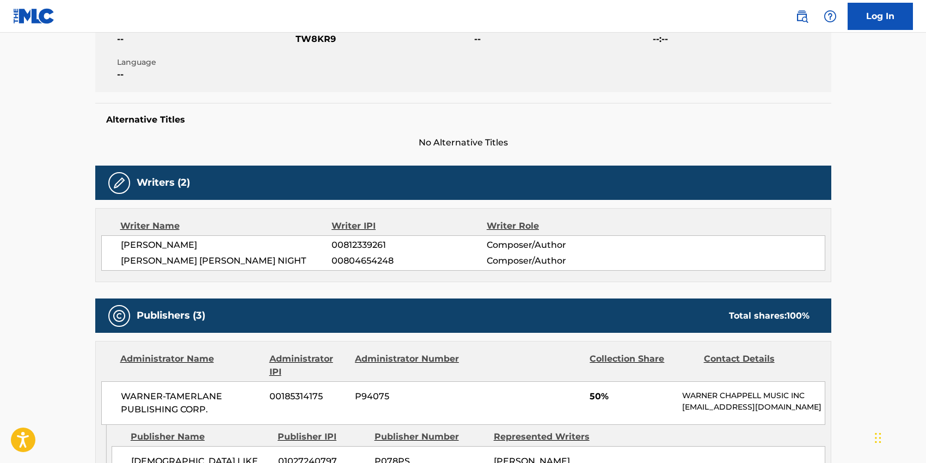
scroll to position [0, 0]
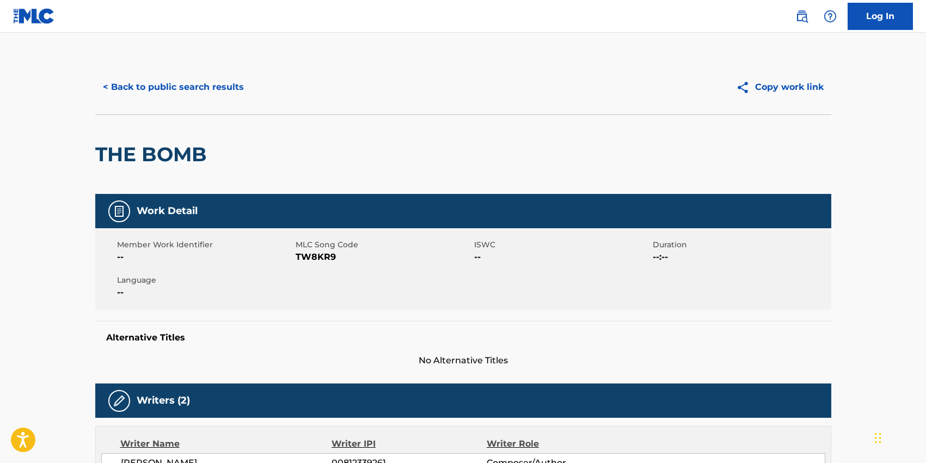
click at [164, 89] on button "< Back to public search results" at bounding box center [173, 86] width 156 height 27
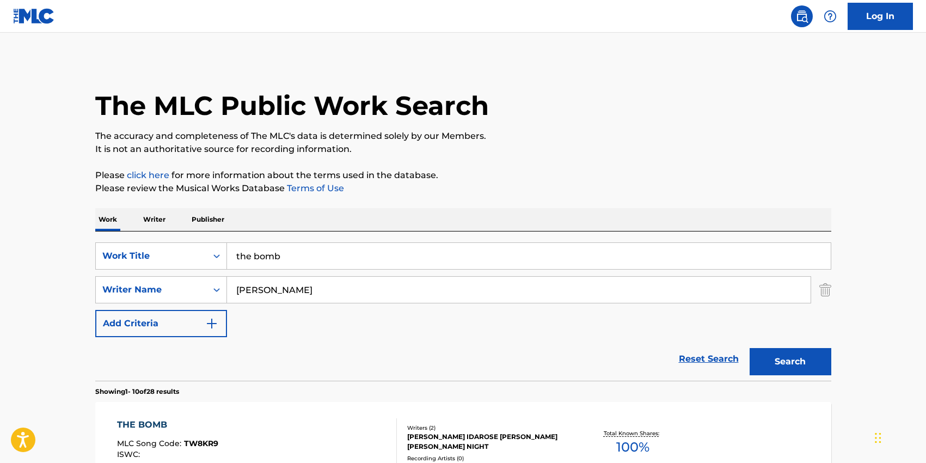
scroll to position [89, 0]
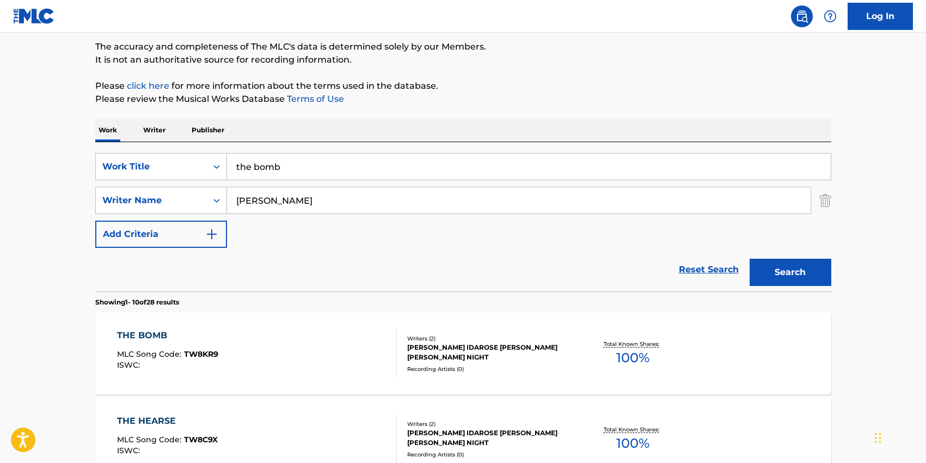
click at [283, 210] on input "[PERSON_NAME]" at bounding box center [519, 200] width 584 height 26
paste input "[PERSON_NAME]"
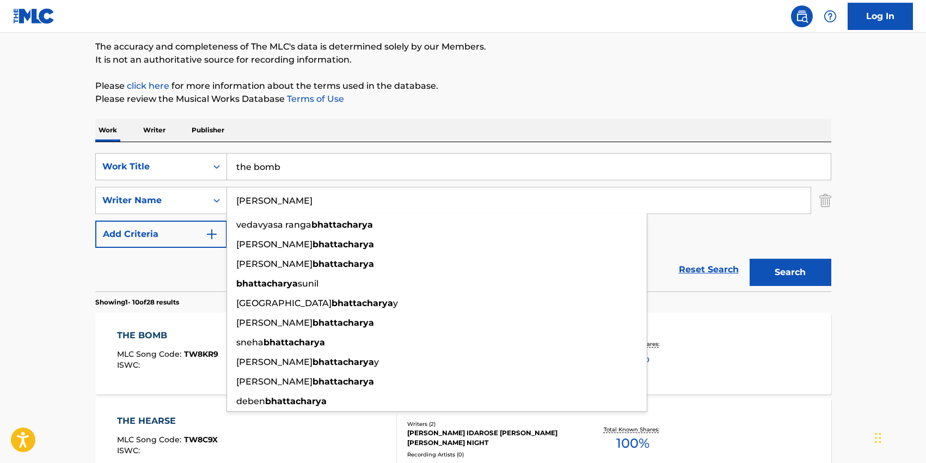
type input "[PERSON_NAME]"
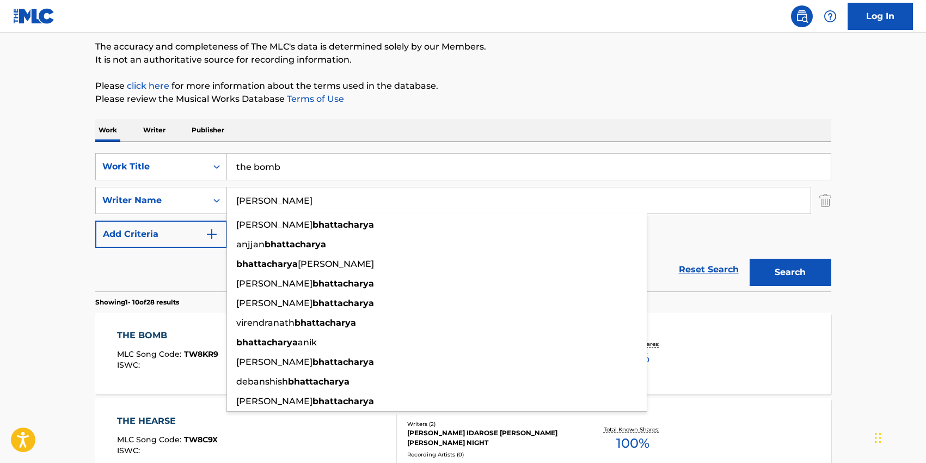
click at [262, 168] on input "the bomb" at bounding box center [529, 167] width 604 height 26
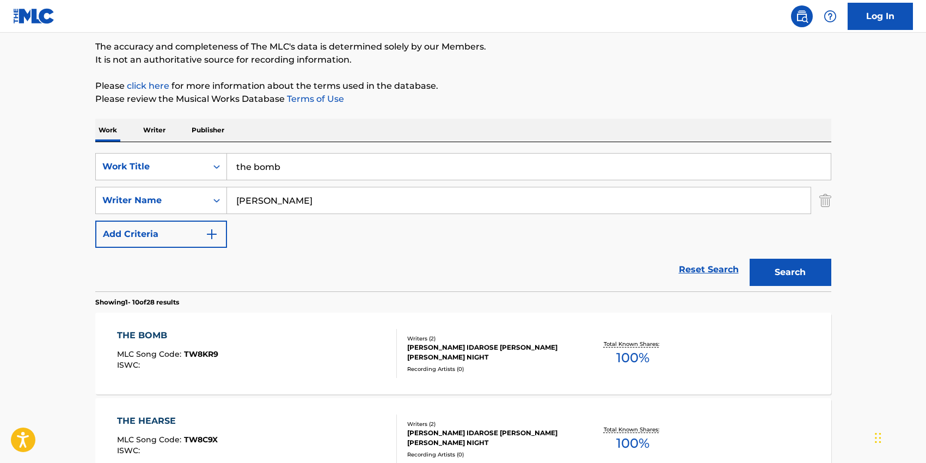
click at [262, 168] on input "the bomb" at bounding box center [529, 167] width 604 height 26
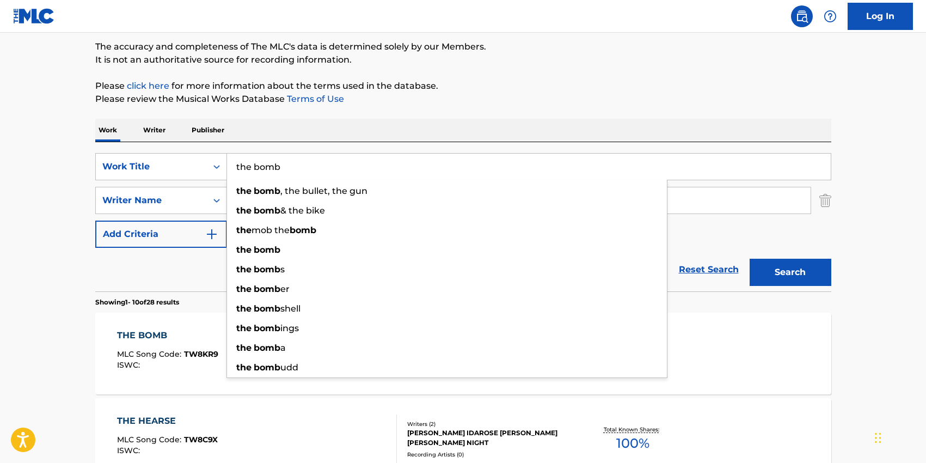
paste input "Pardesiya"
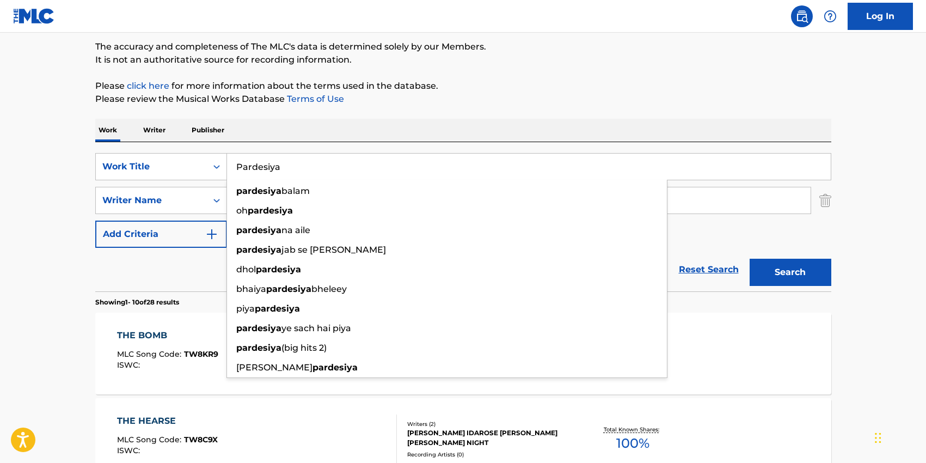
type input "Pardesiya"
click at [379, 146] on div "SearchWithCriteria2e7ae26f-8e60-4477-86d9-5425baa3c633 Work Title Pardesiya par…" at bounding box center [463, 216] width 736 height 149
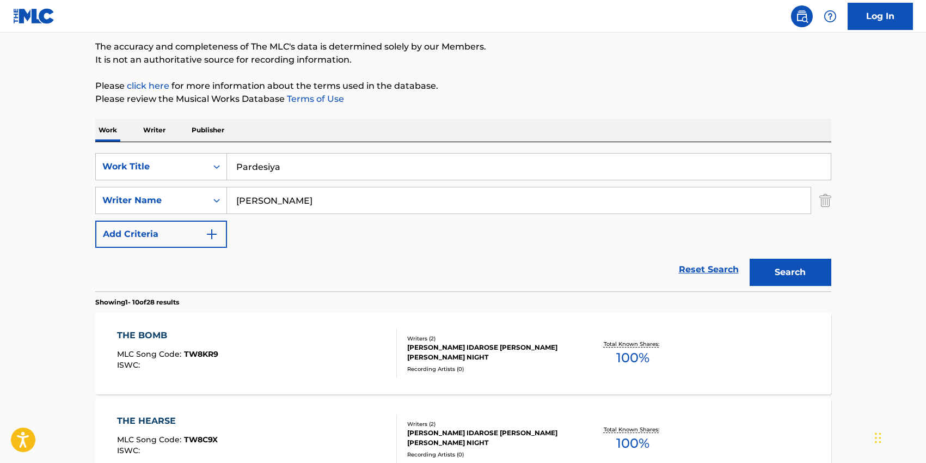
click at [777, 268] on button "Search" at bounding box center [791, 272] width 82 height 27
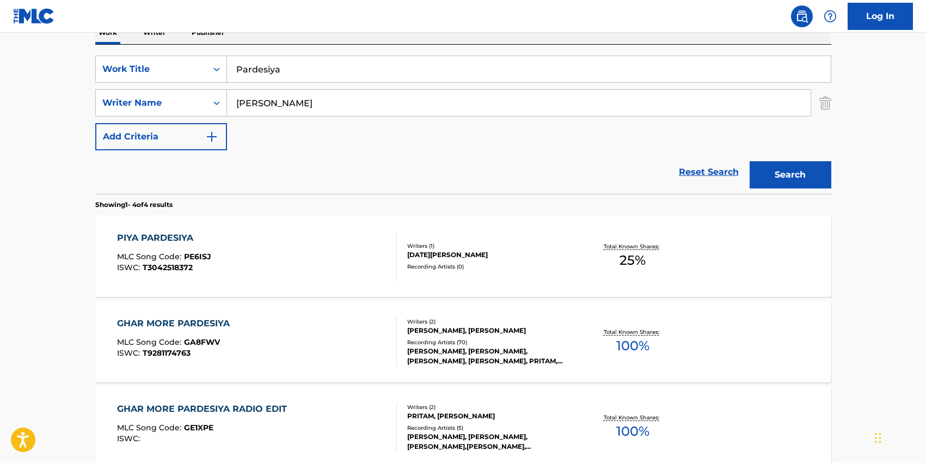
scroll to position [171, 0]
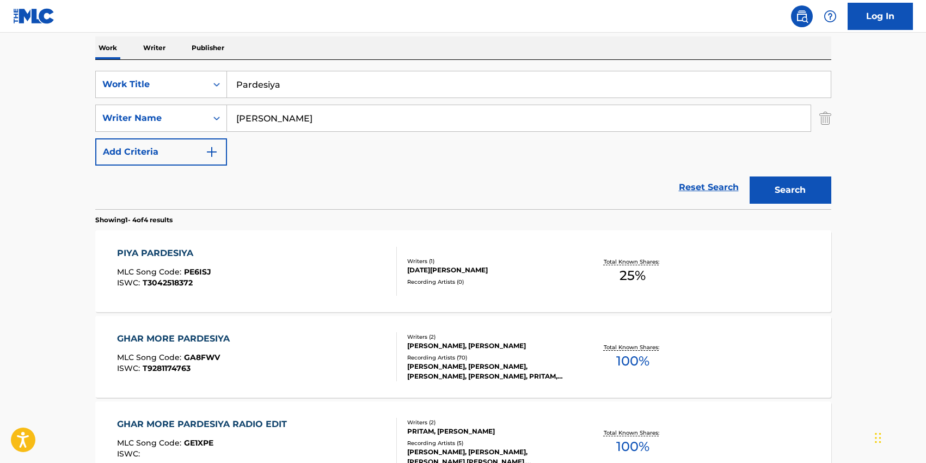
click at [287, 122] on input "[PERSON_NAME]" at bounding box center [519, 118] width 584 height 26
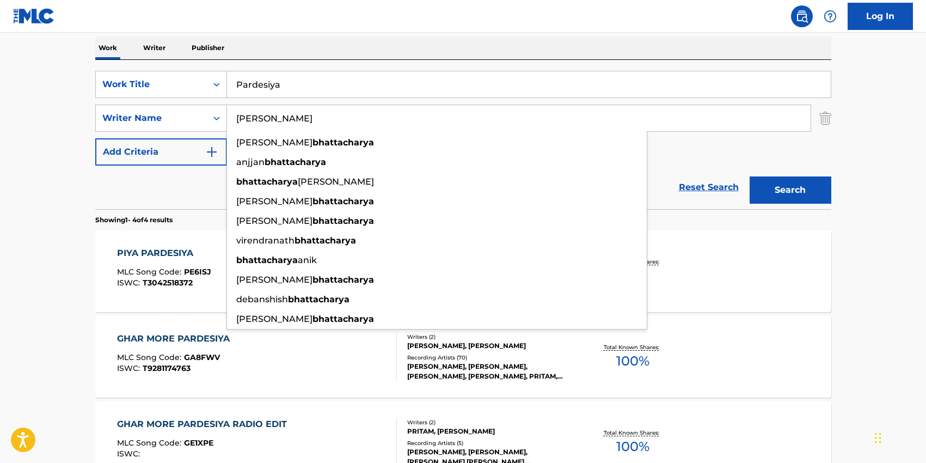
paste input "[PERSON_NAME]"
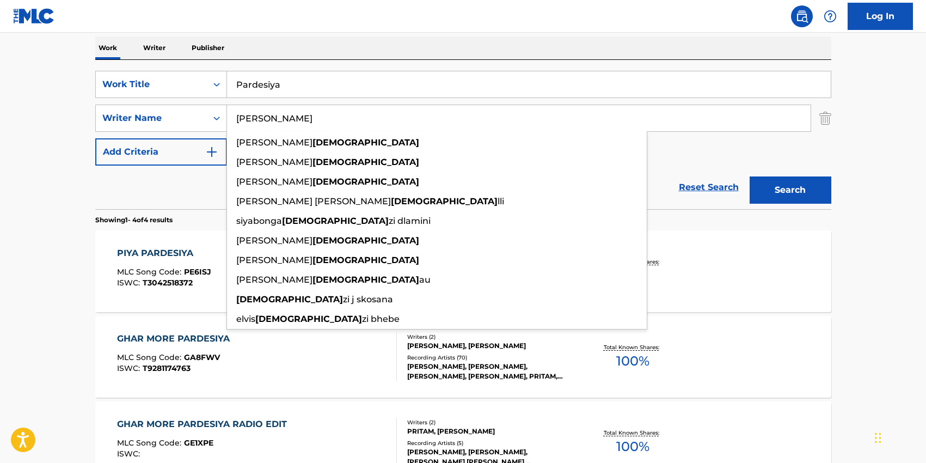
type input "[PERSON_NAME]"
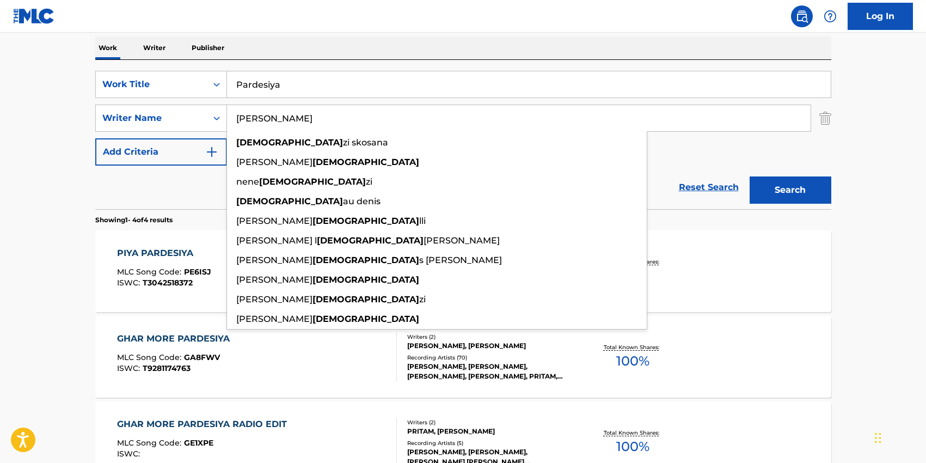
click at [280, 88] on input "Pardesiya" at bounding box center [529, 84] width 604 height 26
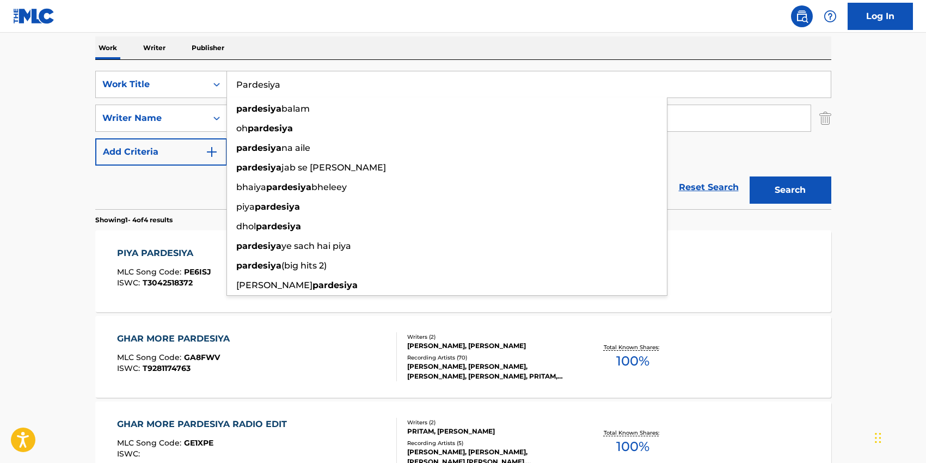
click at [280, 88] on input "Pardesiya" at bounding box center [529, 84] width 604 height 26
paste input "Bellakit"
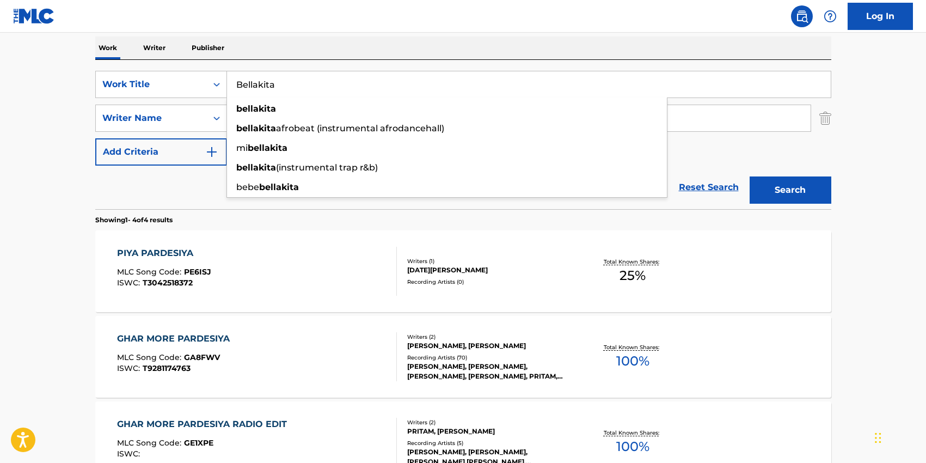
type input "Bellakita"
click at [790, 154] on div "SearchWithCriteria2e7ae26f-8e60-4477-86d9-5425baa3c633 Work Title [PERSON_NAME]…" at bounding box center [463, 118] width 736 height 95
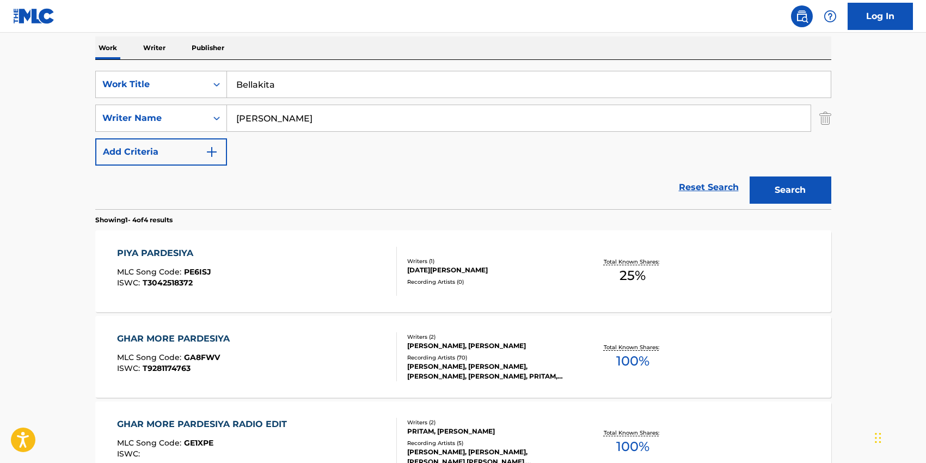
click at [790, 181] on button "Search" at bounding box center [791, 189] width 82 height 27
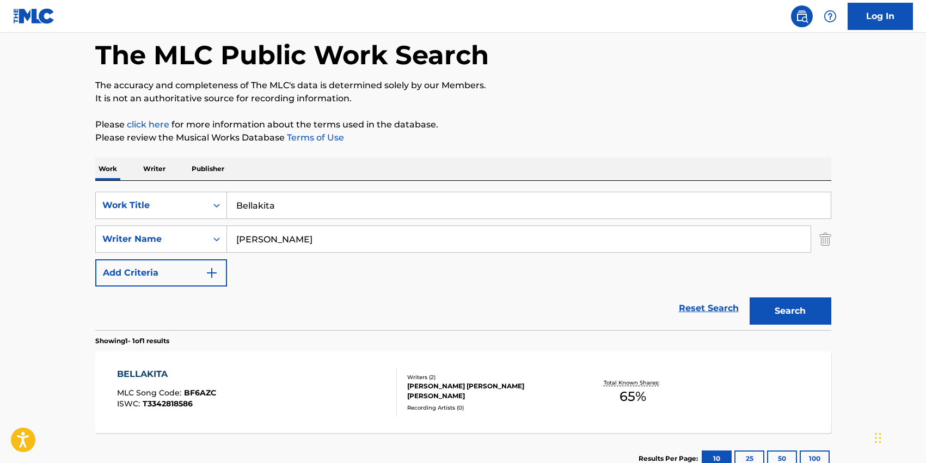
scroll to position [130, 0]
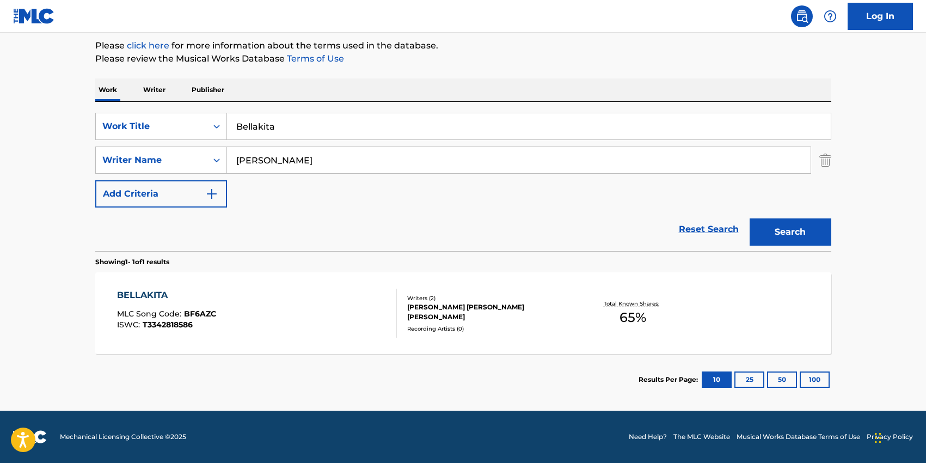
click at [155, 293] on div "BELLAKITA" at bounding box center [166, 295] width 99 height 13
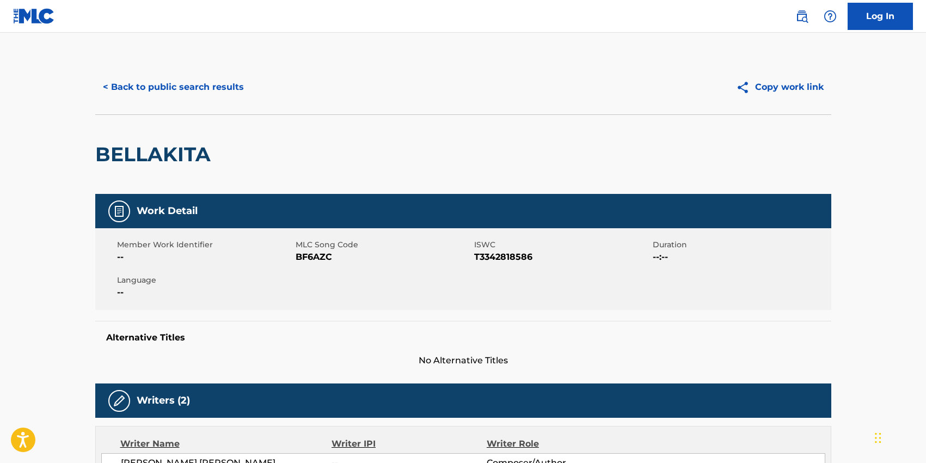
click at [305, 257] on span "BF6AZC" at bounding box center [384, 256] width 176 height 13
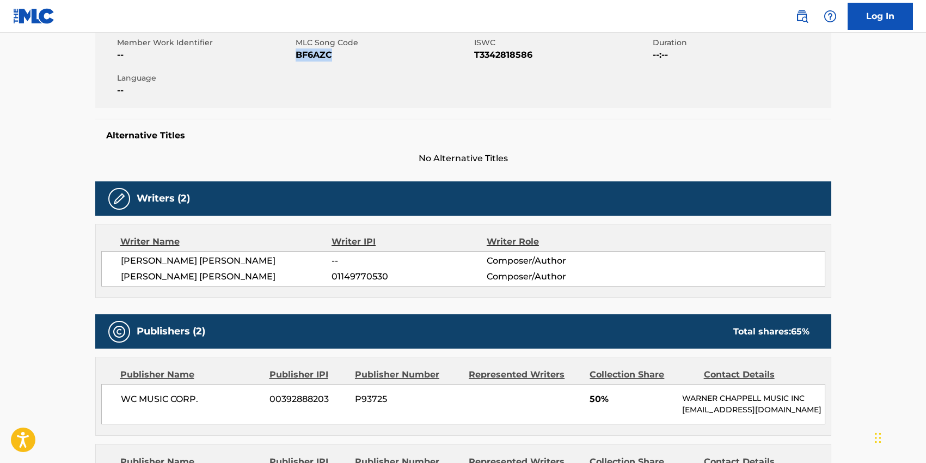
scroll to position [209, 0]
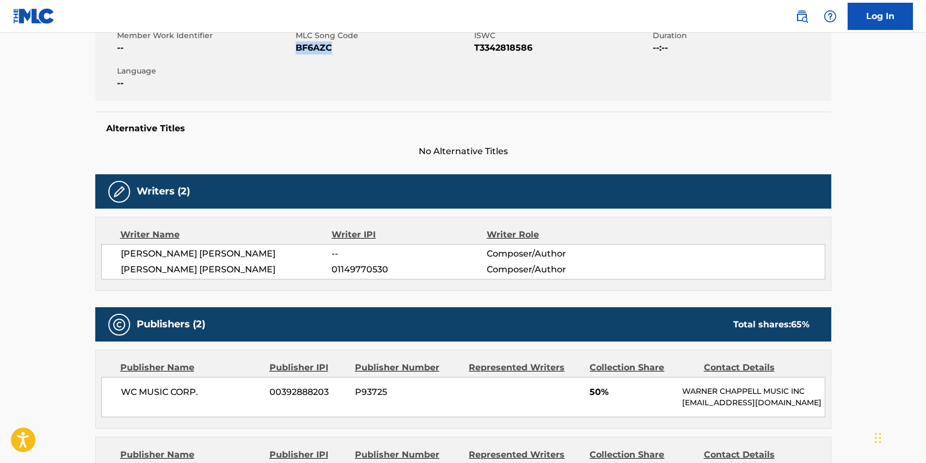
drag, startPoint x: 323, startPoint y: 270, endPoint x: 112, endPoint y: 256, distance: 211.7
click at [112, 256] on div "[PERSON_NAME] [PERSON_NAME] -- Composer/Author [PERSON_NAME] [PERSON_NAME] 0114…" at bounding box center [463, 261] width 724 height 35
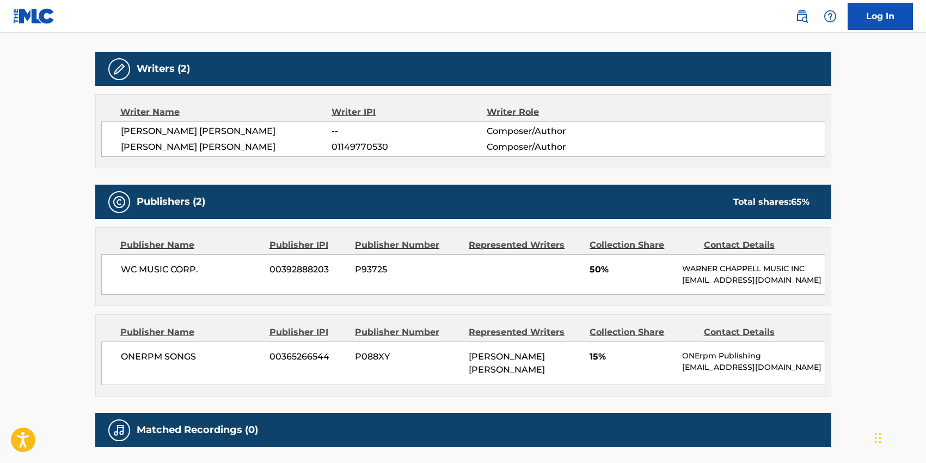
scroll to position [338, 0]
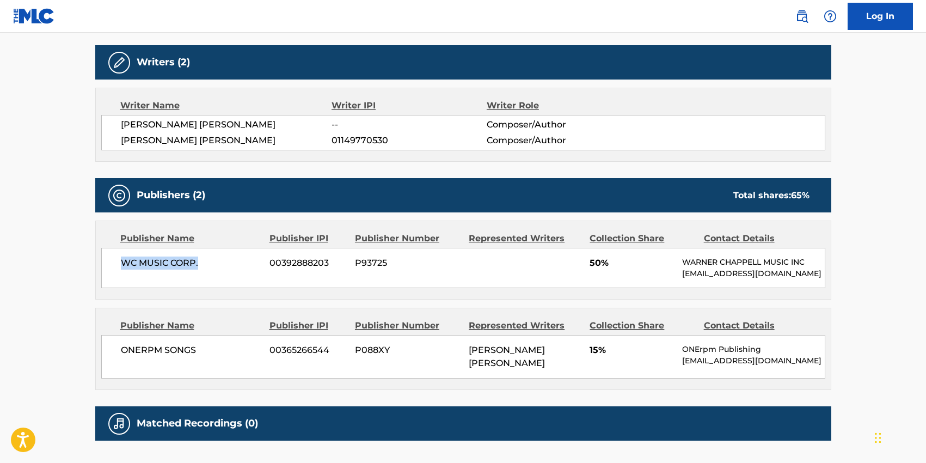
drag, startPoint x: 200, startPoint y: 265, endPoint x: 119, endPoint y: 259, distance: 81.9
click at [119, 259] on div "WC MUSIC CORP. 00392888203 P93725 50% [PERSON_NAME] MUSIC INC [EMAIL_ADDRESS][D…" at bounding box center [463, 268] width 724 height 40
drag, startPoint x: 202, startPoint y: 351, endPoint x: 121, endPoint y: 348, distance: 81.2
click at [121, 348] on span "ONERPM SONGS" at bounding box center [191, 350] width 141 height 13
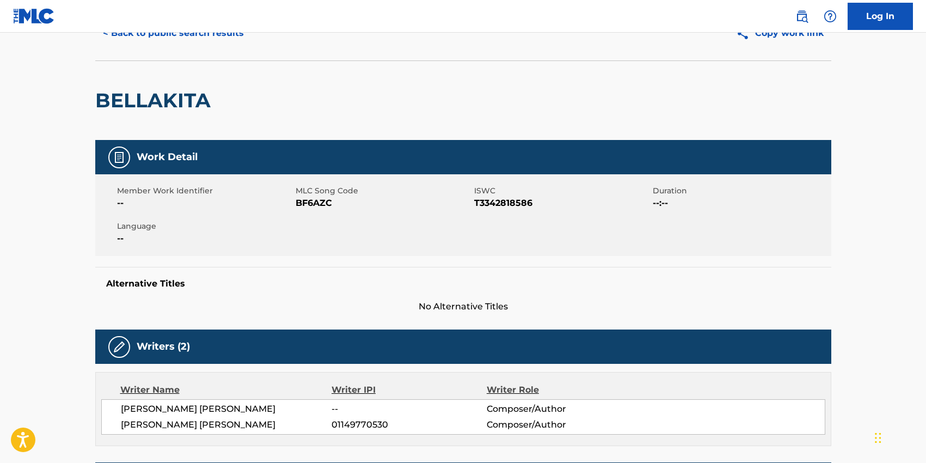
scroll to position [0, 0]
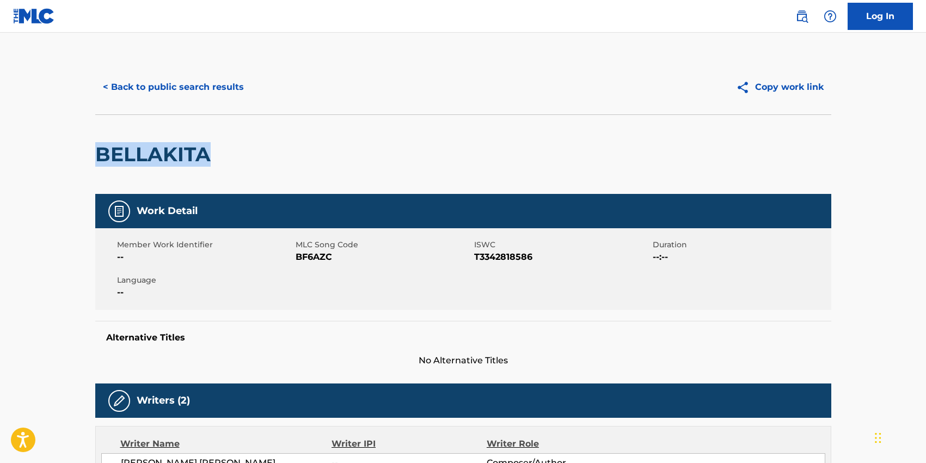
drag, startPoint x: 99, startPoint y: 154, endPoint x: 207, endPoint y: 156, distance: 108.4
click at [207, 156] on h2 "BELLAKITA" at bounding box center [155, 154] width 121 height 24
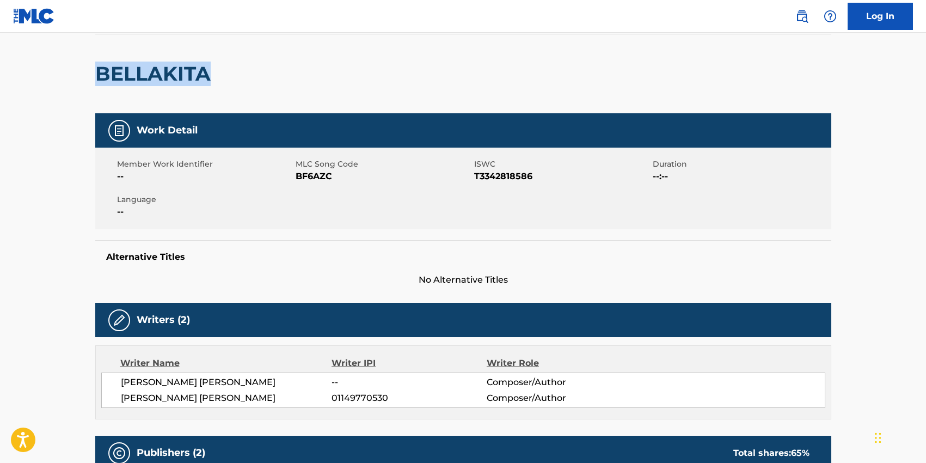
scroll to position [155, 0]
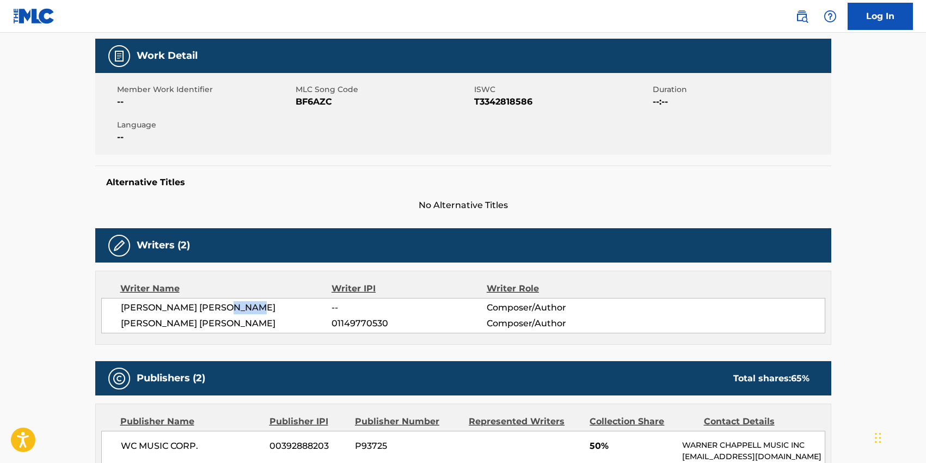
drag, startPoint x: 238, startPoint y: 306, endPoint x: 269, endPoint y: 305, distance: 31.6
click at [270, 305] on span "[PERSON_NAME] [PERSON_NAME]" at bounding box center [226, 307] width 211 height 13
